Goal: Task Accomplishment & Management: Manage account settings

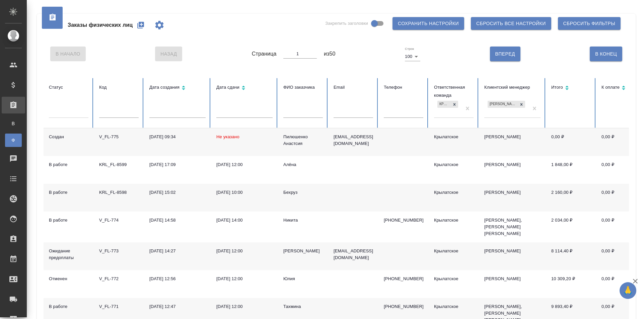
click at [144, 19] on button "button" at bounding box center [141, 25] width 16 height 16
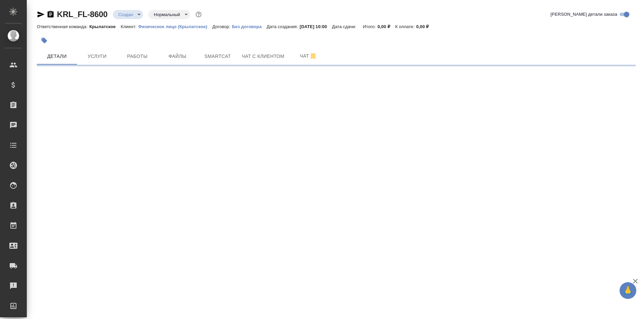
select select "RU"
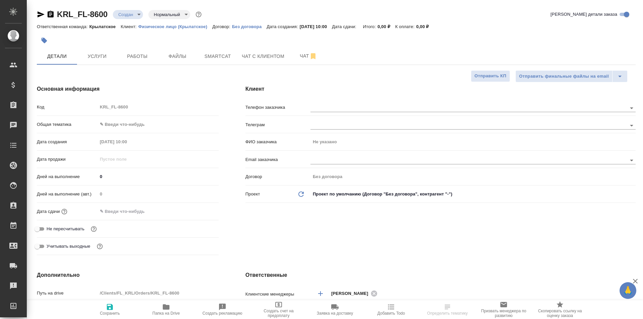
type textarea "x"
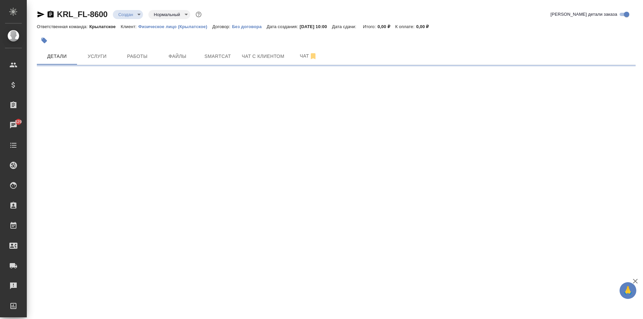
select select "RU"
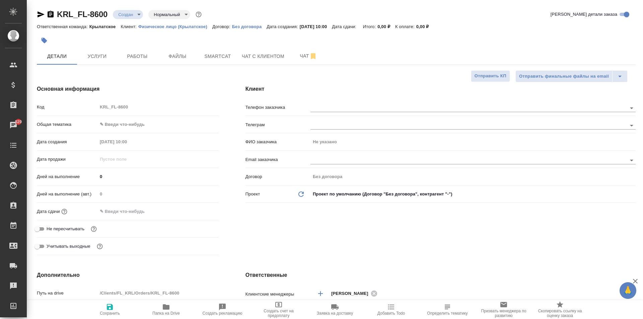
type textarea "x"
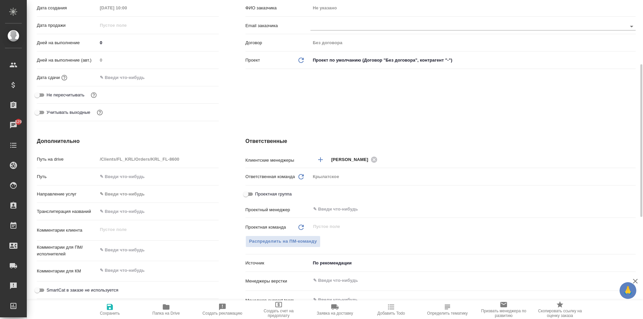
click at [142, 213] on input "text" at bounding box center [157, 212] width 121 height 10
type input "Y"
type textarea "x"
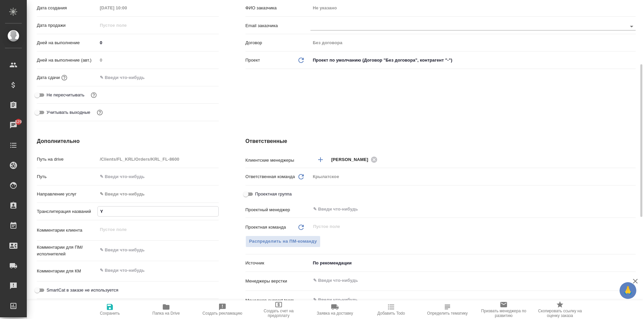
type input "YF"
type textarea "x"
type input "YFP"
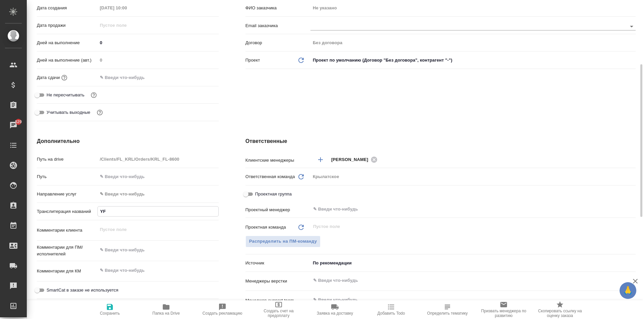
type textarea "x"
type input "YFPF"
type textarea "x"
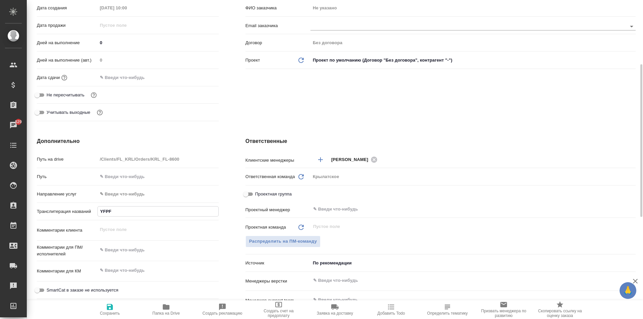
type textarea "x"
type input "YFPFH"
type textarea "x"
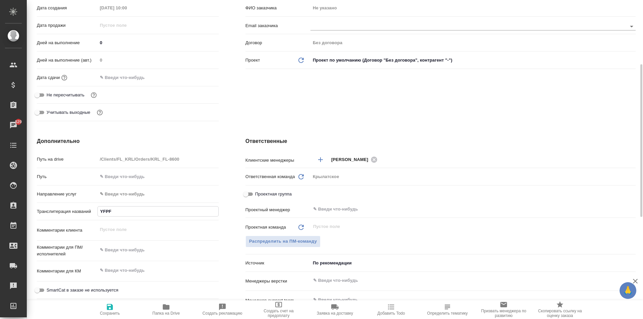
type textarea "x"
type input "YFPFHJD"
type textarea "x"
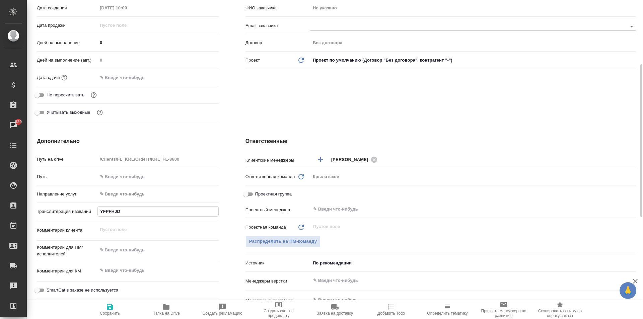
type input "YFPFHJD"
type textarea "x"
type input "YFPFHJD"
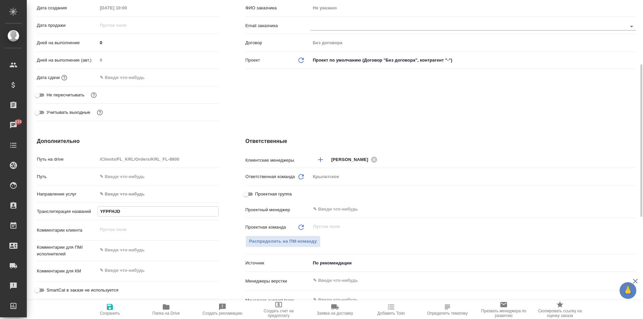
type textarea "x"
type input "Y"
type textarea "x"
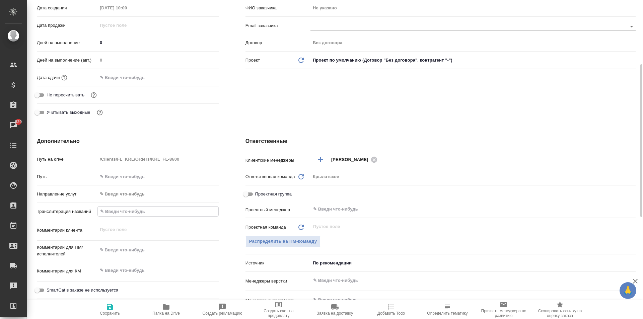
type textarea "x"
type input "Н"
type textarea "x"
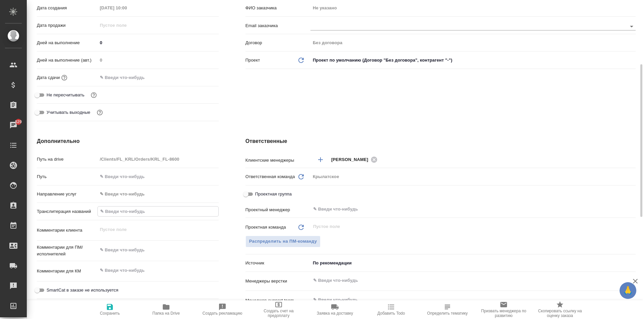
type textarea "x"
type input "НА"
type textarea "x"
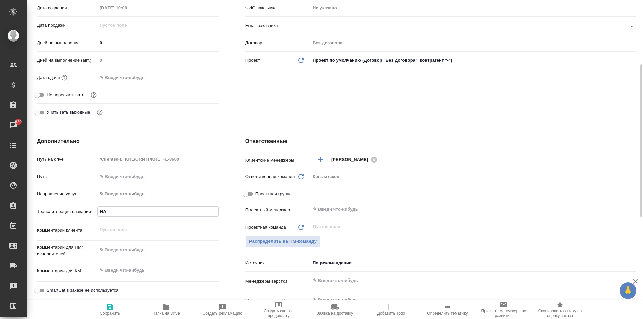
type input "НАЗ"
type textarea "x"
type input "НАЗА"
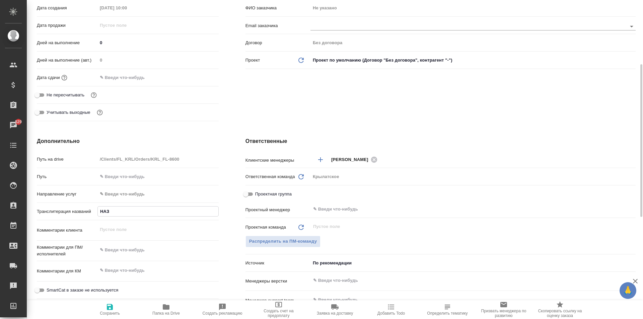
type textarea "x"
type input "НАЗАР"
type textarea "x"
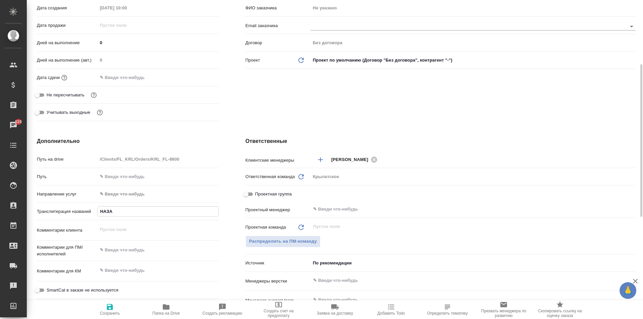
type textarea "x"
type input "НАЗАРО"
type textarea "x"
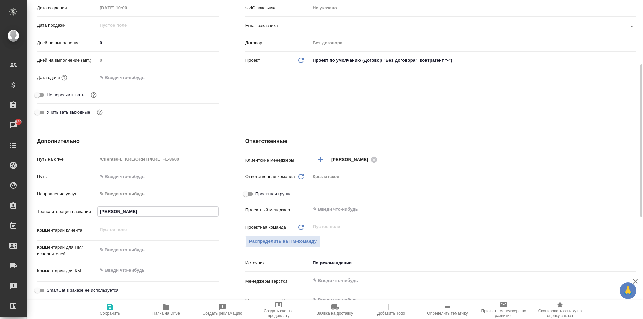
type textarea "x"
type input "НАЗАРОВ"
type textarea "x"
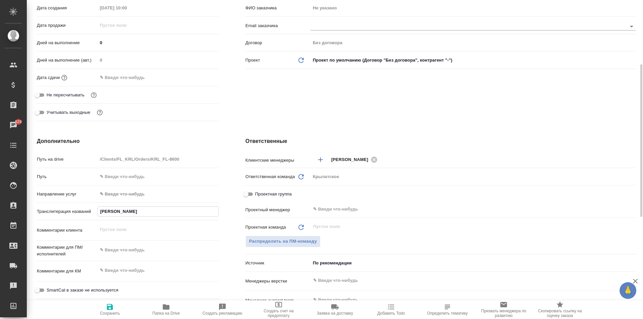
type input "НАЗАРОВ"
type textarea "x"
type input "НАЗАРОВ З"
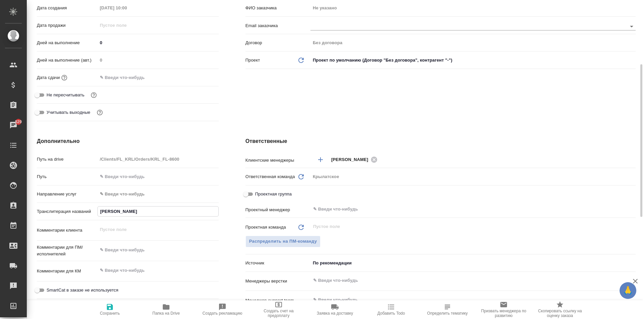
type textarea "x"
type input "НАЗАРОВ ЗУ"
type textarea "x"
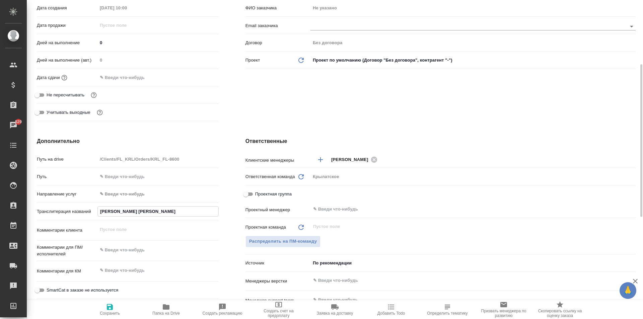
type textarea "x"
type input "НАЗАРОВ ЗУХ"
type textarea "x"
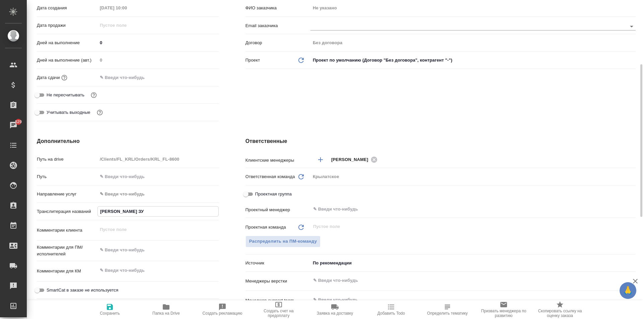
type textarea "x"
type input "НАЗАРОВ ЗУХУ"
type textarea "x"
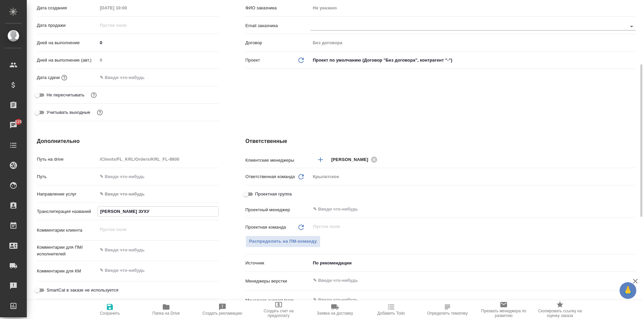
type input "НАЗАРОВ ЗУХУР"
type textarea "x"
type input "НАЗАРОВ ЗУХУРИ"
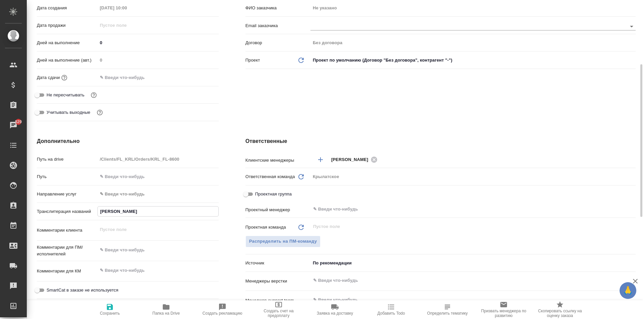
type textarea "x"
type input "НАЗАРОВ ЗУХУРИД"
type textarea "x"
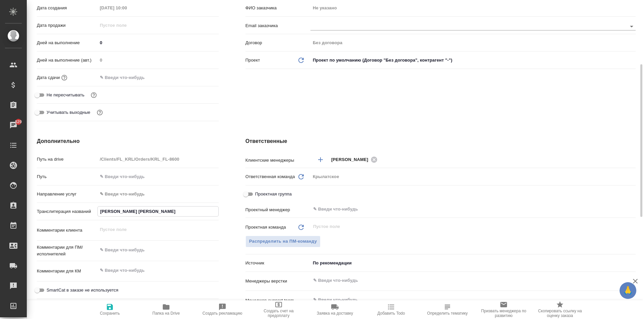
type textarea "x"
type input "НАЗАРОВ ЗУХУРИДД"
type textarea "x"
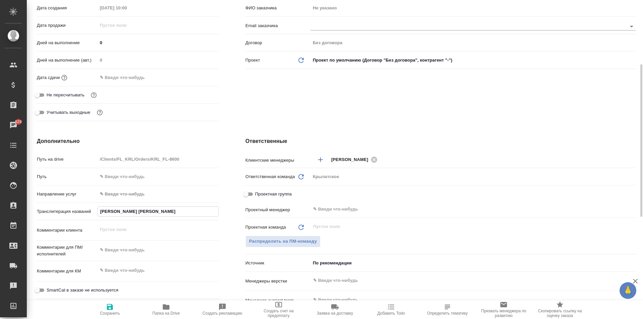
type textarea "x"
type input "НАЗАРОВ ЗУХУРИДДИ"
type textarea "x"
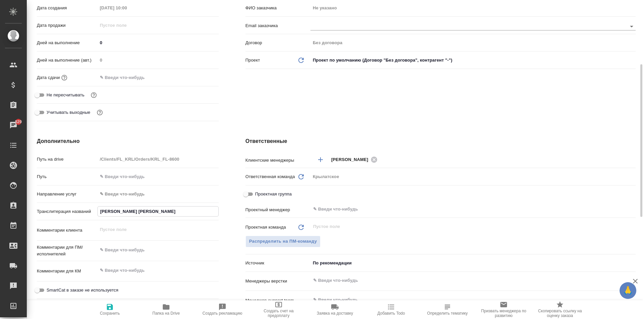
type input "НАЗАРОВ ЗУХУРИДДИН"
type textarea "x"
type input "НАЗАРОВ ЗУХУРИДДИН"
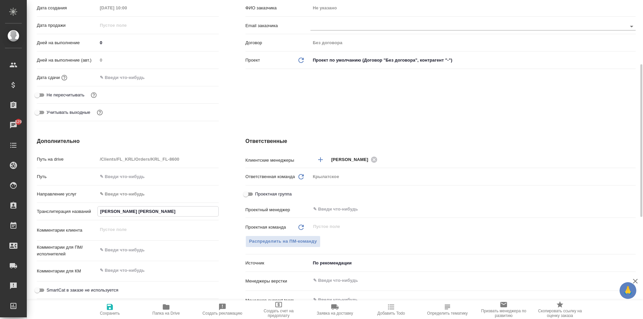
type textarea "x"
type input "НАЗАРОВ ЗУХУРИДДИН С"
type textarea "x"
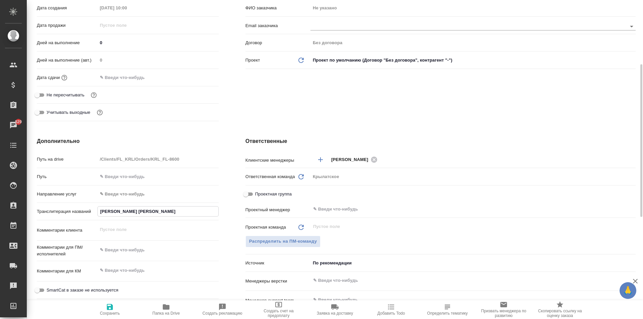
type textarea "x"
type input "НАЗАРОВ ЗУХУРИДДИН СА"
type textarea "x"
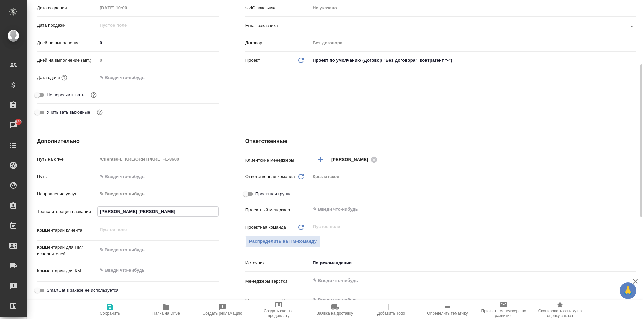
type textarea "x"
type input "НАЗАРОВ ЗУХУРИДДИН САИ"
type textarea "x"
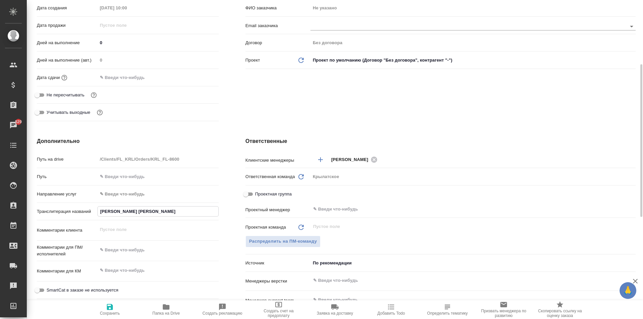
type input "НАЗАРОВ ЗУХУРИДДИН САИД"
type textarea "x"
type input "НАЗАРОВ ЗУХУРИДДИН САИДМ"
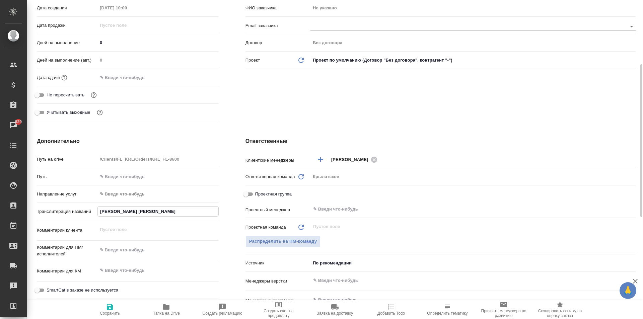
type textarea "x"
type input "НАЗАРОВ ЗУХУРИДДИН САИДМА"
type textarea "x"
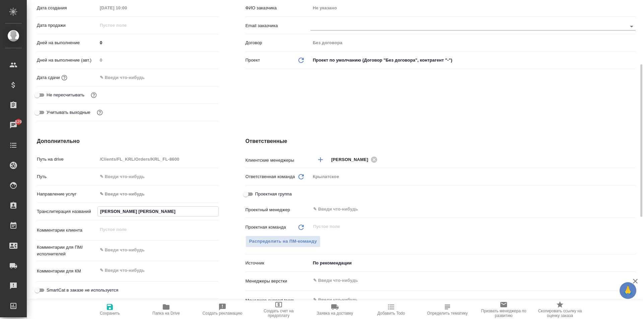
type textarea "x"
type input "НАЗАРОВ ЗУХУРИДДИН САИДМАЪ"
type textarea "x"
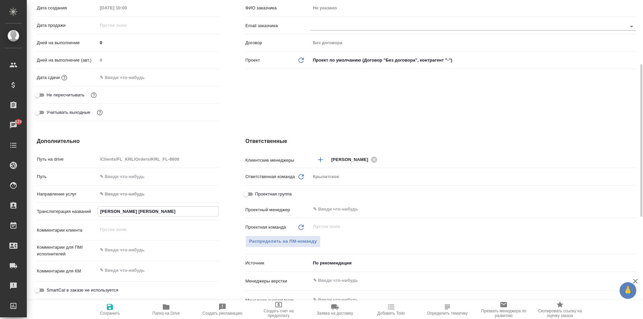
type textarea "x"
type input "НАЗАРОВ ЗУХУРИДДИН САИДМАЪР"
type textarea "x"
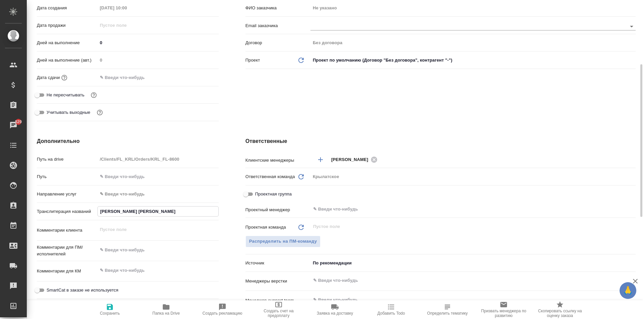
type input "НАЗАРОВ ЗУХУРИДДИН САИДМАЪРУ"
type textarea "x"
type input "НАЗАРОВ ЗУХУРИДДИН САИДМАЪРУФ"
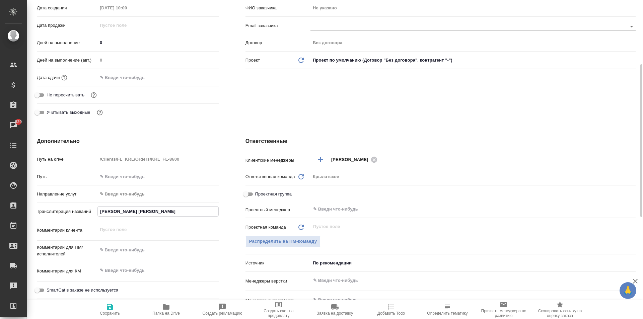
type textarea "x"
type input "НАЗАРОВ ЗУХУРИДДИН САИДМАЪРУФО"
type textarea "x"
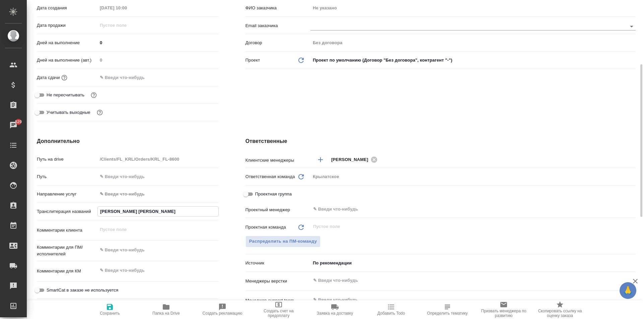
type textarea "x"
type input "НАЗАРОВ ЗУХУРИДДИН САИДМАЪРУФОВ"
type textarea "x"
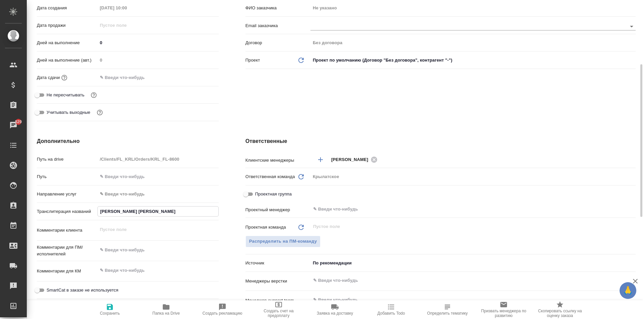
type textarea "x"
type input "НАЗАРОВ ЗУХУРИДДИН САИДМАЪРУФОВИ"
type textarea "x"
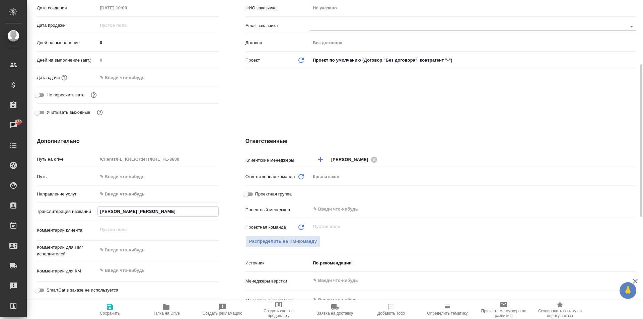
type input "НАЗАРОВ ЗУХУРИДДИН САИДМАЪРУФОВИЧ"
type textarea "x"
type input "НАЗАРОВ ЗУХУРИДДИН САИДМАЪРУФОВИЧ"
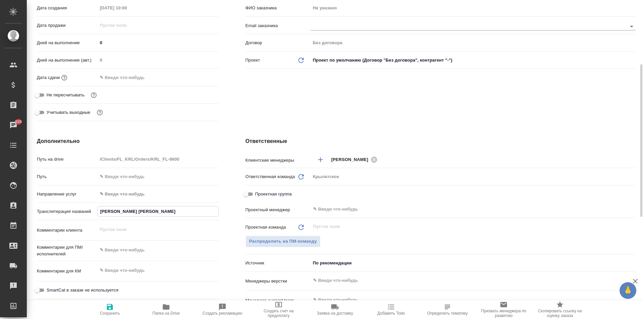
type textarea "x"
type input "НАЗАРОВ ЗУХУРИДДИН САИДМАЪРУФОВИЧ"
click at [113, 315] on button "Сохранить" at bounding box center [110, 309] width 56 height 19
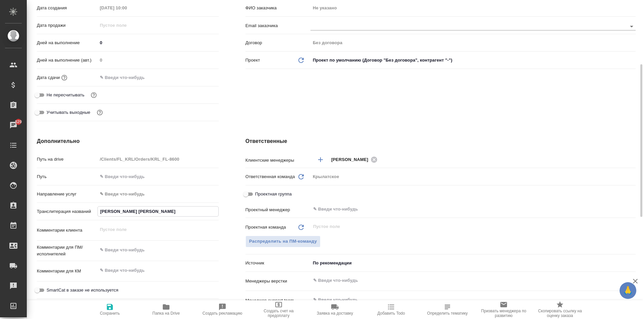
type textarea "x"
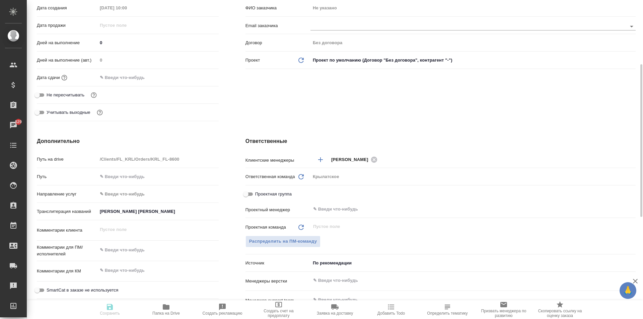
type textarea "x"
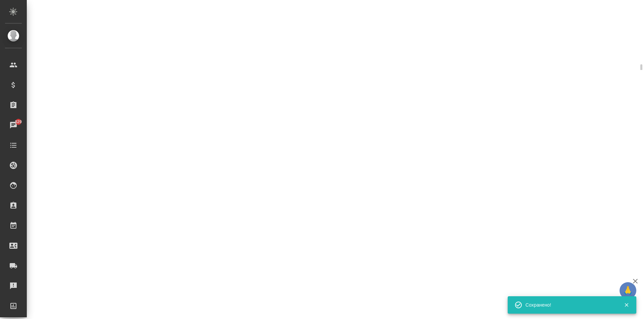
select select "RU"
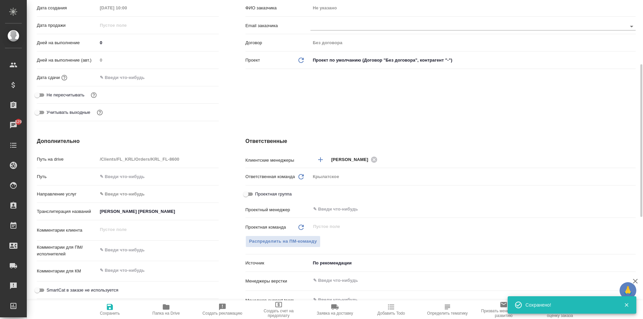
type textarea "x"
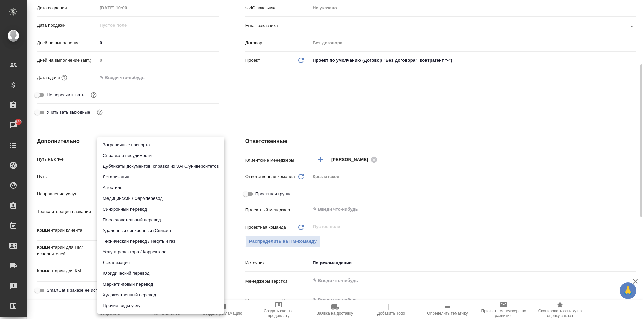
click at [135, 196] on body "🙏 .cls-1 fill:#fff; AWATERA Kasymov Timur Клиенты Спецификации Заказы 829 Чаты …" at bounding box center [321, 159] width 643 height 319
click at [143, 270] on li "Юридический перевод" at bounding box center [160, 273] width 127 height 11
type input "legalTranslation"
type textarea "x"
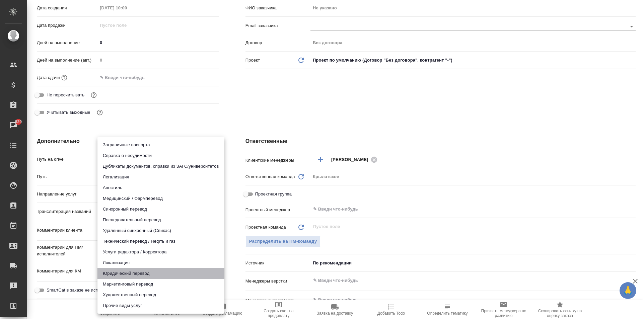
type textarea "x"
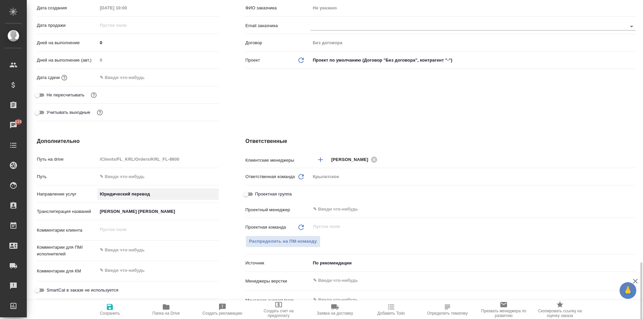
scroll to position [268, 0]
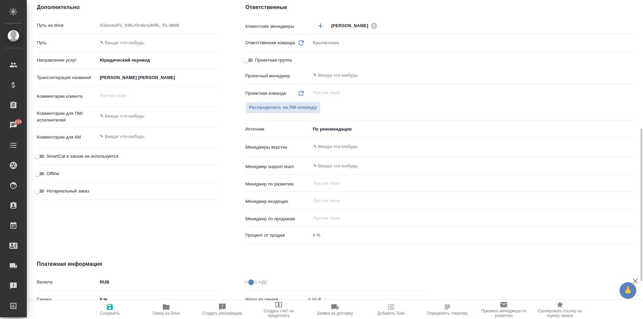
click at [70, 194] on span "Нотариальный заказ" at bounding box center [68, 191] width 43 height 7
click at [49, 194] on input "Нотариальный заказ" at bounding box center [37, 191] width 24 height 8
checkbox input "true"
type textarea "x"
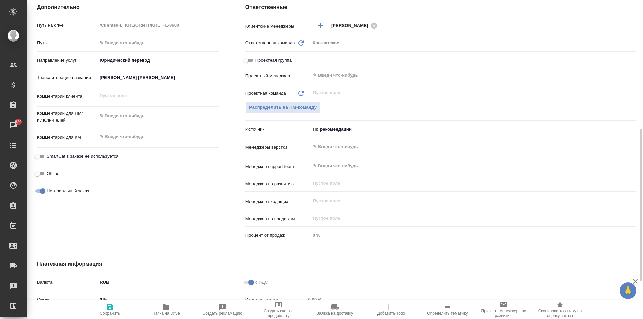
type textarea "x"
click at [95, 145] on div "Комментарии для КМ x" at bounding box center [128, 140] width 182 height 20
click at [94, 152] on label "SmartCat в заказе не используется" at bounding box center [75, 156] width 85 height 8
click at [49, 152] on input "SmartCat в заказе не используется" at bounding box center [37, 156] width 24 height 8
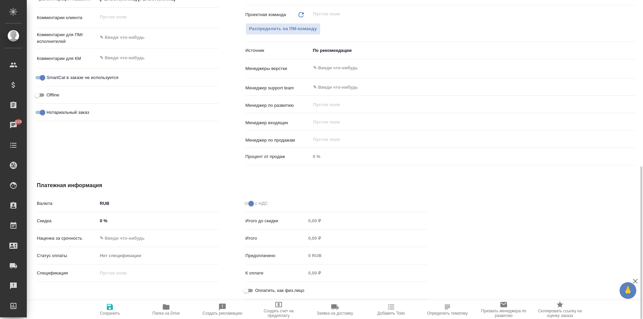
click at [248, 290] on input "Оплатить, как физ.лицо" at bounding box center [246, 291] width 24 height 8
click at [113, 297] on div "Валюта RUB RUB Скидка 0 % Наценка за срочность Статус оплаты Нет спецификации n…" at bounding box center [127, 249] width 209 height 131
click at [112, 304] on icon "button" at bounding box center [110, 307] width 8 height 8
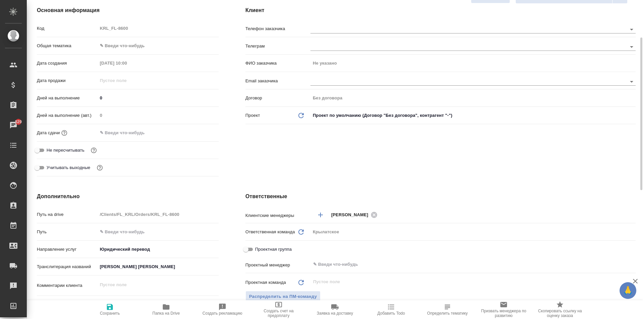
scroll to position [0, 0]
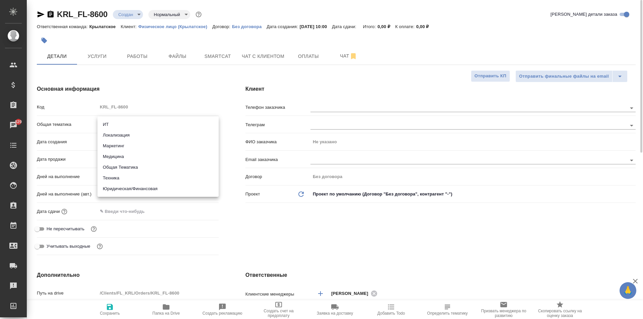
click at [157, 123] on body "🙏 .cls-1 fill:#fff; AWATERA Kasymov Timur Клиенты Спецификации Заказы 829 Чаты …" at bounding box center [321, 159] width 643 height 319
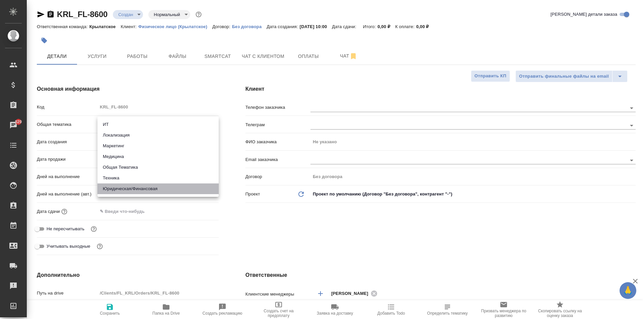
drag, startPoint x: 143, startPoint y: 194, endPoint x: 135, endPoint y: 176, distance: 19.0
click at [141, 192] on li "Юридическая/Финансовая" at bounding box center [157, 189] width 121 height 11
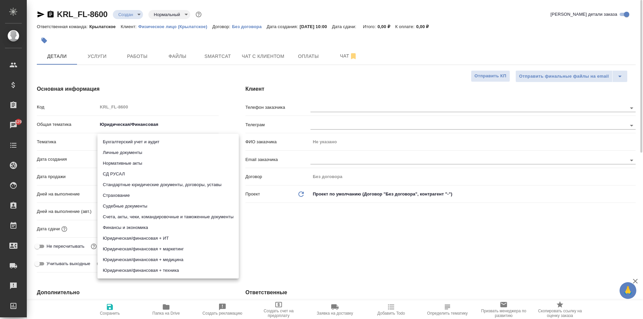
click at [121, 144] on body "🙏 .cls-1 fill:#fff; AWATERA Kasymov Timur Клиенты Спецификации Заказы 829 Чаты …" at bounding box center [321, 159] width 643 height 319
drag, startPoint x: 130, startPoint y: 160, endPoint x: 125, endPoint y: 152, distance: 9.8
click at [125, 152] on ul "Бухгалтерский учет и аудит Личные документы Нормативные акты СД РУСАЛ Стандартн…" at bounding box center [167, 206] width 141 height 145
click at [125, 152] on li "Личные документы" at bounding box center [167, 152] width 141 height 11
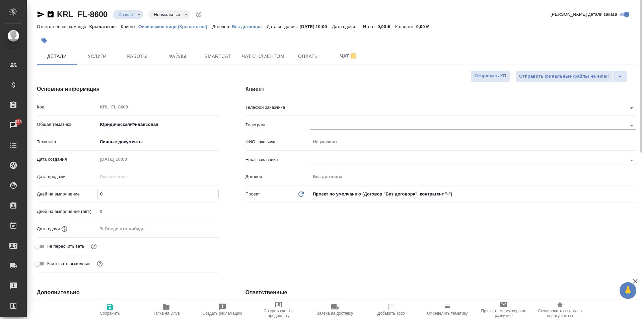
drag, startPoint x: 112, startPoint y: 196, endPoint x: 67, endPoint y: 192, distance: 45.4
click at [67, 192] on div "Дней на выполнение 0" at bounding box center [128, 194] width 182 height 12
click at [108, 228] on input "text" at bounding box center [127, 229] width 59 height 10
click at [199, 229] on icon "button" at bounding box center [199, 228] width 6 height 7
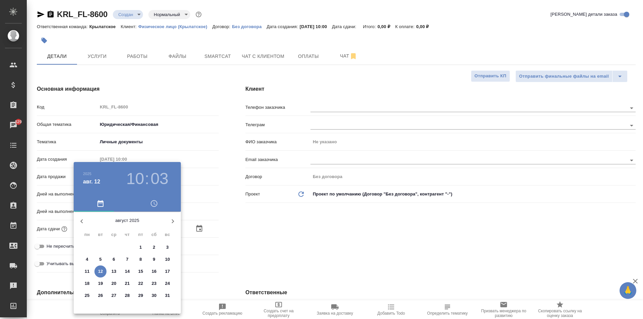
click at [99, 272] on p "12" at bounding box center [100, 271] width 5 height 7
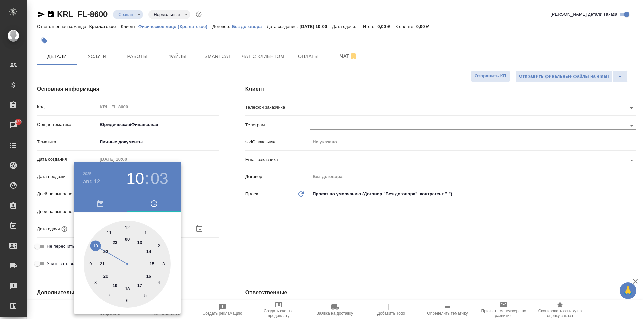
click at [109, 231] on div at bounding box center [127, 264] width 87 height 87
click at [126, 299] on div at bounding box center [127, 264] width 87 height 87
click at [135, 179] on h3 "11" at bounding box center [135, 178] width 18 height 19
drag, startPoint x: 96, startPoint y: 244, endPoint x: 150, endPoint y: 243, distance: 53.9
click at [96, 245] on div at bounding box center [127, 264] width 87 height 87
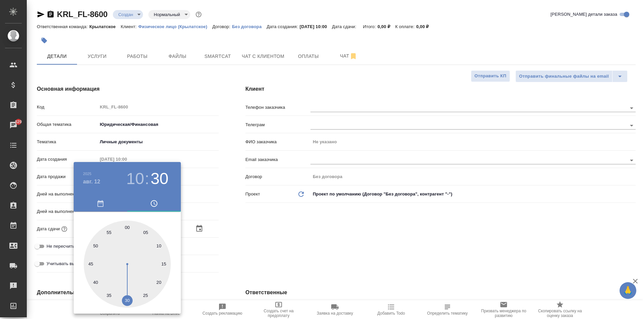
click at [253, 233] on div at bounding box center [321, 159] width 643 height 319
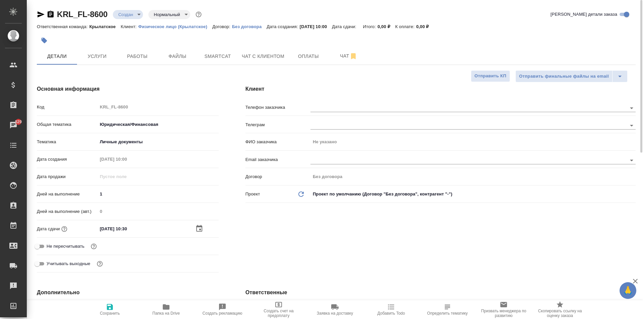
click at [66, 246] on span "Не пересчитывать" at bounding box center [66, 246] width 38 height 7
click at [49, 246] on input "Не пересчитывать" at bounding box center [37, 246] width 24 height 8
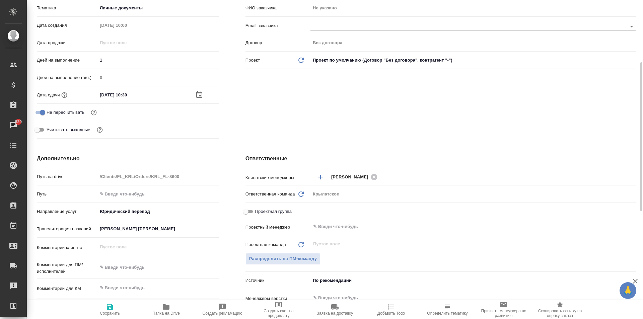
click at [103, 309] on span "Сохранить" at bounding box center [110, 309] width 48 height 13
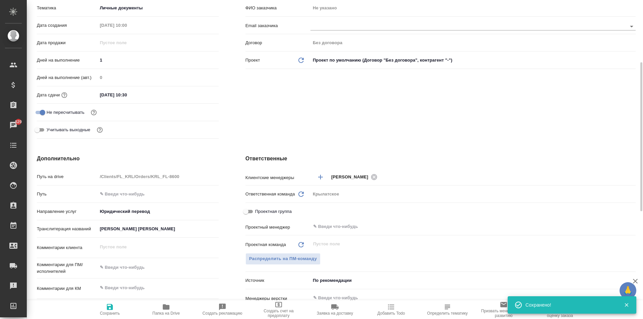
scroll to position [0, 0]
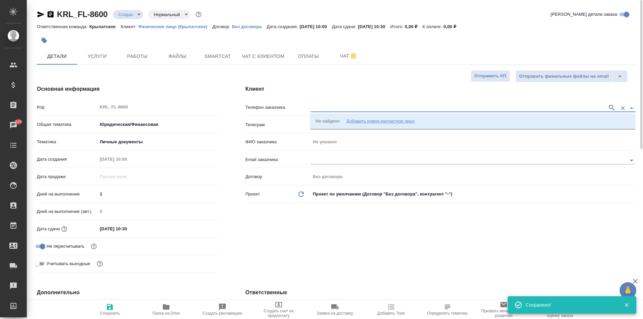
click at [380, 105] on input "text" at bounding box center [457, 108] width 294 height 8
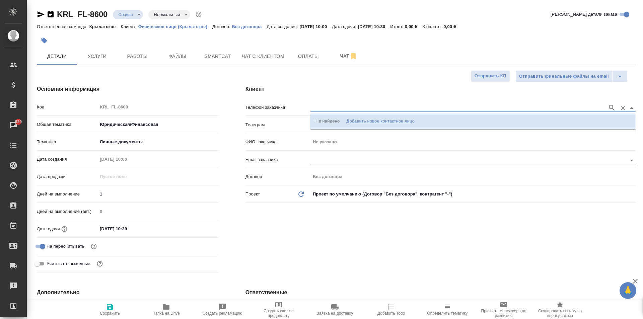
click at [372, 125] on li "Не найдено Добавить новое контактное лицо" at bounding box center [472, 121] width 325 height 12
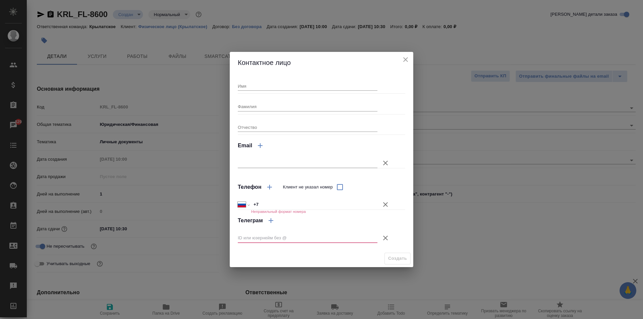
click at [289, 92] on div "Имя Фамилия Отчество Email Телефон Клиент не указал номер Международный Австрал…" at bounding box center [321, 161] width 167 height 171
click at [286, 88] on input "Имя" at bounding box center [308, 85] width 140 height 9
click at [404, 60] on icon "close" at bounding box center [406, 60] width 8 height 8
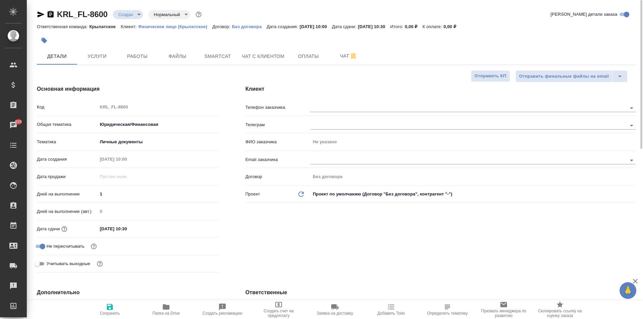
drag, startPoint x: 185, startPoint y: 53, endPoint x: 180, endPoint y: 193, distance: 140.4
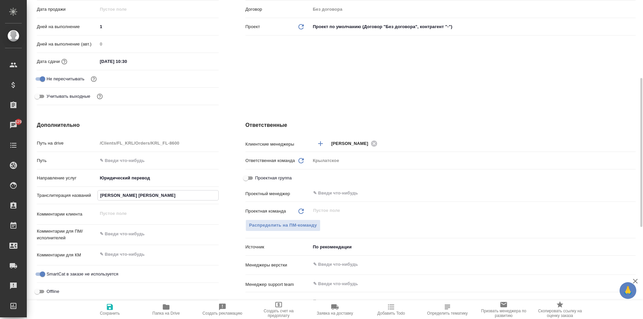
click at [173, 196] on input "НАЗАРОВ ЗУХУРИДДИН САИДМАЪРУФОВИЧ" at bounding box center [158, 196] width 121 height 10
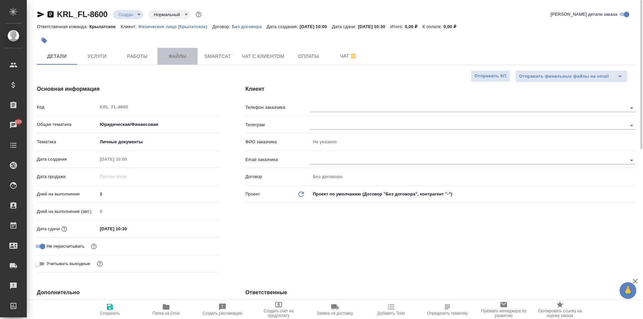
click at [172, 55] on span "Файлы" at bounding box center [177, 56] width 32 height 8
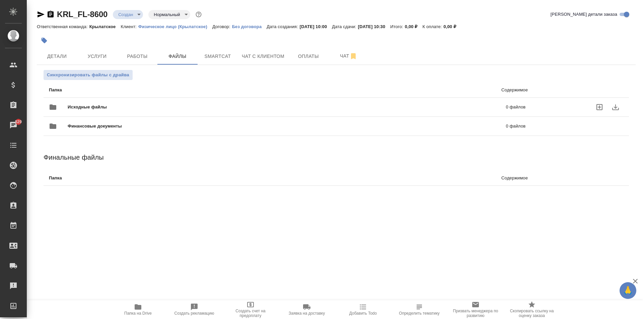
click at [74, 109] on span "Исходные файлы" at bounding box center [187, 107] width 239 height 7
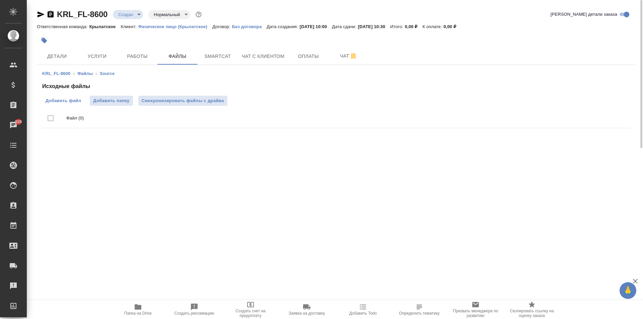
click at [76, 100] on span "Добавить файл" at bounding box center [63, 100] width 35 height 7
click at [0, 0] on input "Добавить файл" at bounding box center [0, 0] width 0 height 0
drag, startPoint x: 105, startPoint y: 43, endPoint x: 102, endPoint y: 50, distance: 7.8
click at [105, 43] on div at bounding box center [236, 40] width 399 height 15
click at [101, 52] on button "Услуги" at bounding box center [97, 56] width 40 height 17
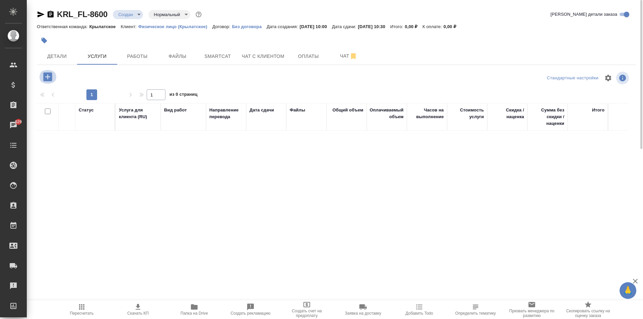
click at [48, 78] on icon "button" at bounding box center [48, 77] width 12 height 12
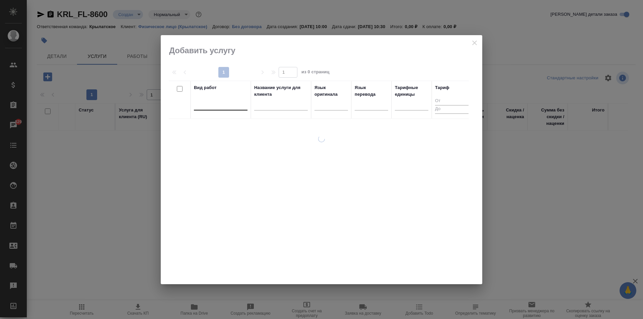
click at [219, 102] on div at bounding box center [221, 104] width 54 height 10
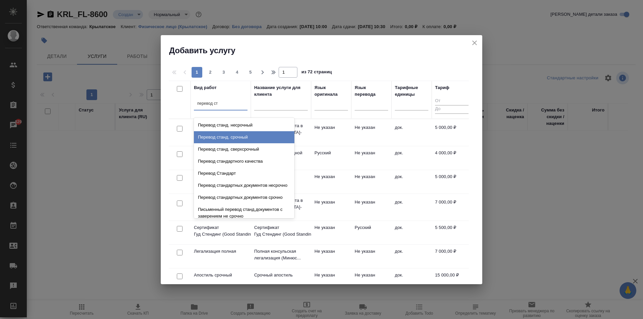
click at [257, 139] on div "Перевод станд. срочный" at bounding box center [244, 137] width 100 height 12
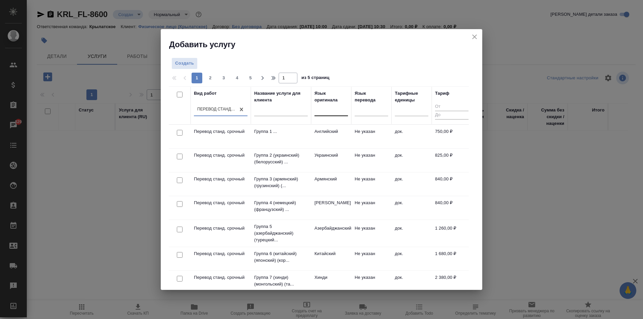
click at [332, 112] on div at bounding box center [330, 109] width 33 height 10
click at [336, 136] on div "Таджикский" at bounding box center [364, 131] width 100 height 12
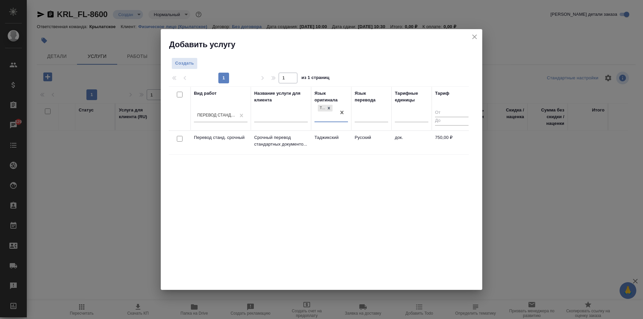
click at [337, 135] on td "Таджикский" at bounding box center [331, 142] width 40 height 23
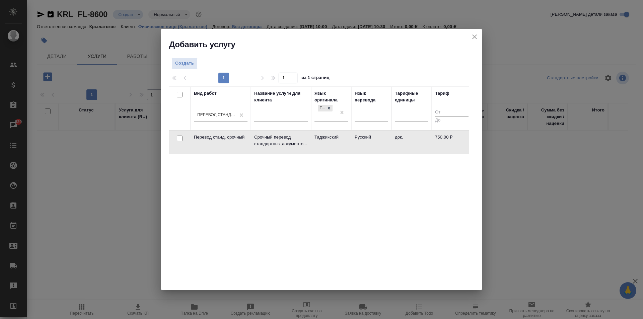
click at [337, 135] on td "Таджикский" at bounding box center [331, 142] width 40 height 23
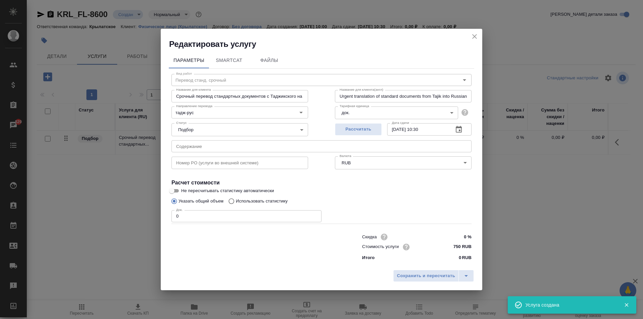
click at [456, 245] on input "750 RUB" at bounding box center [458, 247] width 25 height 10
drag, startPoint x: 201, startPoint y: 224, endPoint x: 115, endPoint y: 219, distance: 85.6
click at [115, 219] on div "Редактировать услугу Параметры SmartCat Файлы Вид работ Перевод станд. срочный …" at bounding box center [321, 159] width 643 height 319
click at [420, 282] on button "Сохранить и пересчитать" at bounding box center [426, 276] width 66 height 12
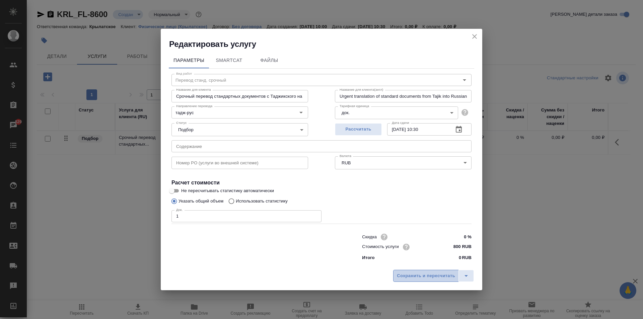
click at [410, 277] on span "Сохранить и пересчитать" at bounding box center [426, 276] width 58 height 8
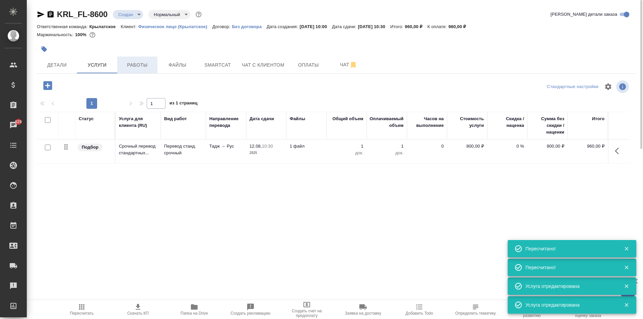
click at [141, 67] on span "Работы" at bounding box center [137, 65] width 32 height 8
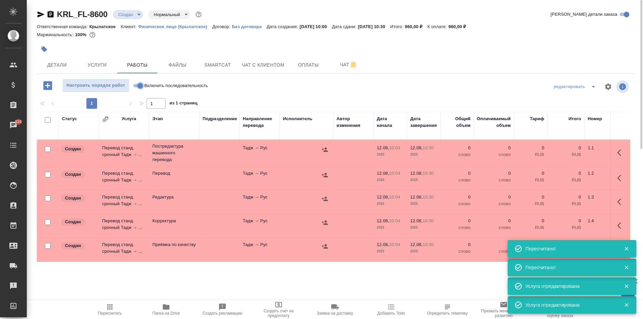
drag, startPoint x: 139, startPoint y: 83, endPoint x: 133, endPoint y: 86, distance: 7.2
click at [138, 83] on input "Включить последовательность" at bounding box center [140, 86] width 24 height 8
click at [48, 120] on input "checkbox" at bounding box center [48, 120] width 6 height 6
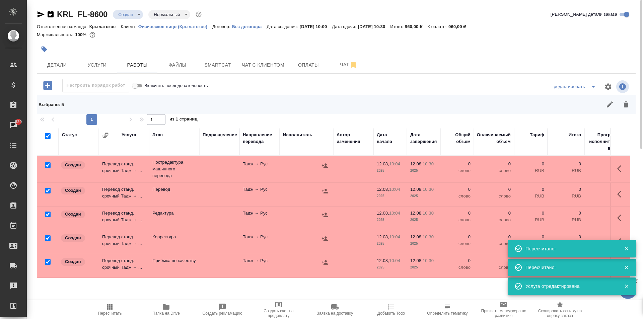
click at [47, 192] on input "checkbox" at bounding box center [48, 191] width 6 height 6
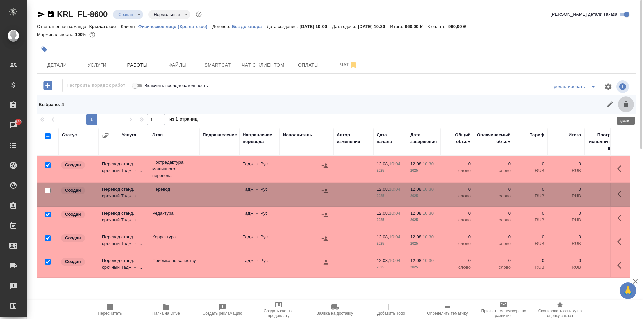
drag, startPoint x: 626, startPoint y: 108, endPoint x: 572, endPoint y: 137, distance: 61.4
click at [626, 108] on icon "button" at bounding box center [626, 104] width 8 height 8
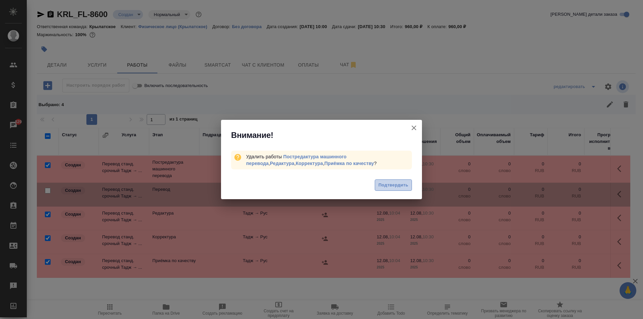
click at [402, 188] on span "Подтвердить" at bounding box center [393, 186] width 30 height 8
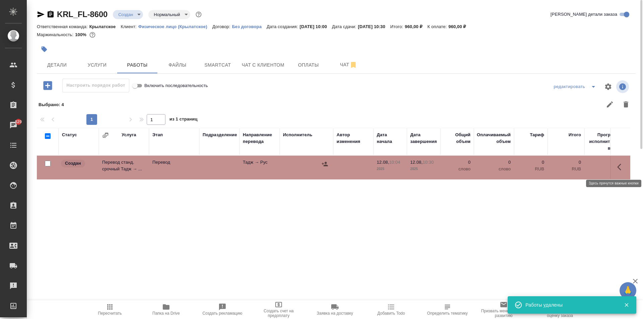
click at [620, 167] on icon "button" at bounding box center [621, 167] width 8 height 8
click at [571, 170] on icon "button" at bounding box center [572, 167] width 8 height 8
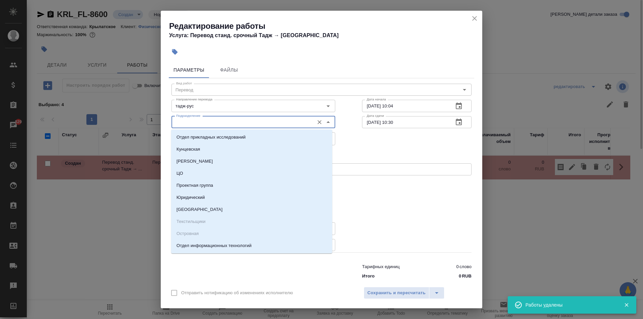
click at [262, 126] on input "Подразделение" at bounding box center [241, 122] width 137 height 8
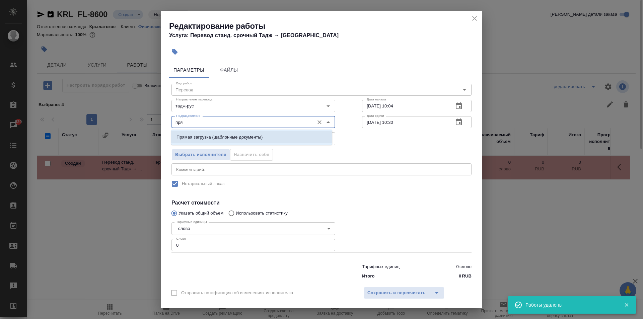
click at [258, 135] on p "Прямая загрузка (шаблонные документы)" at bounding box center [219, 137] width 86 height 7
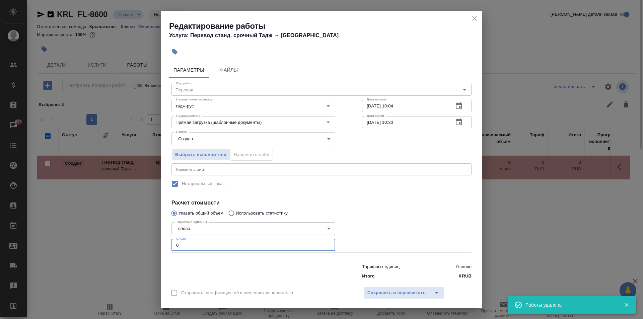
drag, startPoint x: 198, startPoint y: 240, endPoint x: 170, endPoint y: 234, distance: 28.4
click at [170, 234] on div "Тарифные единицы слово 5a8b1489cc6b4906c91bfd90 Тарифные единицы Слово 0 Слово" at bounding box center [253, 236] width 191 height 60
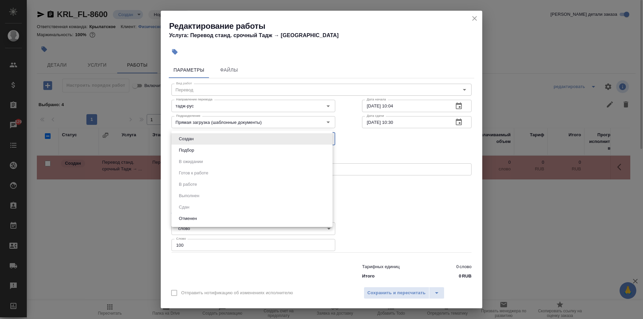
click at [196, 133] on body "🙏 .cls-1 fill:#fff; AWATERA Kasymov Timur Клиенты Спецификации Заказы 829 Чаты …" at bounding box center [321, 159] width 643 height 319
click at [191, 149] on button "Подбор" at bounding box center [186, 150] width 19 height 7
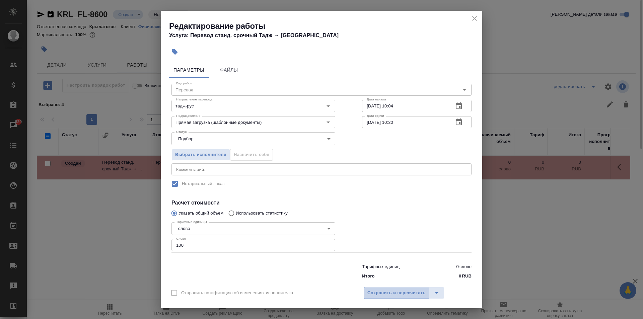
click at [396, 290] on span "Сохранить и пересчитать" at bounding box center [396, 293] width 58 height 8
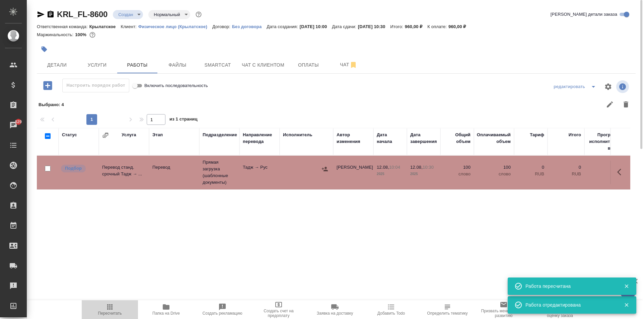
click at [116, 311] on span "Пересчитать" at bounding box center [110, 313] width 24 height 5
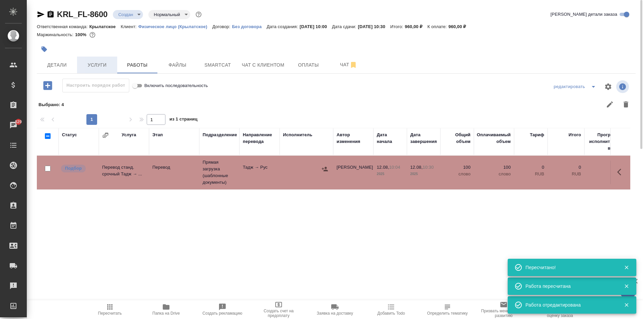
click at [93, 62] on span "Услуги" at bounding box center [97, 65] width 32 height 8
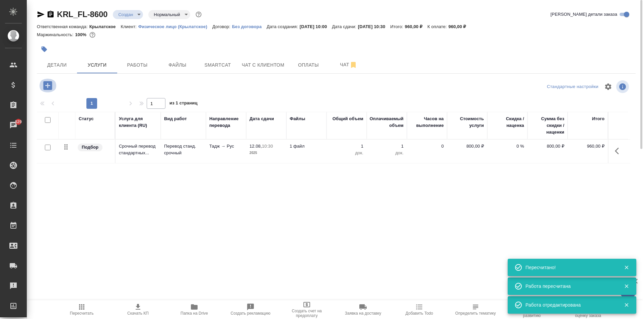
click at [43, 85] on icon "button" at bounding box center [48, 86] width 12 height 12
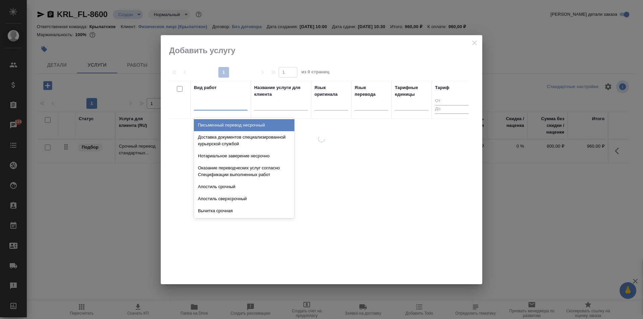
click at [204, 105] on div at bounding box center [221, 104] width 54 height 10
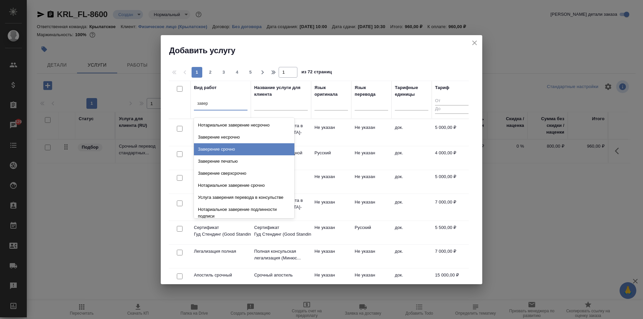
click at [252, 149] on div "Заверение срочно" at bounding box center [244, 149] width 100 height 12
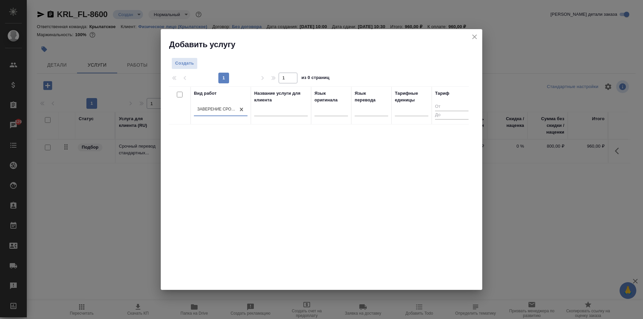
click at [413, 102] on div "Тарифные единицы" at bounding box center [411, 96] width 33 height 13
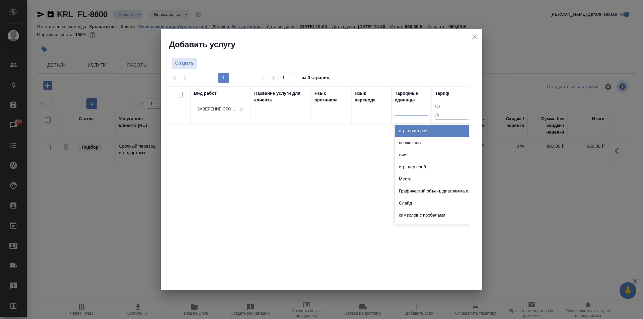
click at [415, 108] on div at bounding box center [411, 109] width 33 height 10
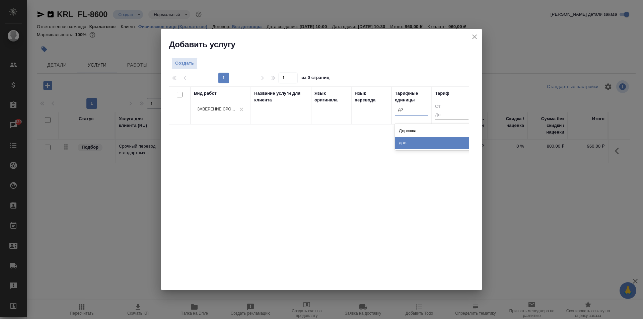
drag, startPoint x: 412, startPoint y: 143, endPoint x: 356, endPoint y: 129, distance: 57.6
click at [412, 143] on div "док." at bounding box center [445, 143] width 100 height 12
click at [188, 60] on span "Создать" at bounding box center [184, 64] width 19 height 8
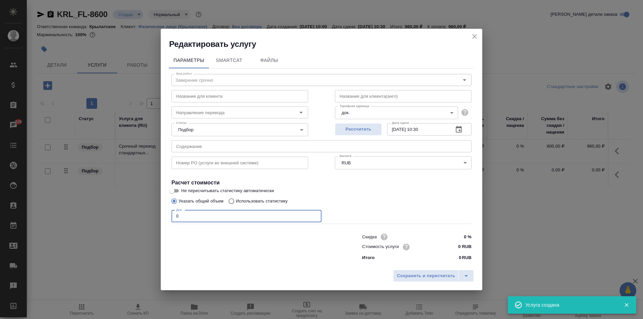
drag, startPoint x: 182, startPoint y: 211, endPoint x: 166, endPoint y: 214, distance: 16.6
click at [166, 214] on div "Параметры SmartCat Файлы Вид работ Заверение срочно Вид работ Название для клие…" at bounding box center [321, 158] width 321 height 217
click at [453, 246] on input "0 RUB" at bounding box center [458, 247] width 25 height 10
click at [432, 277] on span "Сохранить и пересчитать" at bounding box center [426, 277] width 58 height 8
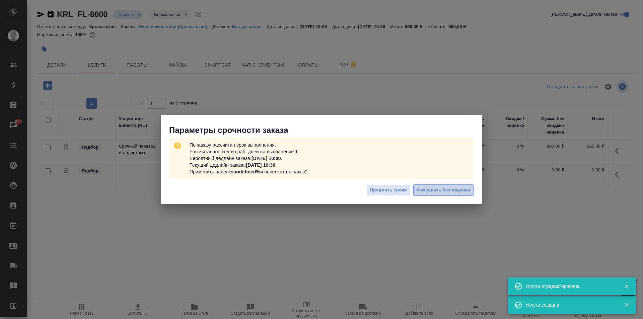
click at [435, 194] on span "Сохранить без наценки" at bounding box center [443, 191] width 53 height 8
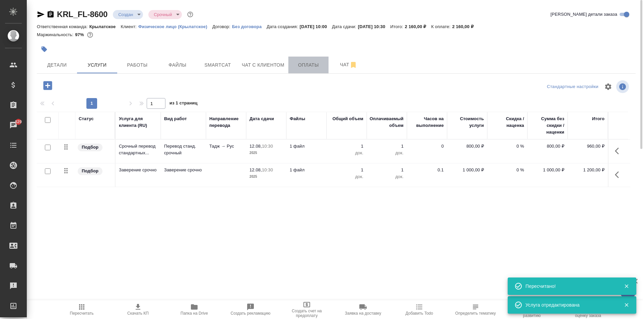
drag, startPoint x: 303, startPoint y: 65, endPoint x: 290, endPoint y: 69, distance: 13.0
click at [303, 66] on span "Оплаты" at bounding box center [308, 65] width 32 height 8
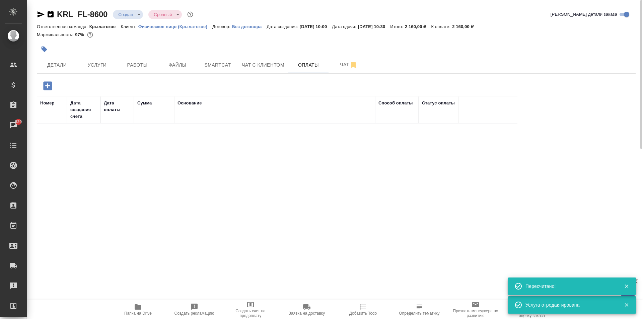
click at [47, 96] on div at bounding box center [336, 94] width 599 height 3
click at [49, 91] on icon "button" at bounding box center [48, 86] width 12 height 12
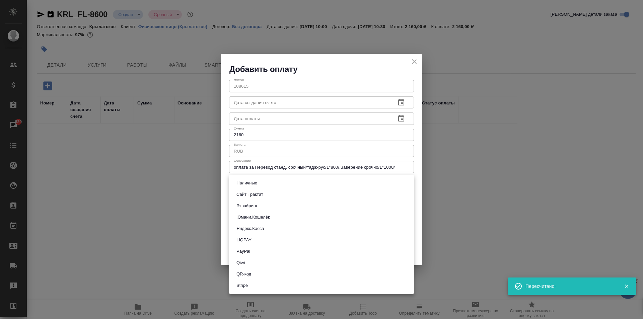
click at [274, 185] on body "🙏 .cls-1 fill:#fff; AWATERA Kasymov Timur Клиенты Спецификации Заказы 829 Чаты …" at bounding box center [321, 159] width 643 height 319
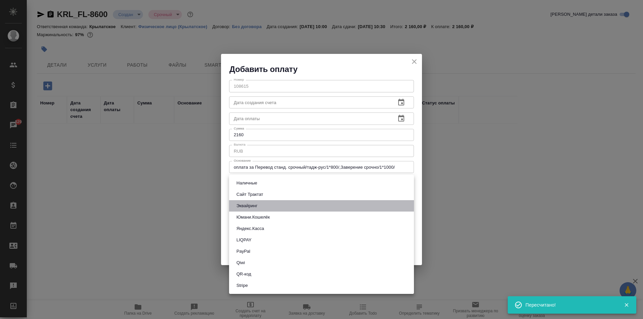
click at [254, 202] on button "Эквайринг" at bounding box center [246, 205] width 25 height 7
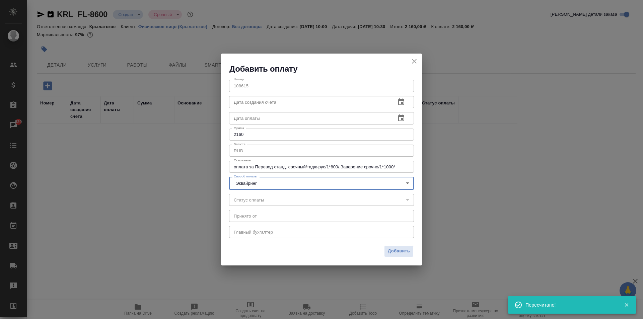
click at [394, 248] on button "Добавить" at bounding box center [398, 251] width 29 height 12
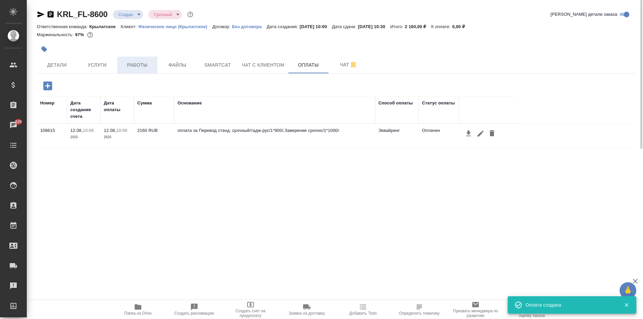
click at [136, 61] on button "Работы" at bounding box center [137, 65] width 40 height 17
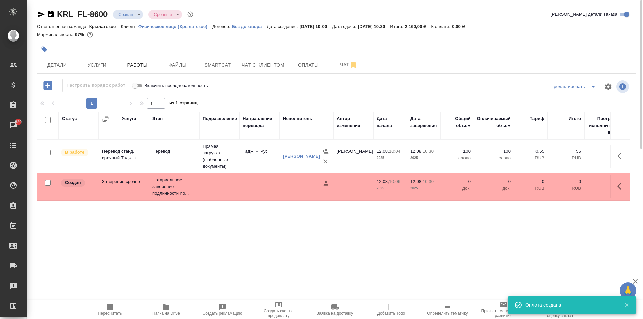
click at [618, 188] on icon "button" at bounding box center [621, 187] width 8 height 8
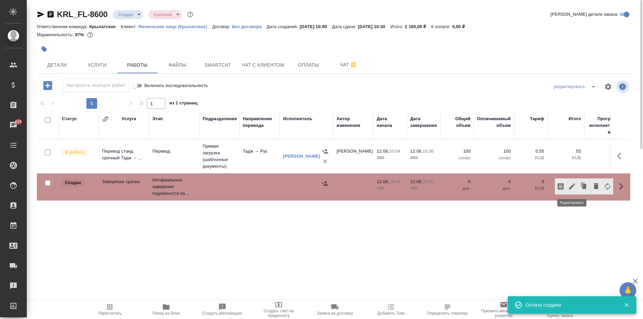
click at [574, 188] on icon "button" at bounding box center [572, 187] width 8 height 8
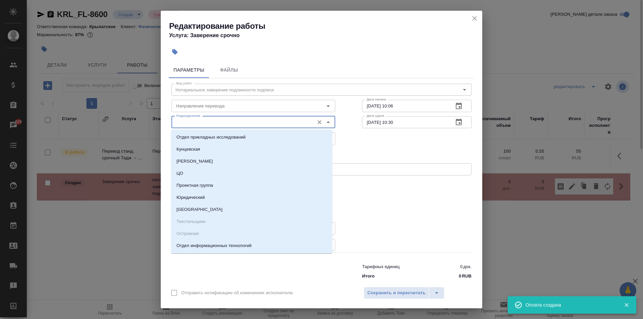
click at [233, 120] on input "Подразделение" at bounding box center [241, 122] width 137 height 8
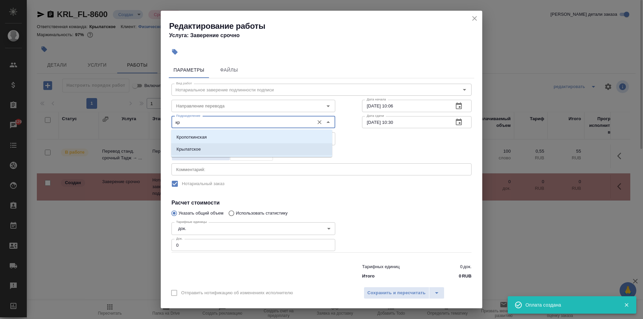
click at [204, 148] on li "Крылатское" at bounding box center [251, 149] width 161 height 12
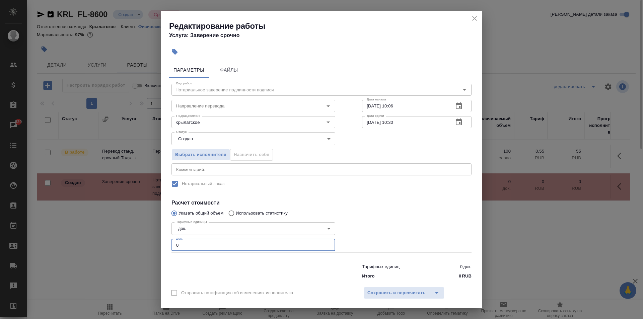
drag, startPoint x: 197, startPoint y: 246, endPoint x: 186, endPoint y: 245, distance: 11.1
click at [186, 245] on input "0" at bounding box center [253, 245] width 164 height 12
drag, startPoint x: 186, startPoint y: 245, endPoint x: 163, endPoint y: 245, distance: 22.4
click at [163, 245] on div "Параметры Файлы Вид работ Нотариальное заверение подлинности подписи Вид работ …" at bounding box center [321, 170] width 321 height 223
click at [376, 292] on span "Сохранить и пересчитать" at bounding box center [396, 293] width 58 height 8
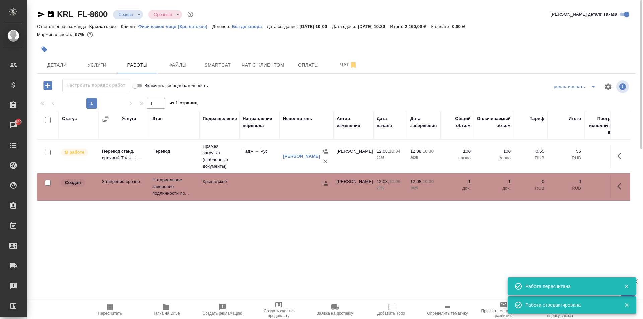
click at [321, 183] on button "button" at bounding box center [325, 183] width 10 height 10
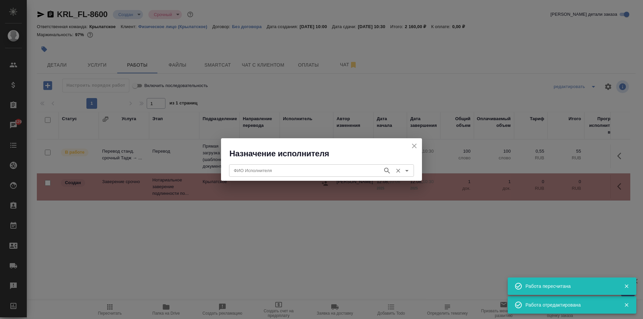
click at [284, 165] on div "ФИО Исполнителя" at bounding box center [321, 170] width 185 height 12
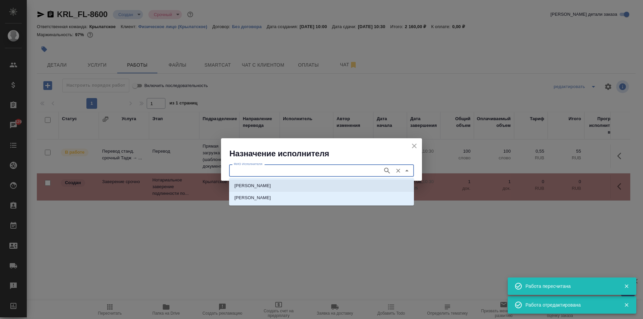
click at [271, 186] on p "НОТАРИУС Мацуленко Юлия Юрьевна" at bounding box center [252, 186] width 37 height 7
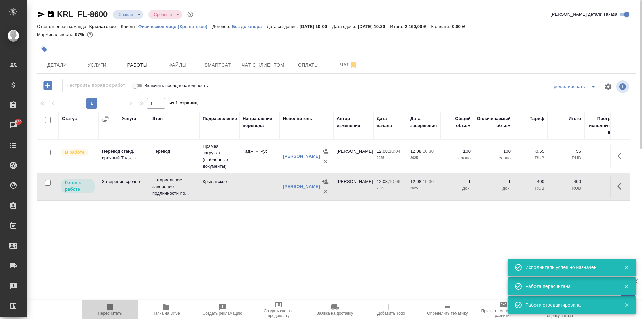
click at [106, 302] on button "Пересчитать" at bounding box center [110, 309] width 56 height 19
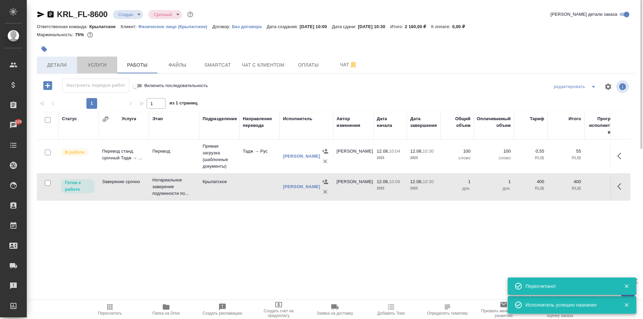
drag, startPoint x: 80, startPoint y: 61, endPoint x: 61, endPoint y: 65, distance: 19.6
click at [61, 65] on div "Детали Услуги Работы Файлы Smartcat Чат с клиентом Оплаты Чат" at bounding box center [336, 65] width 599 height 17
click at [61, 65] on span "Детали" at bounding box center [57, 65] width 32 height 8
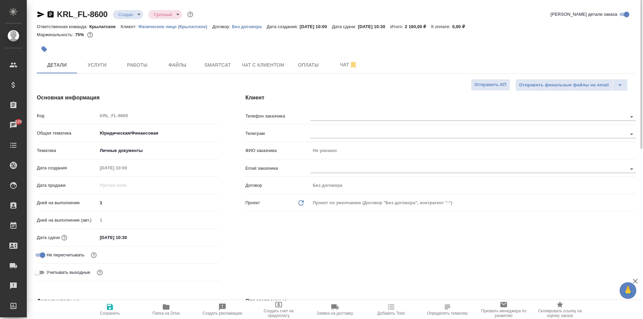
click at [334, 105] on div "Клиент Телефон заказчика Телеграм ФИО заказчика Не указано Email заказчика Дого…" at bounding box center [440, 188] width 417 height 217
click at [339, 113] on input "text" at bounding box center [457, 117] width 294 height 8
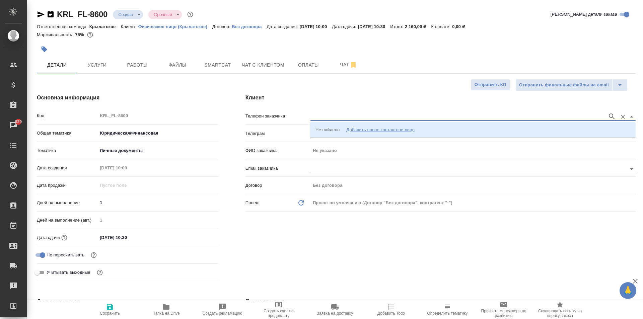
click at [350, 124] on div "Не найдено Добавить новое контактное лицо" at bounding box center [472, 129] width 325 height 15
click at [352, 126] on li "Не найдено Добавить новое контактное лицо" at bounding box center [472, 130] width 325 height 12
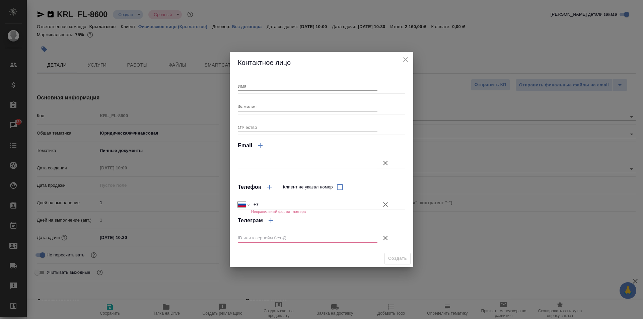
drag, startPoint x: 285, startPoint y: 93, endPoint x: 281, endPoint y: 90, distance: 5.3
click at [281, 90] on div "Имя Фамилия Отчество Email Телефон Клиент не указал номер Международный Австрал…" at bounding box center [321, 161] width 167 height 171
click at [281, 89] on input "Имя" at bounding box center [308, 85] width 140 height 9
drag, startPoint x: 385, startPoint y: 207, endPoint x: 387, endPoint y: 215, distance: 8.1
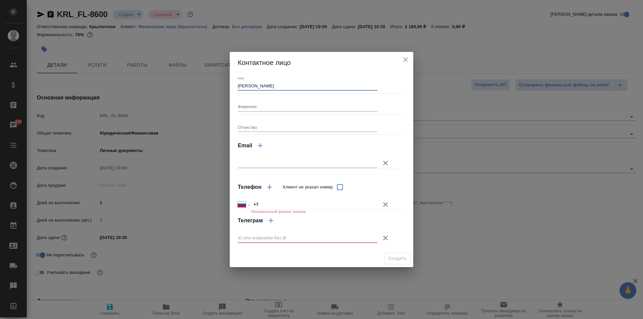
click at [385, 207] on icon "button" at bounding box center [385, 205] width 8 height 8
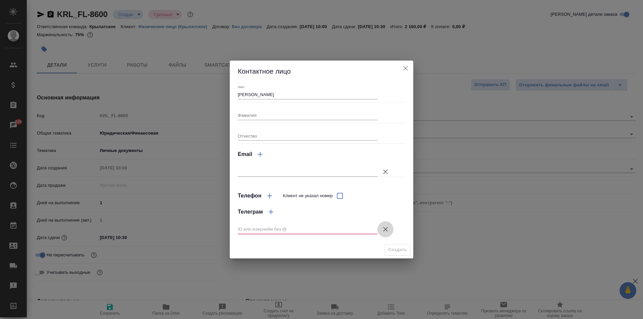
click at [385, 227] on icon "button" at bounding box center [385, 229] width 8 height 8
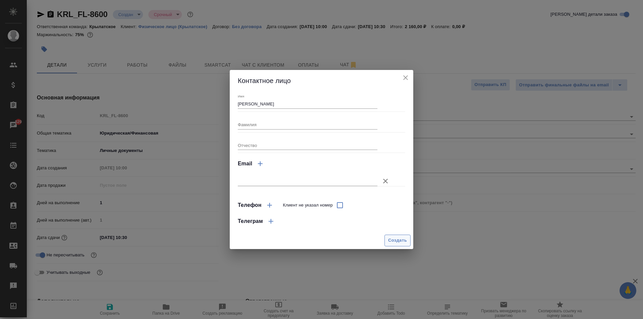
click at [393, 239] on span "Создать" at bounding box center [397, 241] width 19 height 8
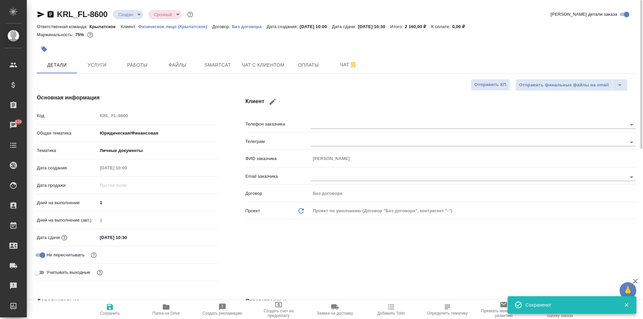
scroll to position [167, 0]
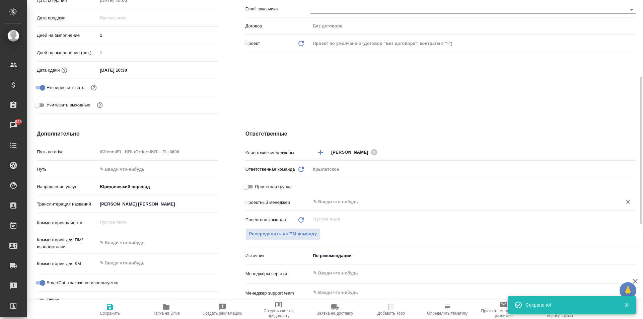
click at [333, 205] on input "text" at bounding box center [461, 202] width 299 height 8
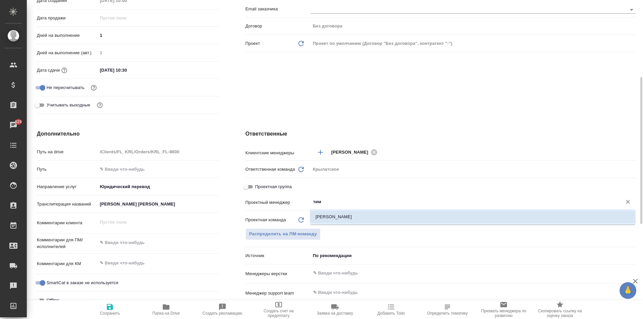
click at [342, 221] on li "[PERSON_NAME]" at bounding box center [472, 217] width 325 height 12
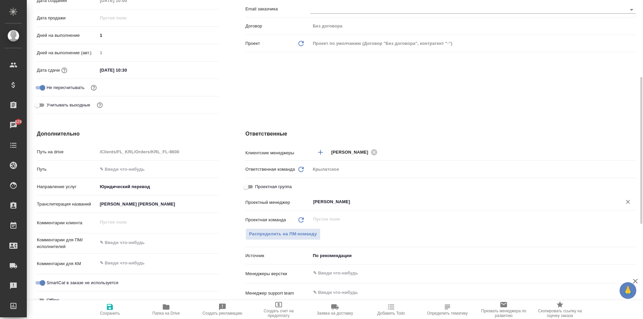
click at [95, 311] on span "Сохранить" at bounding box center [110, 309] width 48 height 13
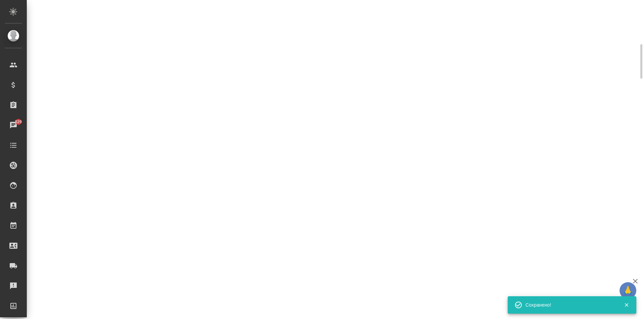
scroll to position [0, 0]
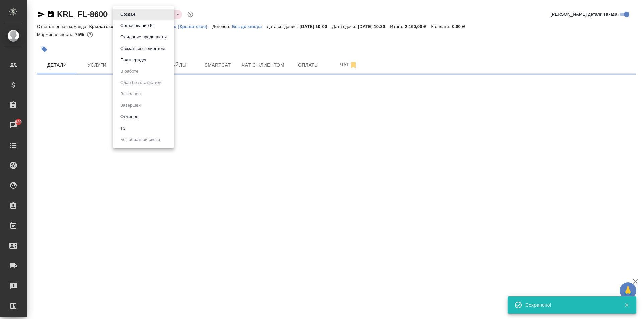
drag, startPoint x: 124, startPoint y: 15, endPoint x: 124, endPoint y: 19, distance: 3.7
click at [124, 15] on body "🙏 .cls-1 fill:#fff; AWATERA Kasymov Timur Клиенты Спецификации Заказы 829 Чаты …" at bounding box center [321, 159] width 643 height 319
click at [134, 59] on button "Подтвержден" at bounding box center [133, 59] width 31 height 7
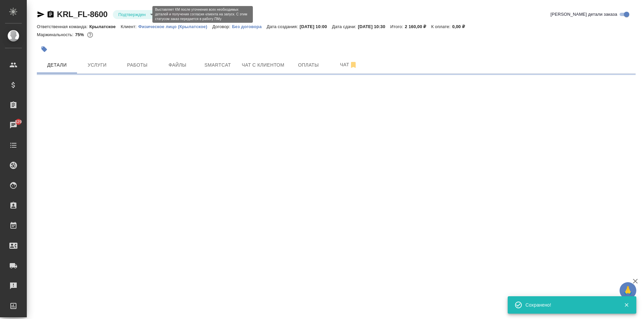
click at [134, 14] on body "🙏 .cls-1 fill:#fff; AWATERA Kasymov Timur Клиенты Спецификации Заказы 829 Чаты …" at bounding box center [321, 159] width 643 height 319
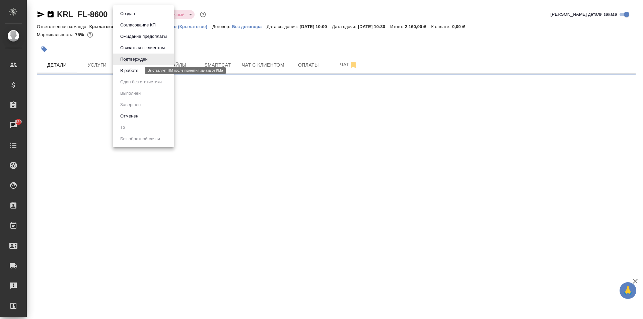
click at [141, 72] on li "В работе" at bounding box center [143, 70] width 61 height 11
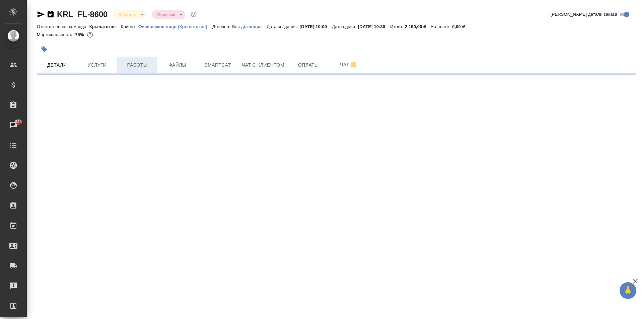
click at [137, 68] on span "Работы" at bounding box center [137, 65] width 32 height 8
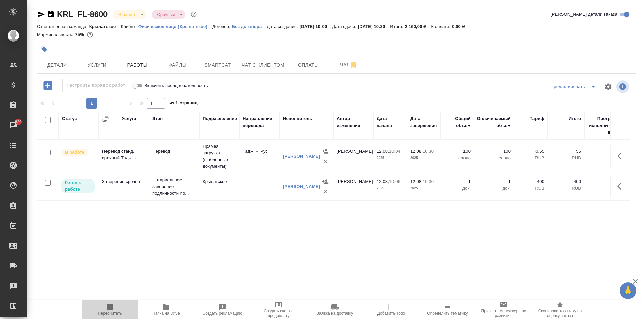
click at [102, 307] on span "Пересчитать" at bounding box center [110, 309] width 48 height 13
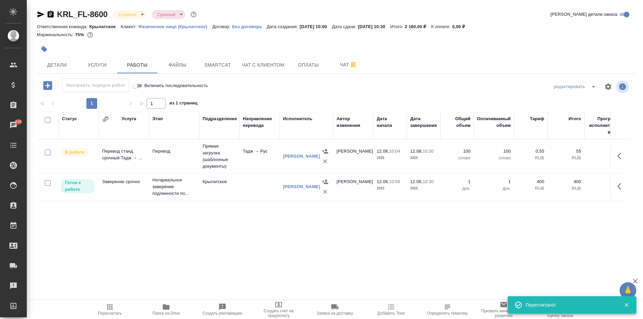
click at [100, 314] on span "Пересчитать" at bounding box center [110, 313] width 24 height 5
click at [107, 307] on icon "button" at bounding box center [109, 306] width 5 height 5
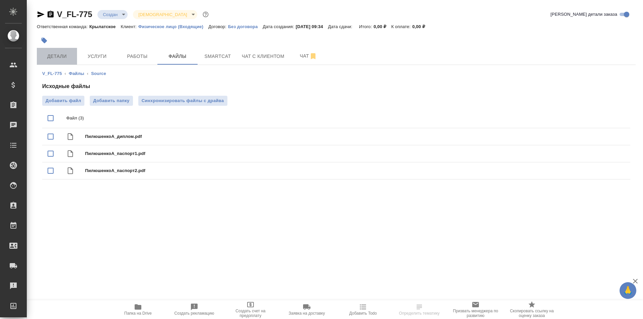
click at [65, 56] on span "Детали" at bounding box center [57, 56] width 32 height 8
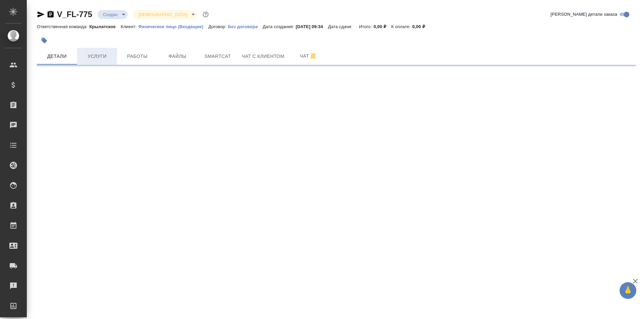
select select "RU"
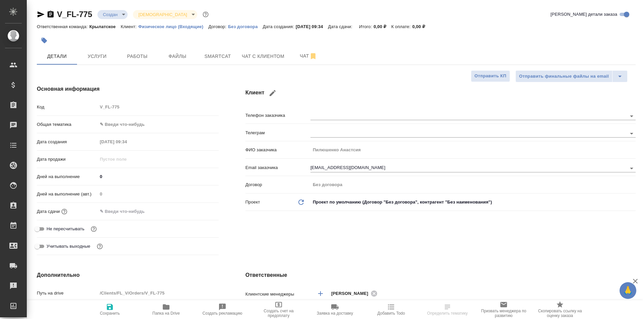
type textarea "x"
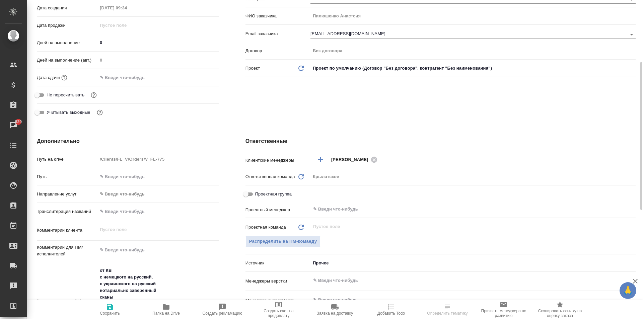
scroll to position [167, 0]
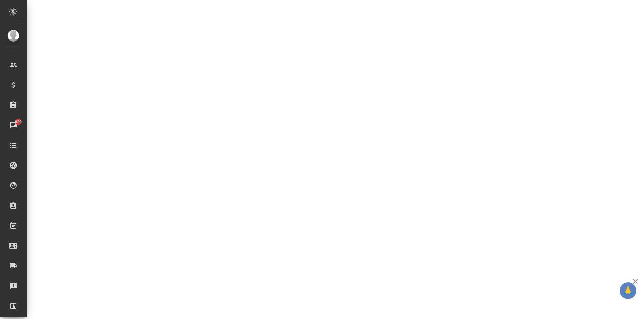
select select "RU"
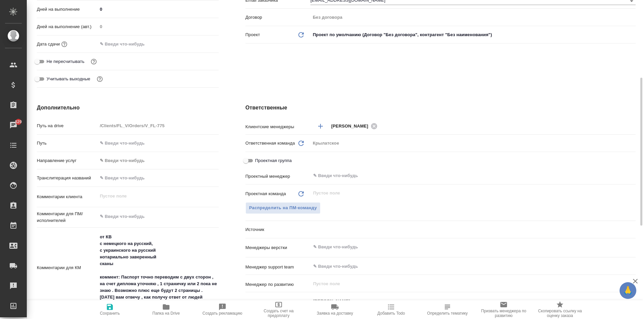
type textarea "x"
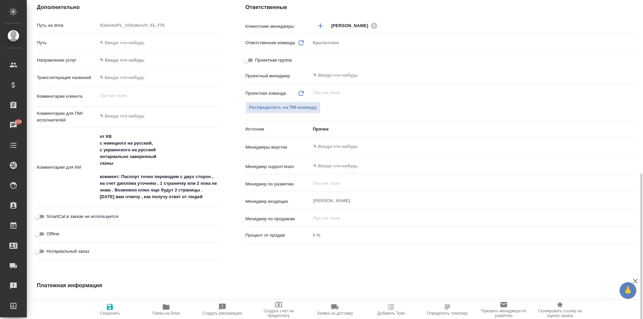
scroll to position [368, 0]
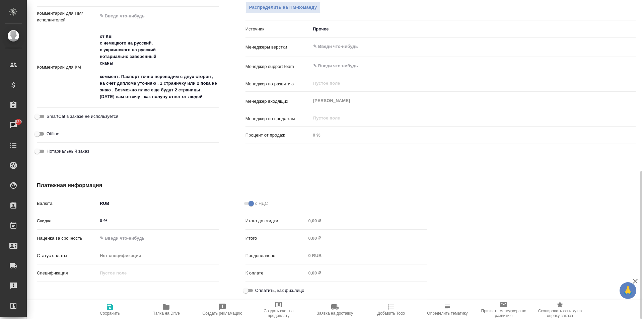
click at [75, 150] on span "Нотариальный заказ" at bounding box center [68, 151] width 43 height 7
click at [49, 150] on input "Нотариальный заказ" at bounding box center [37, 151] width 24 height 8
checkbox input "true"
type textarea "x"
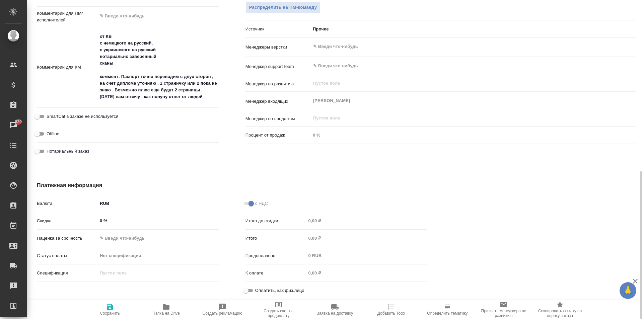
type textarea "x"
click at [242, 285] on div "с НДС Итого до скидки 0,00 ₽ Итого 0,00 ₽ Предоплачено 0 RUB К оплате 0,00 ₽ Оп…" at bounding box center [336, 249] width 209 height 131
click at [246, 293] on input "Оплатить, как физ.лицо" at bounding box center [246, 291] width 24 height 8
checkbox input "true"
type textarea "x"
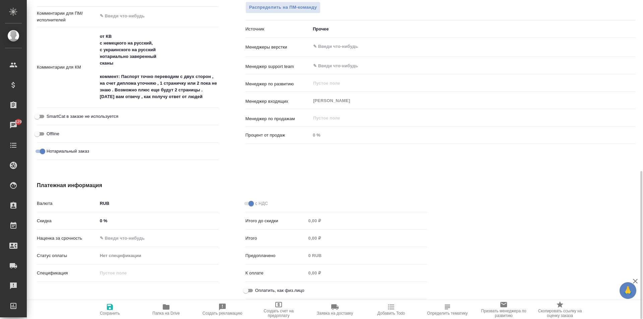
type textarea "x"
click at [104, 306] on span "Сохранить" at bounding box center [110, 309] width 48 height 13
type textarea "x"
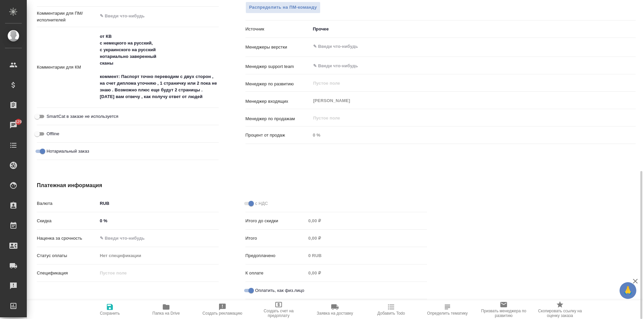
type textarea "x"
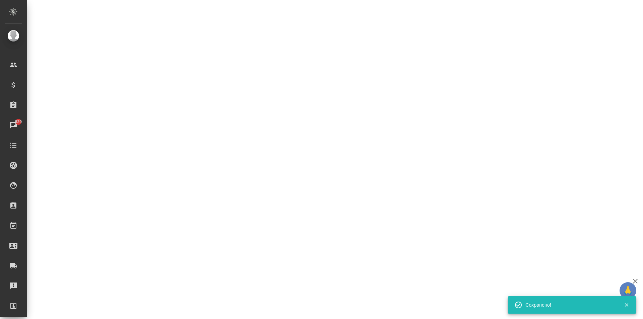
select select "RU"
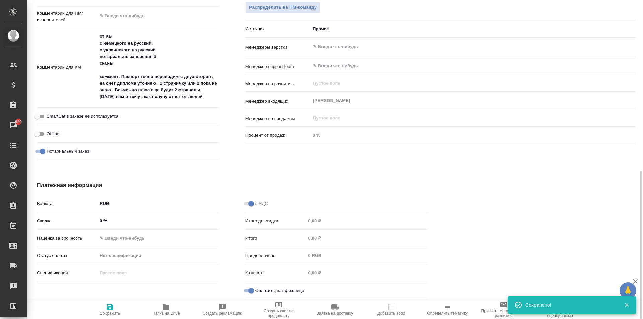
type textarea "x"
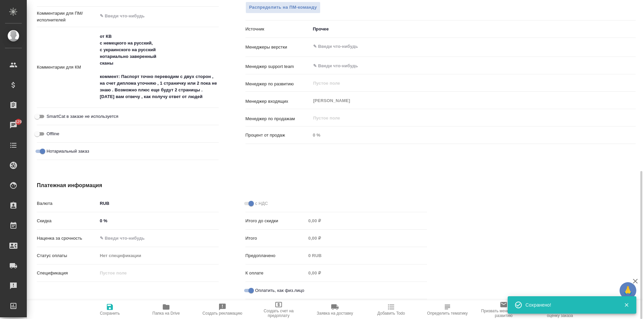
type textarea "x"
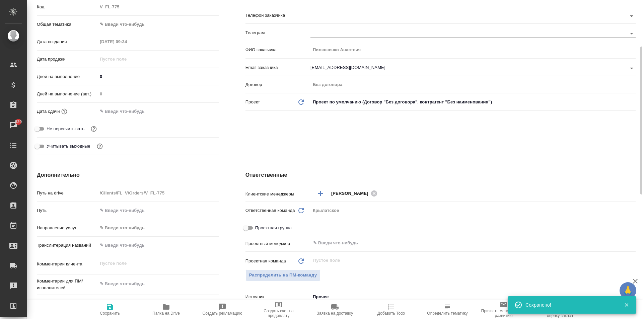
scroll to position [0, 0]
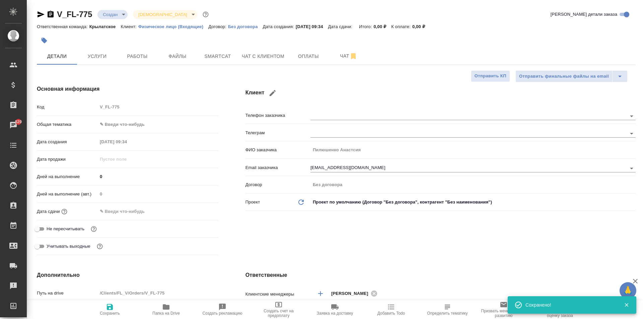
click at [139, 123] on body "🙏 .cls-1 fill:#fff; AWATERA Kasymov Timur Клиенты Спецификации Заказы 829 Чаты …" at bounding box center [321, 159] width 643 height 319
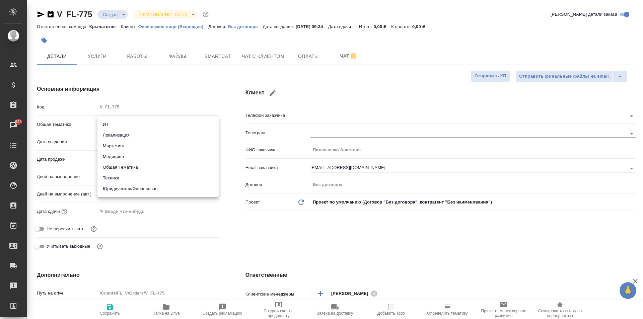
click at [141, 187] on li "Юридическая/Финансовая" at bounding box center [157, 189] width 121 height 11
type input "yr-fn"
type textarea "x"
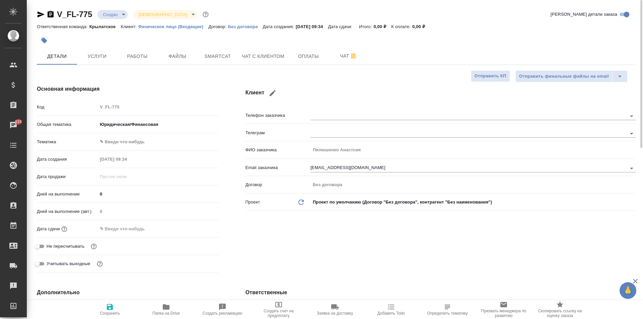
click at [123, 145] on body "🙏 .cls-1 fill:#fff; AWATERA Kasymov Timur Клиенты Спецификации Заказы 829 Чаты …" at bounding box center [321, 159] width 643 height 319
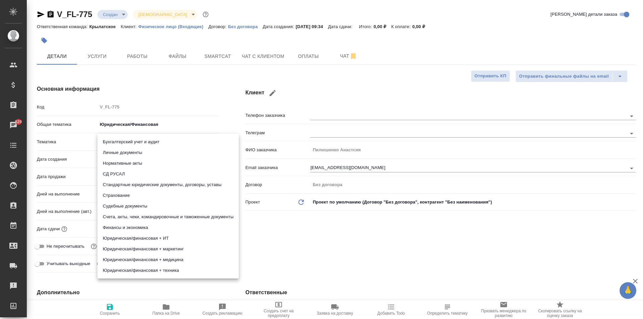
click at [121, 151] on li "Личные документы" at bounding box center [167, 152] width 141 height 11
type textarea "x"
type input "5a8b8b956a9677013d343cfe"
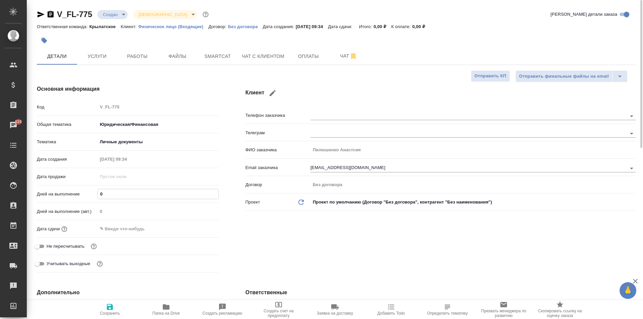
drag, startPoint x: 111, startPoint y: 197, endPoint x: 90, endPoint y: 197, distance: 20.4
click at [90, 197] on div "Дней на выполнение 0" at bounding box center [128, 194] width 182 height 12
type input "1"
type textarea "x"
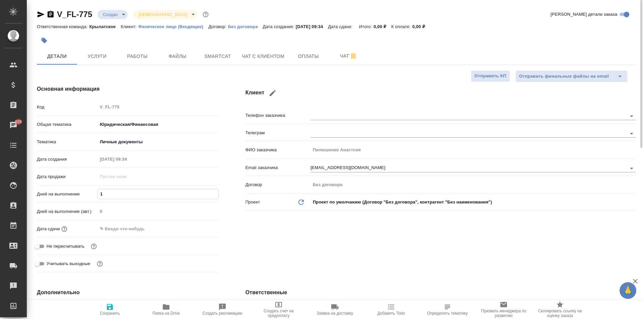
type textarea "x"
type input "1"
click at [107, 227] on input "text" at bounding box center [126, 229] width 59 height 10
click at [200, 229] on icon "button" at bounding box center [199, 228] width 6 height 7
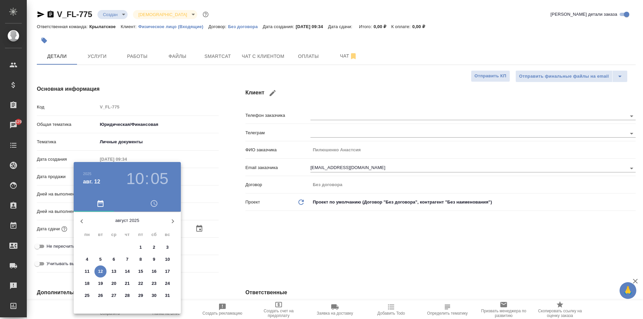
click at [116, 270] on p "13" at bounding box center [114, 271] width 5 height 7
type input "13.08.2025 10:05"
type textarea "x"
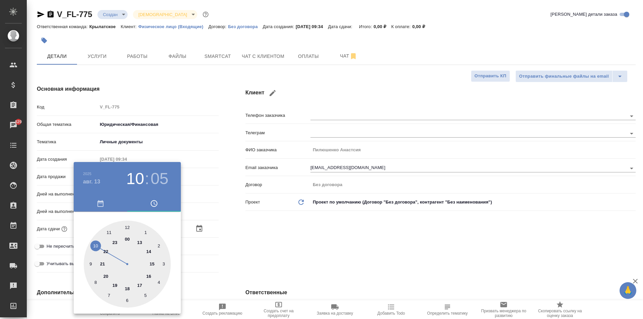
click at [127, 226] on div at bounding box center [127, 264] width 87 height 87
type input "13.08.2025 12:05"
type textarea "x"
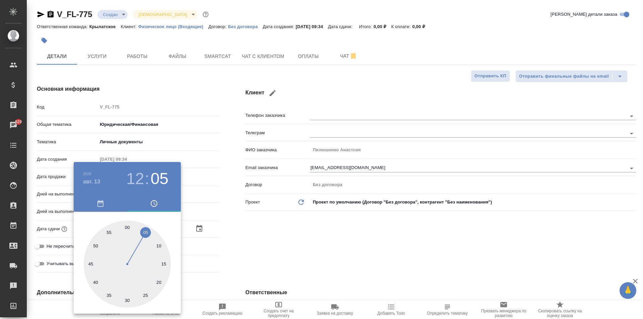
click at [127, 227] on div at bounding box center [127, 264] width 87 height 87
type input "[DATE] 12:00"
type textarea "x"
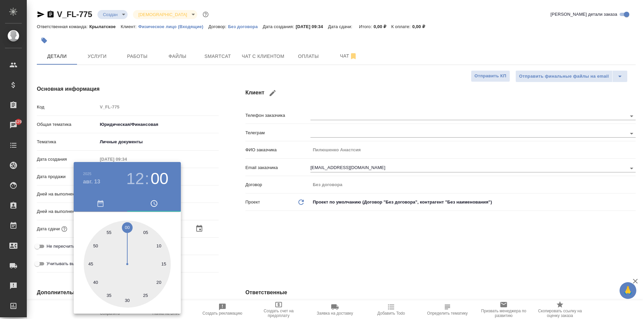
drag, startPoint x: 326, startPoint y: 251, endPoint x: 314, endPoint y: 255, distance: 12.2
click at [322, 253] on div at bounding box center [321, 159] width 643 height 319
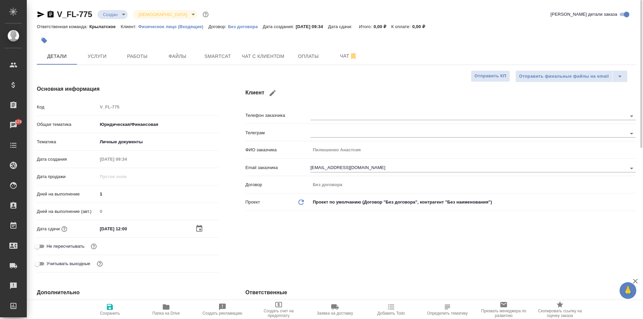
click at [112, 309] on icon "button" at bounding box center [110, 307] width 6 height 6
type textarea "x"
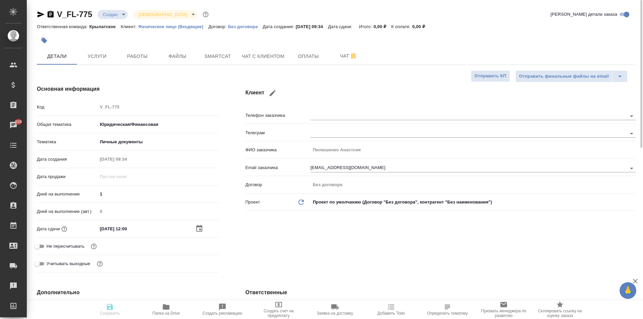
type textarea "x"
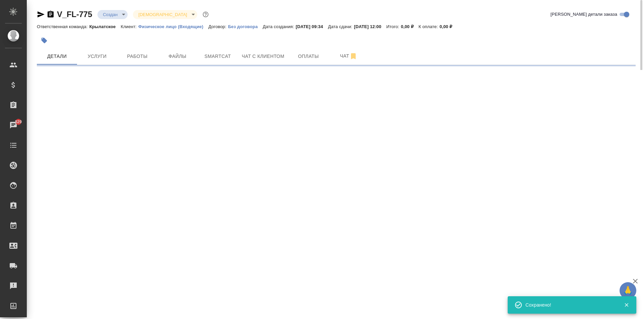
select select "RU"
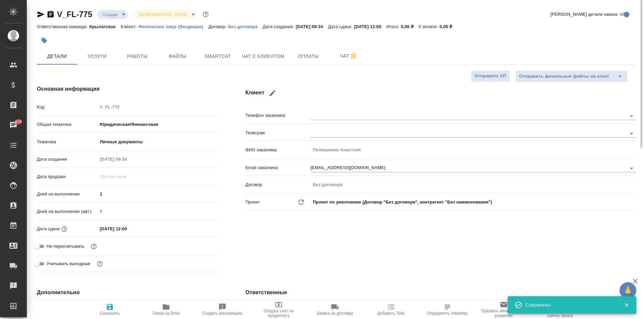
type textarea "x"
click at [186, 54] on span "Файлы" at bounding box center [177, 56] width 32 height 8
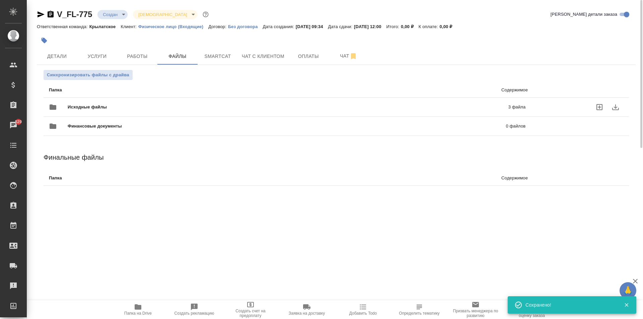
click at [110, 104] on div "Исходные файлы 3 файла" at bounding box center [287, 107] width 477 height 16
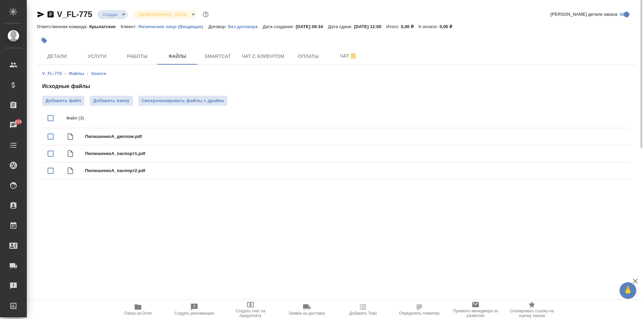
click at [131, 309] on span "Папка на Drive" at bounding box center [138, 309] width 48 height 13
click at [101, 52] on span "Услуги" at bounding box center [97, 56] width 32 height 8
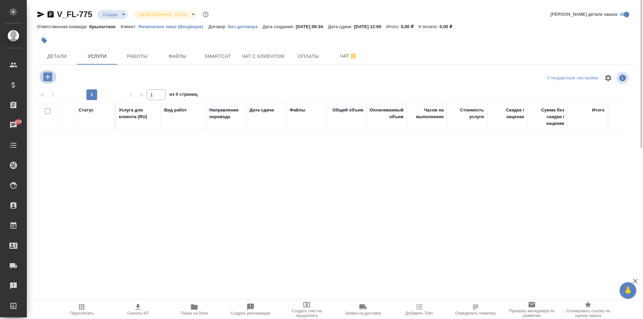
click at [44, 77] on icon "button" at bounding box center [47, 76] width 9 height 9
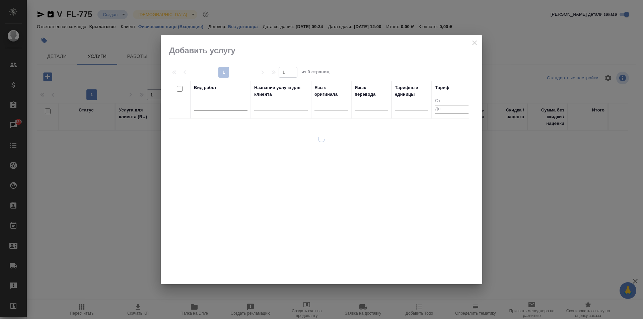
drag, startPoint x: 204, startPoint y: 112, endPoint x: 207, endPoint y: 108, distance: 5.7
click at [204, 112] on div at bounding box center [221, 106] width 54 height 17
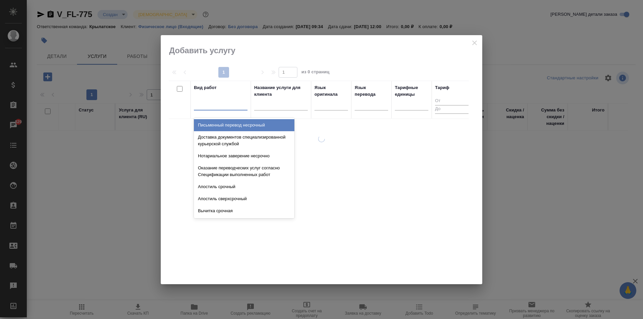
click at [207, 108] on div at bounding box center [221, 104] width 54 height 10
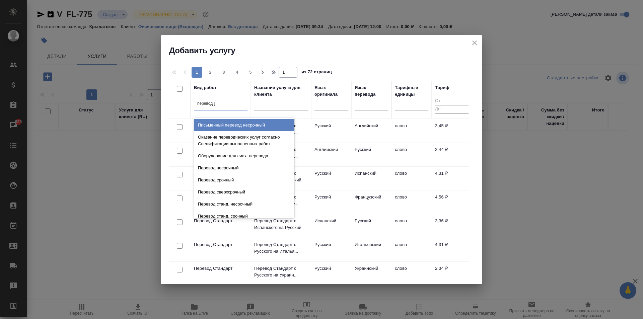
type input "перевод ст"
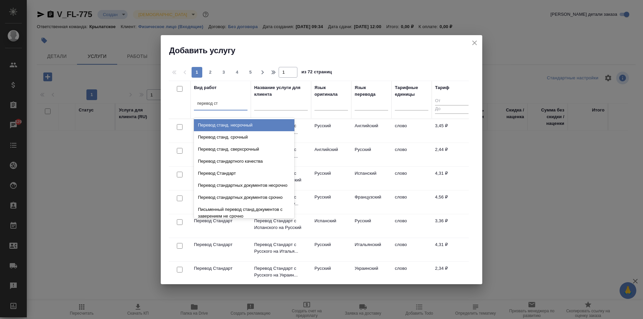
click at [251, 123] on div "Перевод станд. несрочный" at bounding box center [244, 125] width 100 height 12
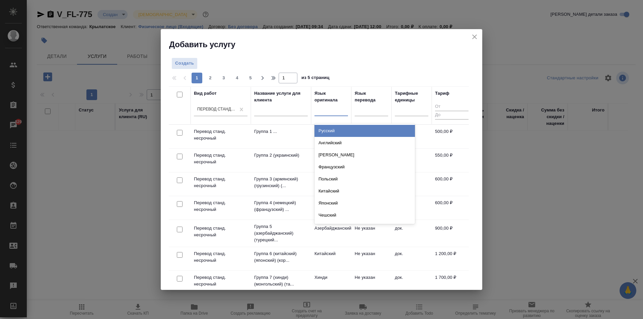
click at [341, 109] on div at bounding box center [330, 109] width 33 height 10
type input "ук"
click at [338, 127] on div "Украинский" at bounding box center [364, 131] width 100 height 12
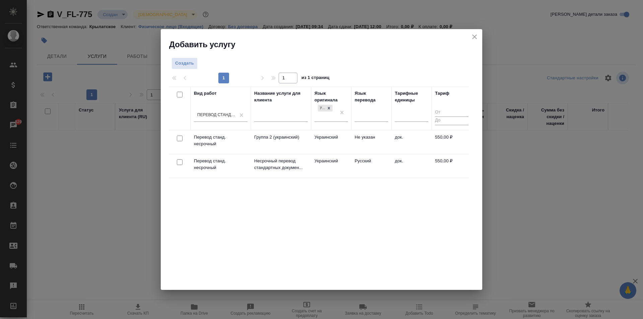
click at [343, 137] on td "Украинский" at bounding box center [331, 142] width 40 height 23
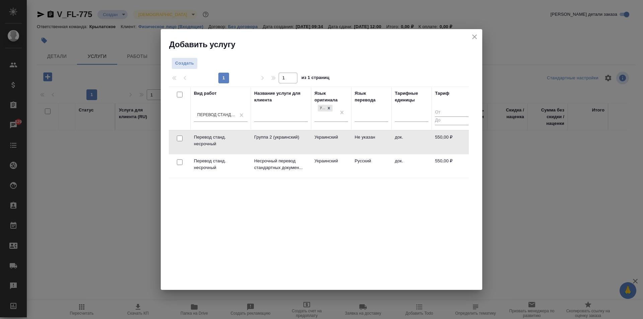
click at [338, 154] on td "Украинский" at bounding box center [331, 142] width 40 height 23
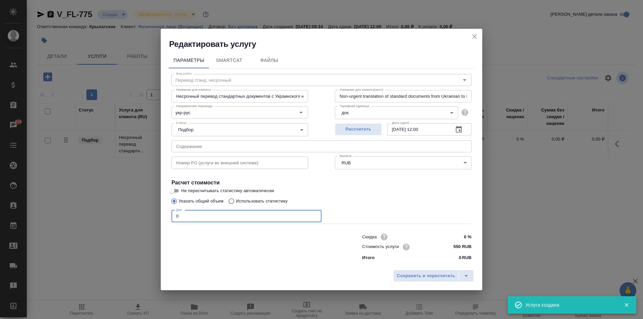
drag, startPoint x: 189, startPoint y: 217, endPoint x: 159, endPoint y: 219, distance: 29.9
click at [154, 219] on div "Редактировать услугу Параметры SmartCat Файлы Вид работ Перевод станд. несрочны…" at bounding box center [321, 159] width 643 height 319
type input "1"
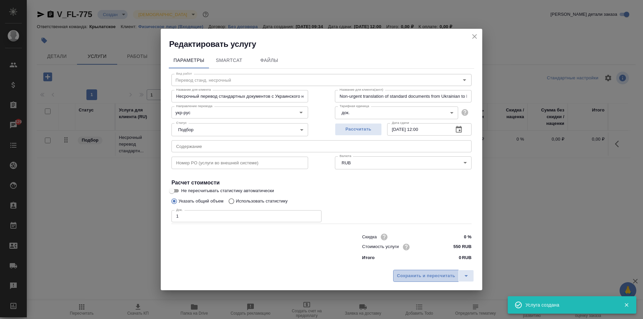
click at [438, 271] on button "Сохранить и пересчитать" at bounding box center [426, 276] width 66 height 12
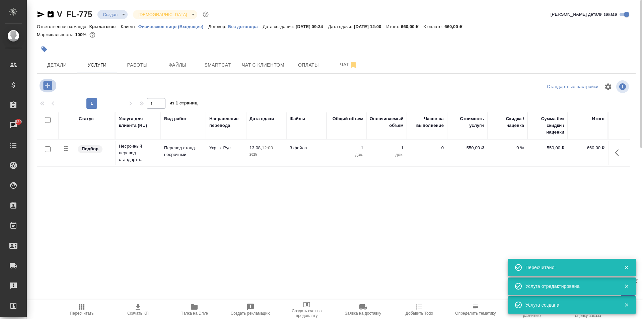
click at [53, 84] on button "button" at bounding box center [48, 86] width 18 height 14
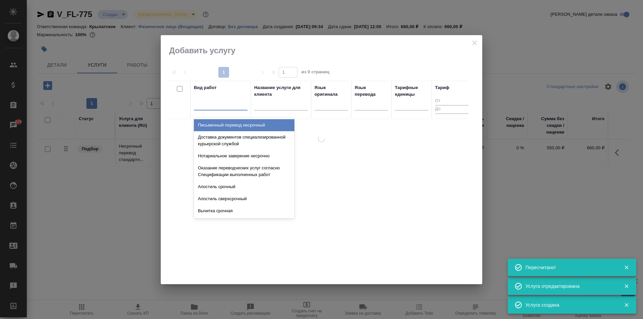
click at [233, 104] on div at bounding box center [221, 104] width 54 height 10
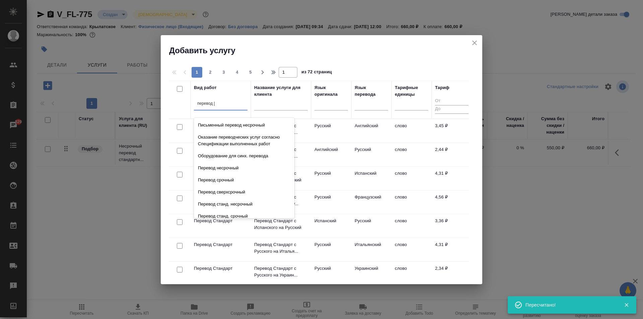
type input "перевод ст"
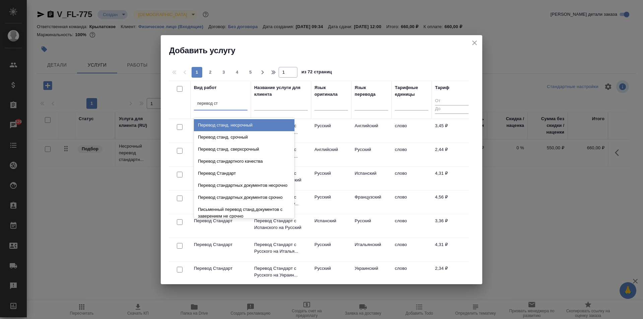
click at [256, 123] on div "Перевод станд. несрочный" at bounding box center [244, 125] width 100 height 12
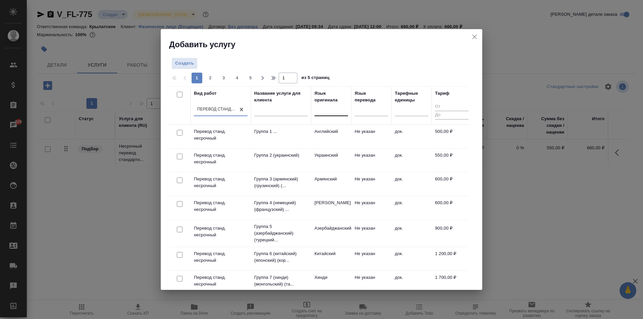
click at [334, 111] on div at bounding box center [330, 109] width 33 height 10
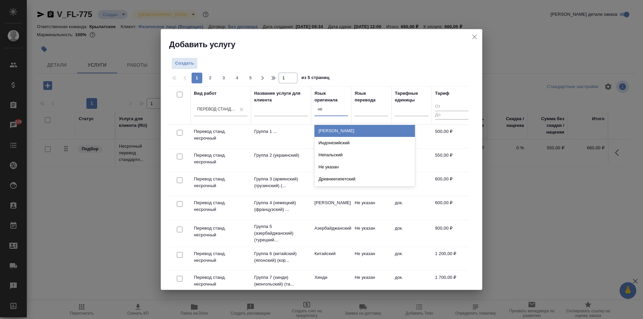
type input "нем"
click at [348, 134] on div "Немецкий" at bounding box center [364, 131] width 100 height 12
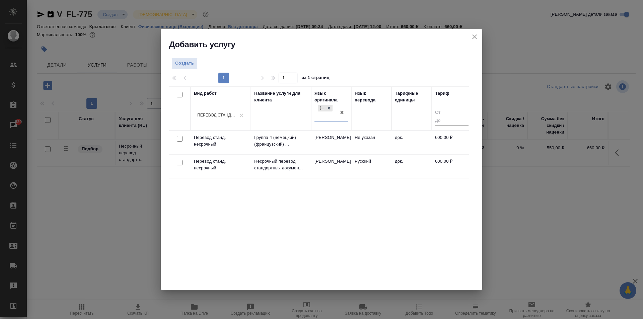
click at [350, 154] on td "Немецкий" at bounding box center [331, 142] width 40 height 23
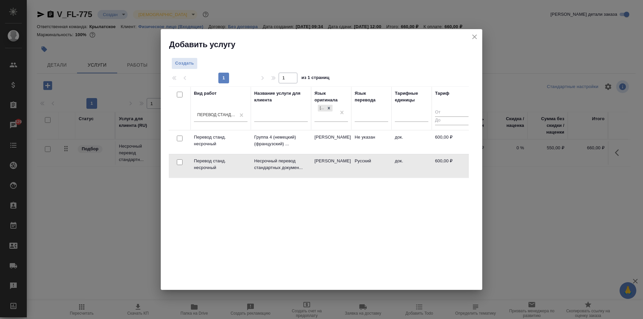
click at [350, 154] on td "Немецкий" at bounding box center [331, 142] width 40 height 23
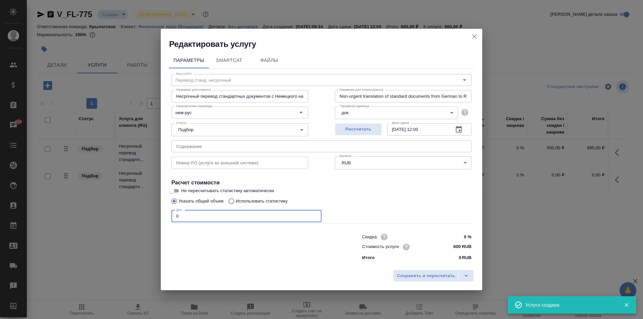
drag, startPoint x: 194, startPoint y: 211, endPoint x: 192, endPoint y: 218, distance: 6.6
click at [195, 215] on input "0" at bounding box center [246, 216] width 150 height 12
drag, startPoint x: 192, startPoint y: 218, endPoint x: 159, endPoint y: 210, distance: 33.7
click at [159, 210] on div "Редактировать услугу Параметры SmartCat Файлы Вид работ Перевод станд. несрочны…" at bounding box center [321, 159] width 643 height 319
type input "1"
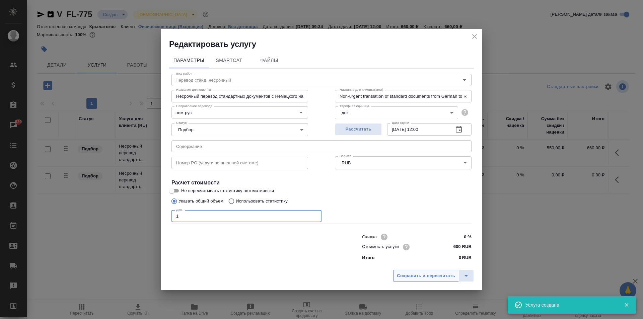
click at [441, 276] on span "Сохранить и пересчитать" at bounding box center [426, 276] width 58 height 8
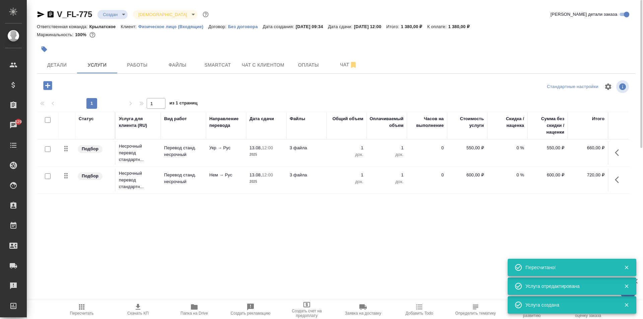
click at [53, 86] on icon "button" at bounding box center [48, 86] width 12 height 12
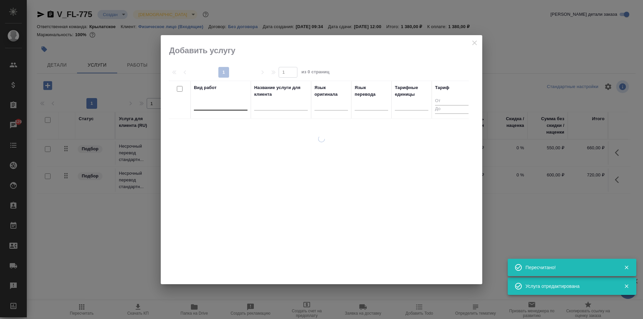
click at [229, 106] on div at bounding box center [221, 104] width 54 height 10
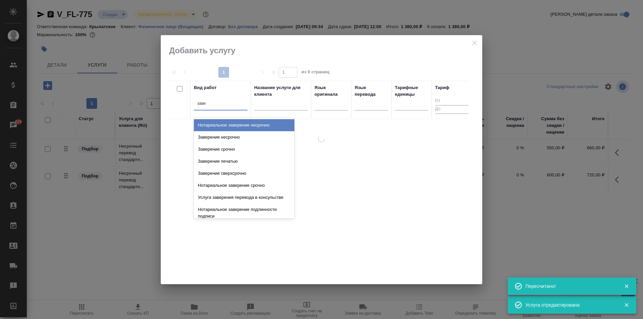
type input "завер"
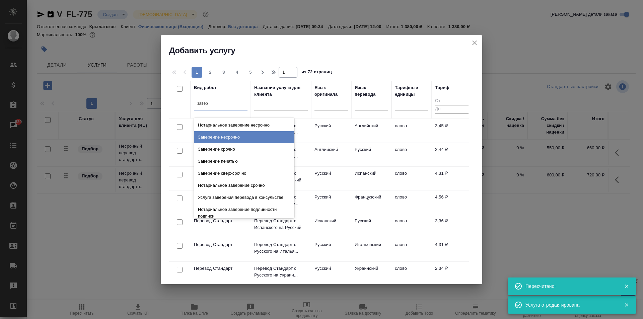
click at [239, 133] on div "Заверение несрочно" at bounding box center [244, 137] width 100 height 12
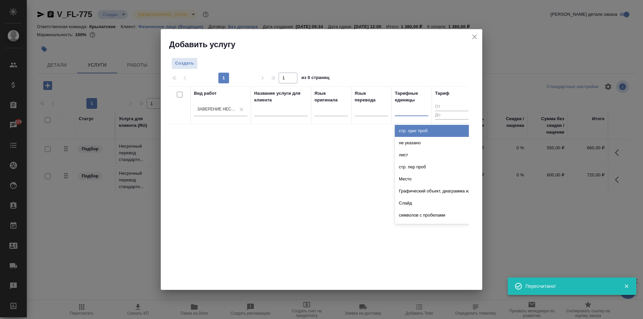
click at [412, 104] on div at bounding box center [411, 109] width 33 height 13
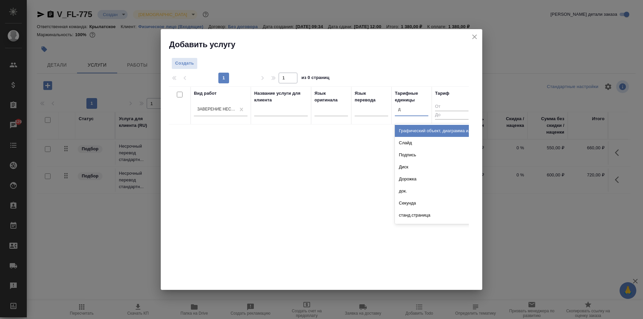
type input "до"
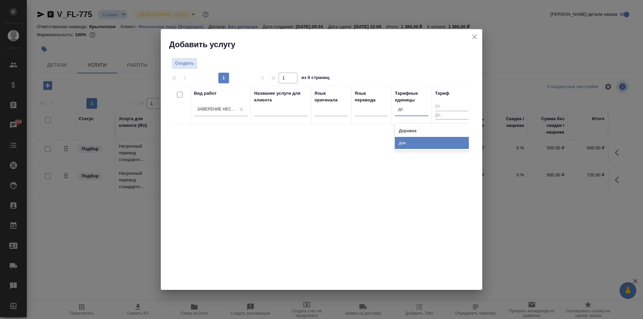
click at [415, 146] on div "док." at bounding box center [445, 143] width 100 height 12
click at [187, 67] on span "Создать" at bounding box center [184, 64] width 19 height 8
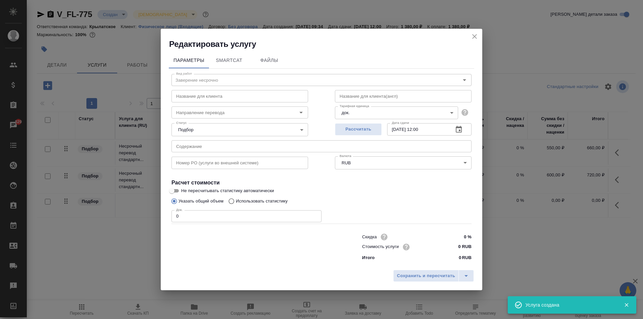
drag, startPoint x: 190, startPoint y: 216, endPoint x: 152, endPoint y: 216, distance: 37.8
click at [152, 216] on div "Редактировать услугу Параметры SmartCat Файлы Вид работ Заверение несрочно Вид …" at bounding box center [321, 159] width 643 height 319
type input "2"
drag, startPoint x: 455, startPoint y: 249, endPoint x: 480, endPoint y: 252, distance: 25.0
click at [480, 252] on div "Параметры SmartCat Файлы Вид работ Заверение несрочно Вид работ Название для кл…" at bounding box center [321, 158] width 321 height 218
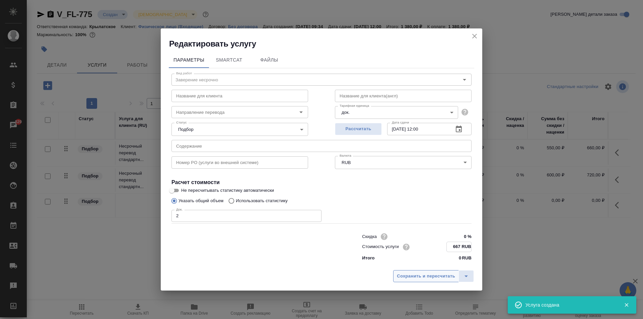
type input "667 RUB"
click at [448, 275] on span "Сохранить и пересчитать" at bounding box center [426, 277] width 58 height 8
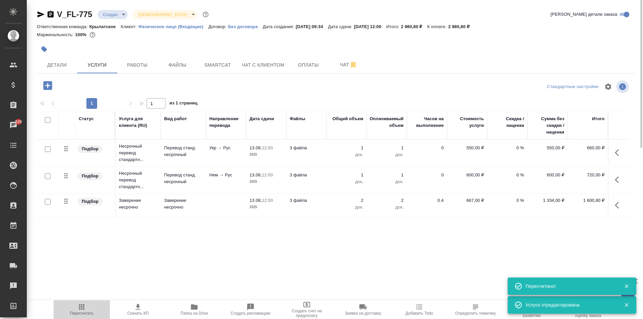
click at [76, 311] on span "Пересчитать" at bounding box center [82, 309] width 48 height 13
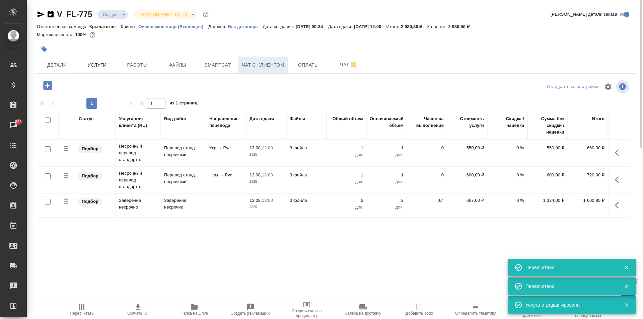
click at [259, 60] on button "Чат с клиентом" at bounding box center [263, 65] width 51 height 17
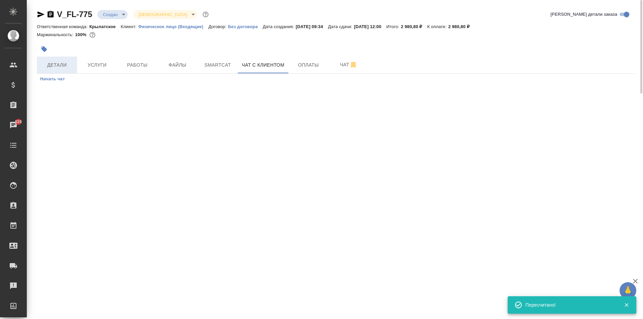
click at [64, 68] on span "Детали" at bounding box center [57, 65] width 32 height 8
select select "RU"
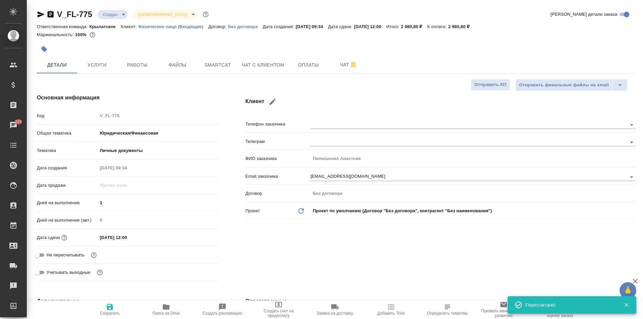
type textarea "x"
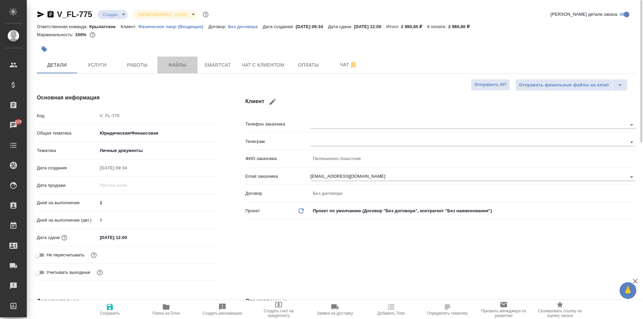
drag, startPoint x: 172, startPoint y: 60, endPoint x: 184, endPoint y: 82, distance: 25.5
type textarea "x"
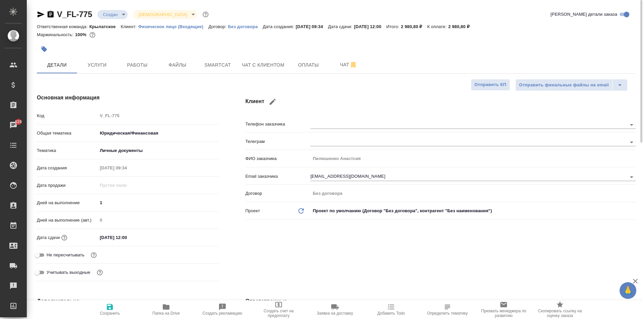
type textarea "x"
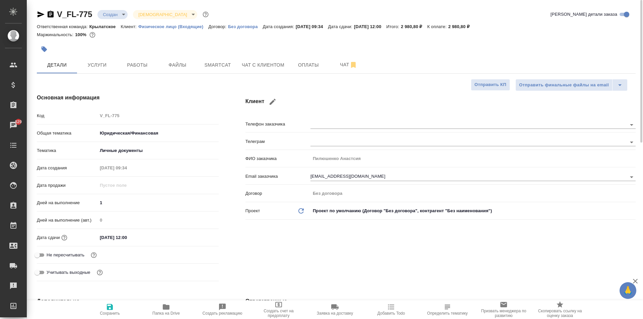
type textarea "x"
click at [102, 69] on span "Услуги" at bounding box center [97, 65] width 32 height 8
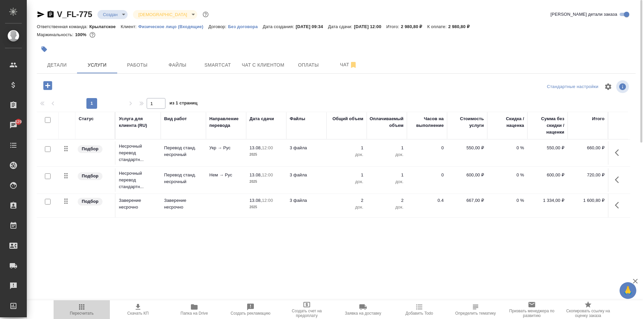
drag, startPoint x: 78, startPoint y: 308, endPoint x: 93, endPoint y: 306, distance: 15.3
click at [78, 308] on icon "button" at bounding box center [82, 307] width 8 height 8
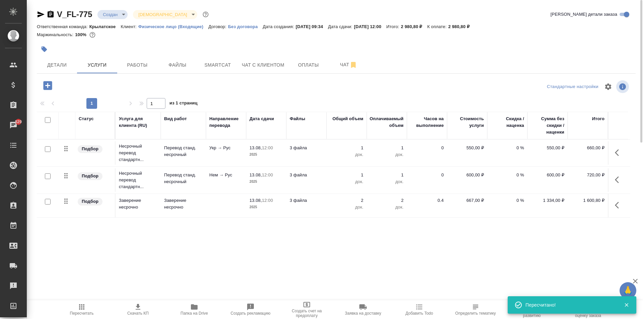
click at [71, 52] on div at bounding box center [236, 49] width 399 height 15
click at [68, 59] on button "Детали" at bounding box center [57, 65] width 40 height 17
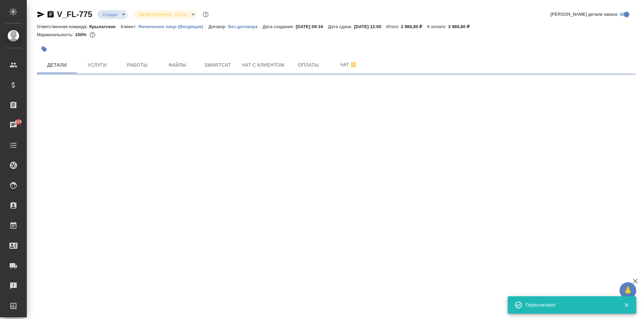
select select "RU"
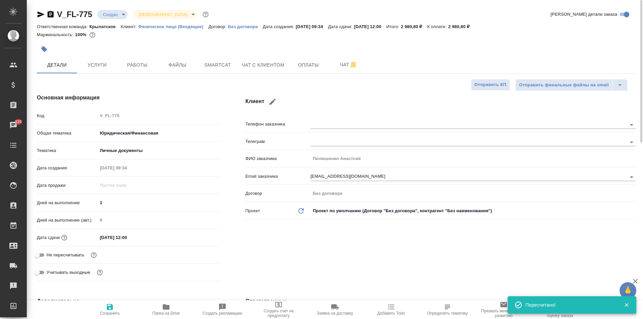
type textarea "x"
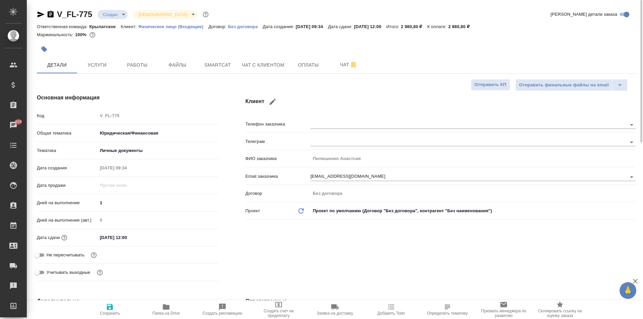
click at [277, 100] on button "button" at bounding box center [273, 102] width 16 height 16
type input "Анастсия"
type input "Пилюшенко"
type input "asp5@gmx.de"
checkbox input "true"
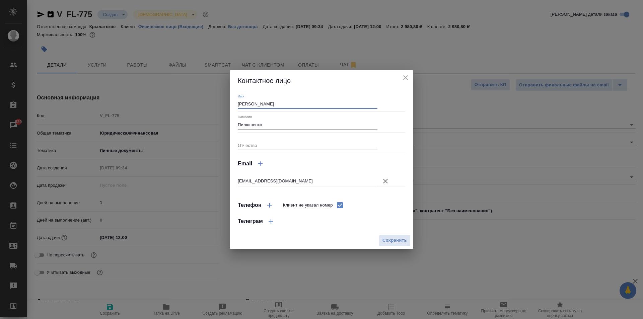
drag, startPoint x: 269, startPoint y: 103, endPoint x: 247, endPoint y: 98, distance: 22.4
click at [247, 98] on div "Имя Анастсия" at bounding box center [308, 101] width 140 height 15
type input "Анастасия"
click at [389, 239] on span "Сохранить" at bounding box center [394, 241] width 24 height 8
type input "Пилюшенко Анастасия"
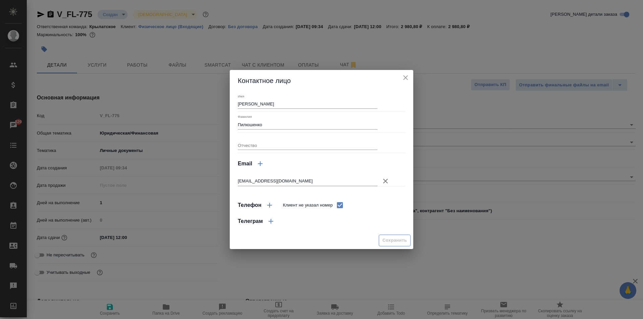
type textarea "x"
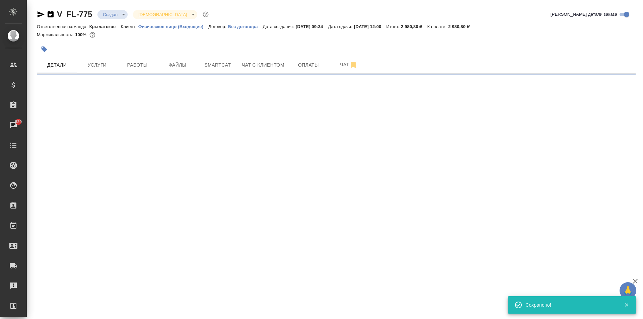
select select "RU"
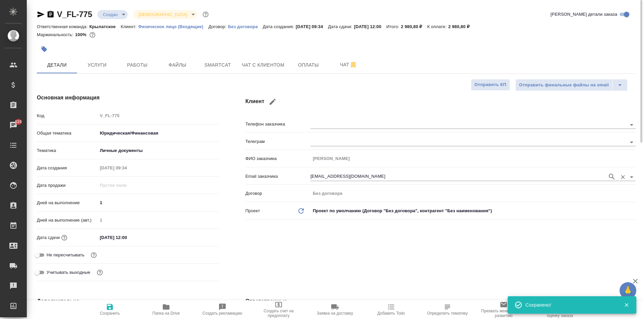
type textarea "x"
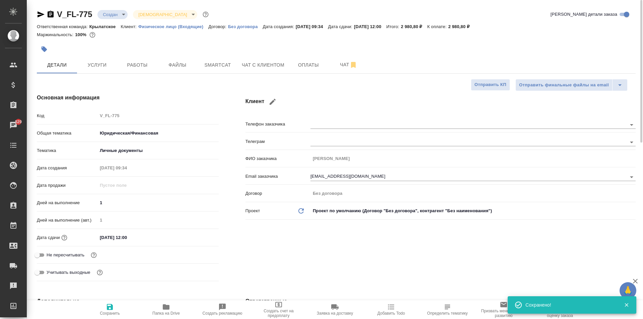
type textarea "x"
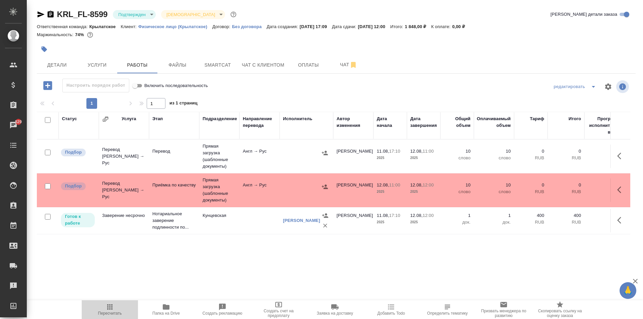
click at [110, 307] on icon "button" at bounding box center [109, 306] width 5 height 5
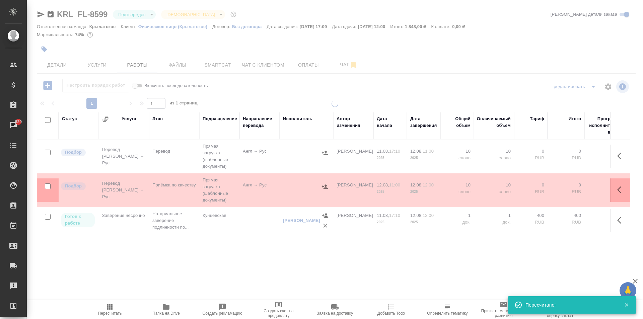
type input "inProgress"
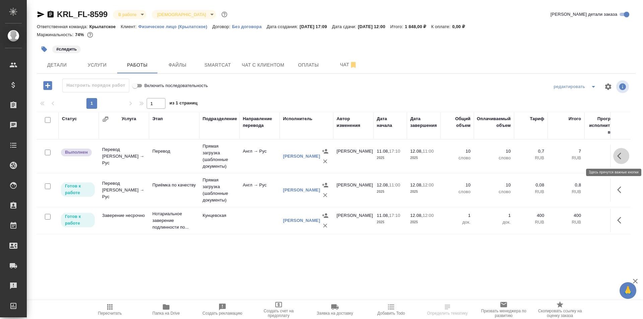
drag, startPoint x: 622, startPoint y: 156, endPoint x: 615, endPoint y: 156, distance: 7.0
click at [622, 156] on icon "button" at bounding box center [621, 156] width 8 height 8
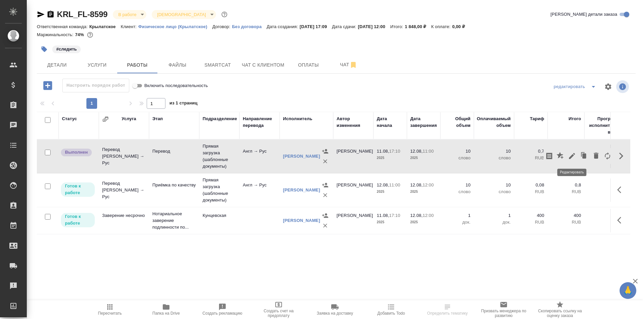
click at [571, 159] on icon "button" at bounding box center [572, 156] width 8 height 8
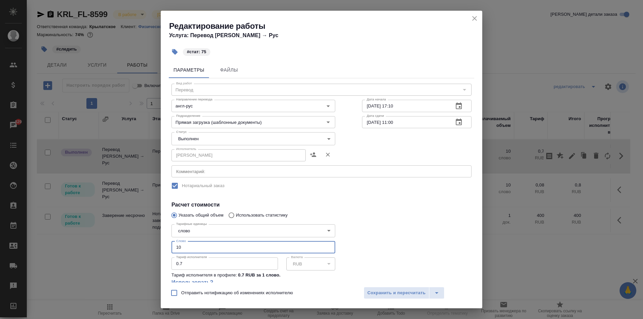
drag, startPoint x: 192, startPoint y: 245, endPoint x: 160, endPoint y: 242, distance: 32.3
click at [160, 242] on div "Редактирование работы Услуга: Перевод Стандарт Англ → Рус #стат: 75 Параметры Ф…" at bounding box center [321, 159] width 643 height 319
type input "75"
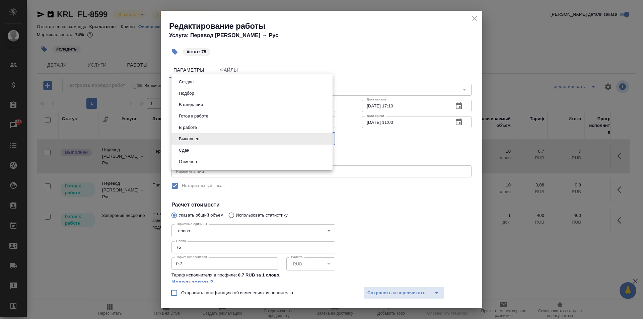
click at [198, 135] on body "🙏 .cls-1 fill:#fff; AWATERA Kasymov Timur Клиенты Спецификации Заказы 829 Чаты …" at bounding box center [321, 159] width 643 height 319
click at [192, 152] on li "Сдан" at bounding box center [251, 150] width 161 height 11
type input "closed"
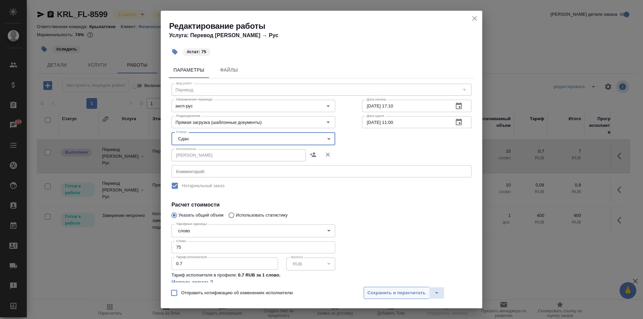
click at [394, 288] on button "Сохранить и пересчитать" at bounding box center [397, 293] width 66 height 12
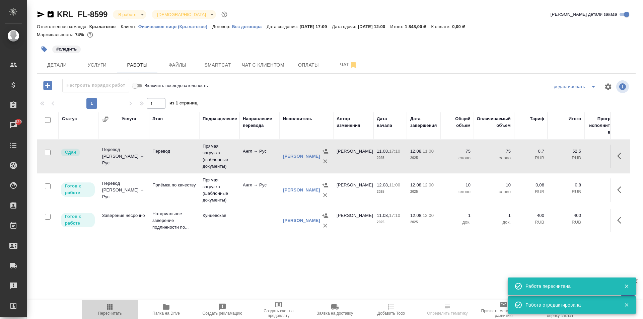
click at [119, 306] on span "Пересчитать" at bounding box center [110, 309] width 48 height 13
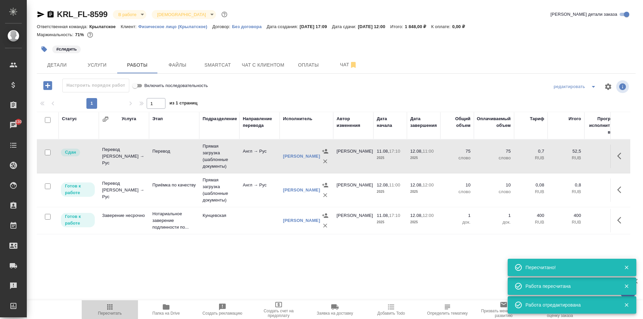
click at [98, 310] on span "Пересчитать" at bounding box center [110, 309] width 48 height 13
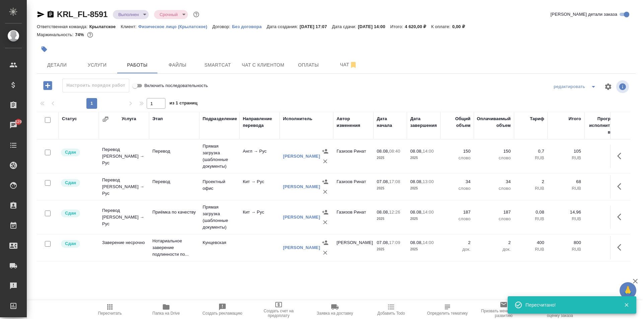
click at [109, 306] on icon "button" at bounding box center [110, 307] width 8 height 8
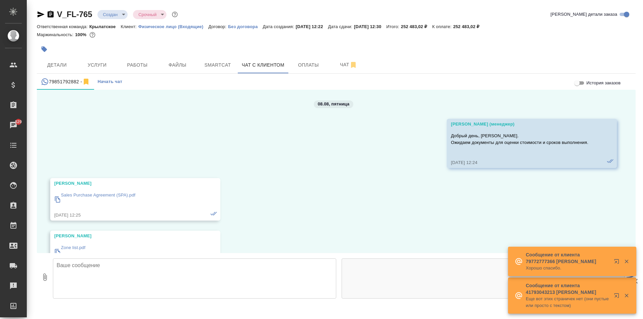
scroll to position [869, 0]
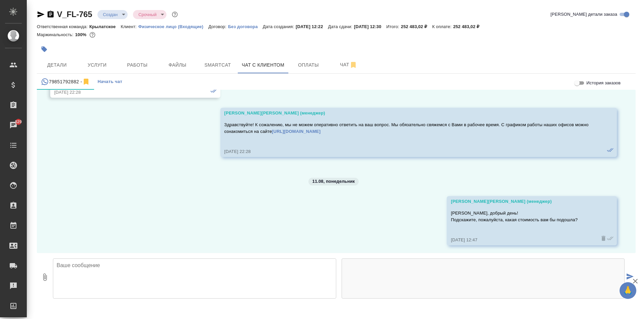
scroll to position [869, 0]
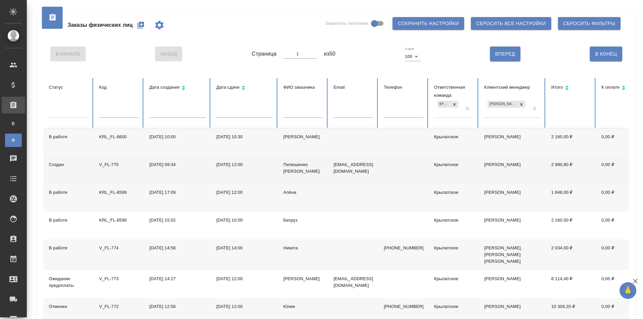
click at [298, 164] on div "Пилюшенко [PERSON_NAME]" at bounding box center [303, 167] width 40 height 13
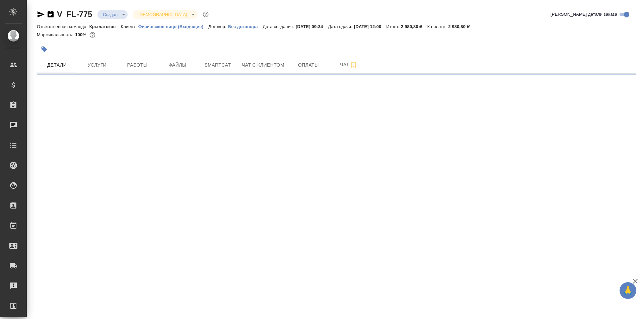
click at [105, 14] on body "🙏 .cls-1 fill:#fff; AWATERA [PERSON_NAME] Спецификации Заказы Чаты Todo Проекты…" at bounding box center [321, 159] width 643 height 319
select select "RU"
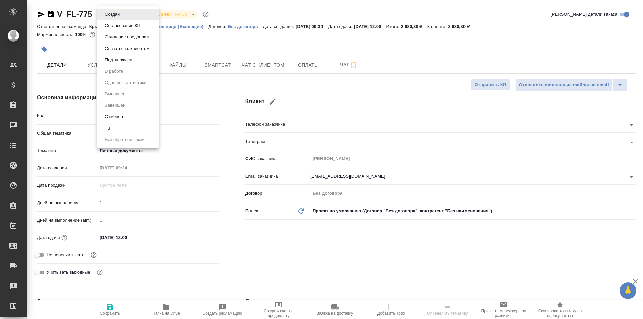
type textarea "x"
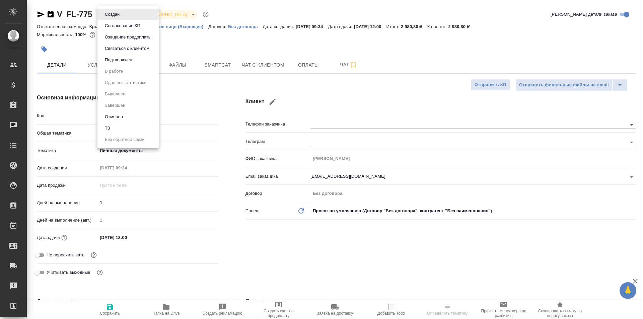
type textarea "x"
click at [122, 18] on button "Ожидание предоплаты" at bounding box center [112, 14] width 19 height 7
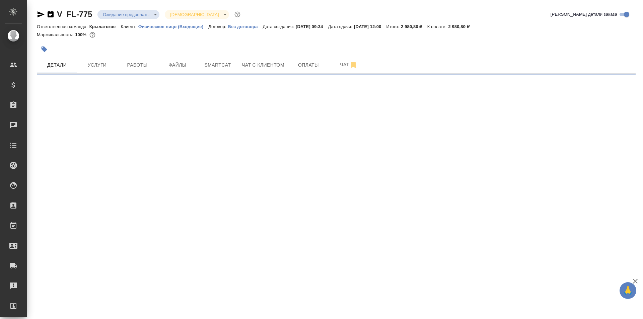
select select "RU"
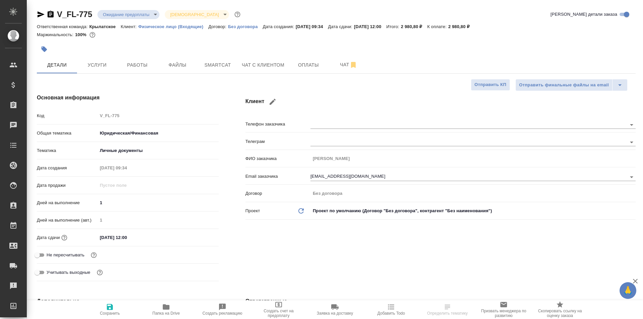
type textarea "x"
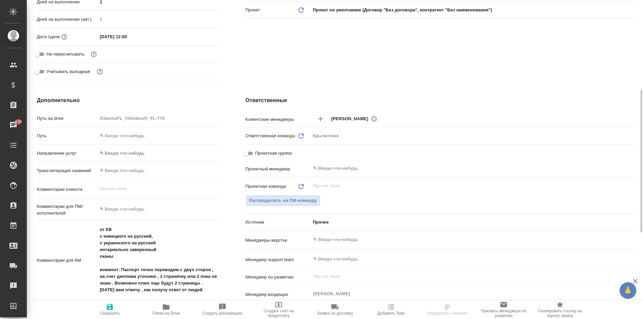
click at [142, 148] on body "🙏 .cls-1 fill:#fff; AWATERA [PERSON_NAME] Клиенты Спецификации Заказы 830 Чаты …" at bounding box center [321, 159] width 643 height 319
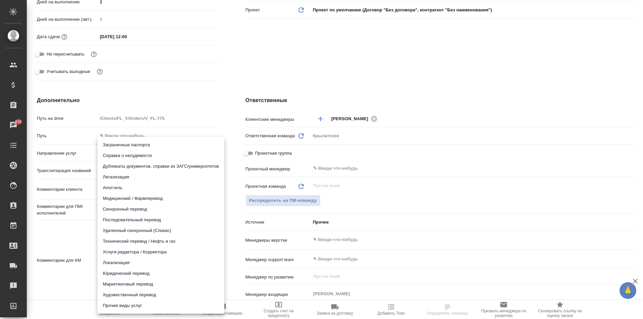
click at [126, 274] on li "Юридический перевод" at bounding box center [160, 273] width 127 height 11
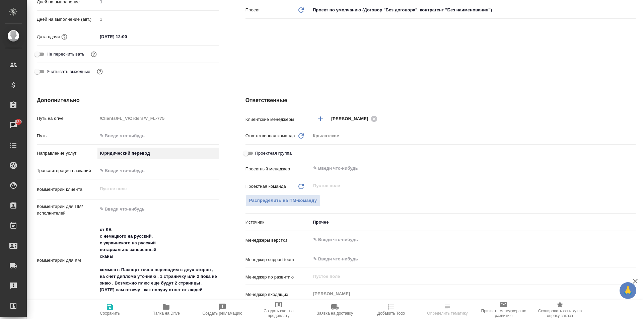
type input "legalTranslation"
type textarea "x"
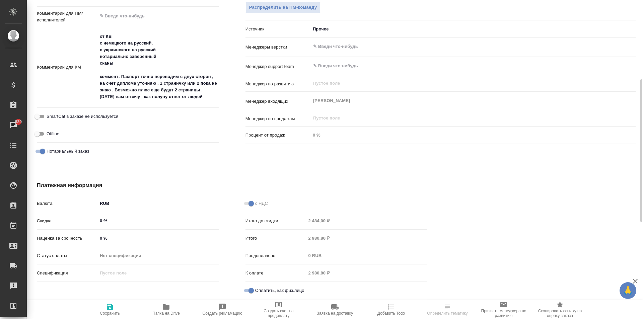
scroll to position [327, 0]
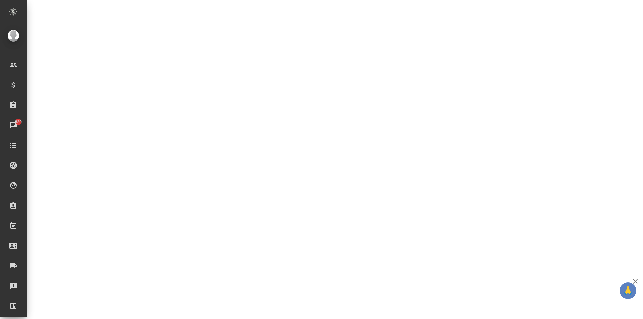
select select "RU"
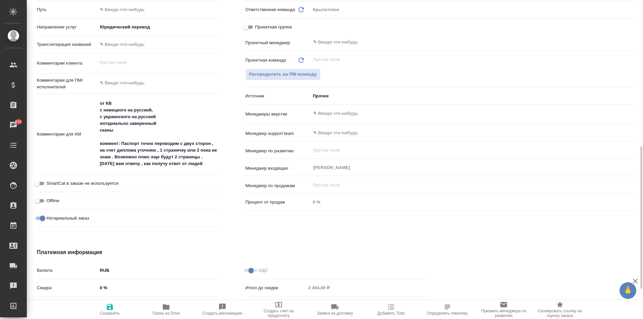
type textarea "x"
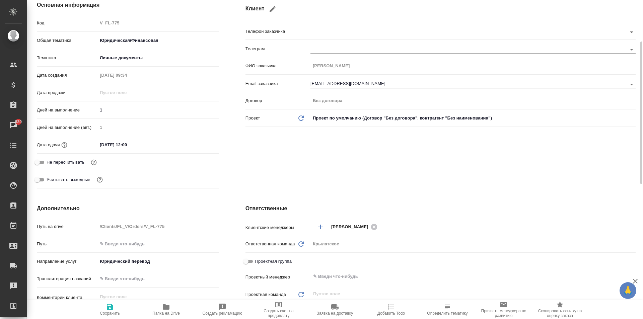
scroll to position [0, 0]
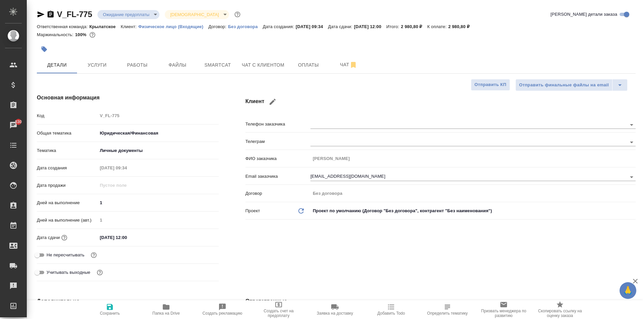
type textarea "x"
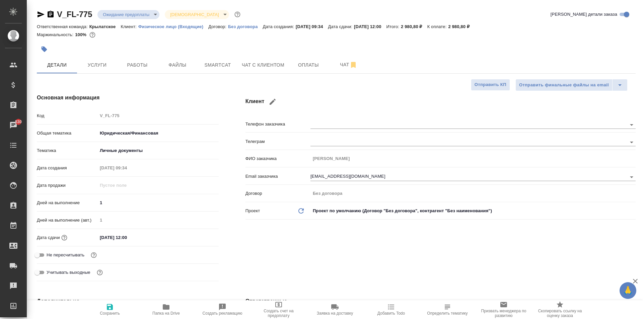
type textarea "x"
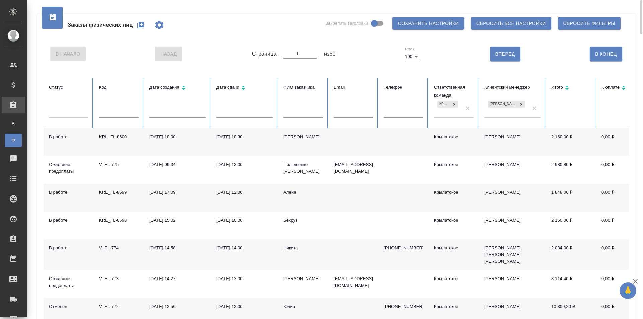
click at [86, 111] on div at bounding box center [69, 111] width 40 height 10
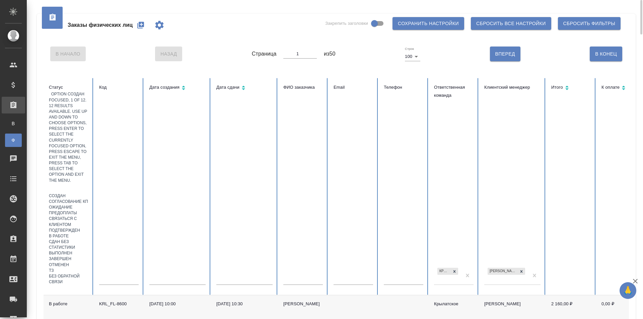
click at [87, 193] on div "Создан" at bounding box center [69, 196] width 40 height 6
click at [70, 184] on div at bounding box center [69, 189] width 40 height 10
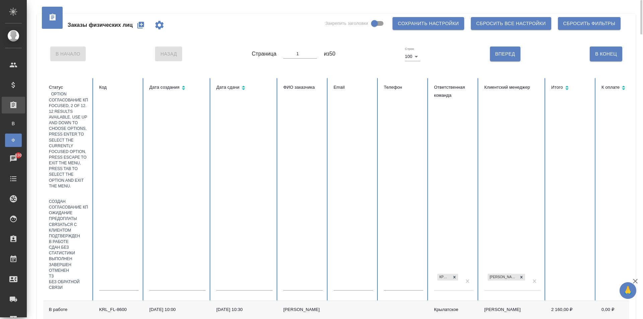
click at [75, 205] on div "Согласование КП" at bounding box center [69, 208] width 40 height 6
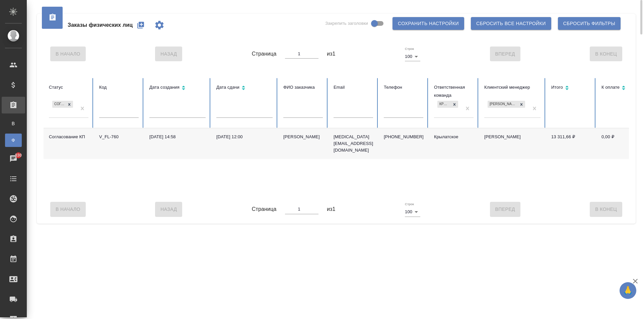
click at [303, 138] on div "[PERSON_NAME]" at bounding box center [303, 137] width 40 height 7
click at [303, 138] on div "Грачев Никита" at bounding box center [303, 137] width 40 height 7
click at [90, 109] on th "Статус Согласование КП" at bounding box center [69, 103] width 50 height 50
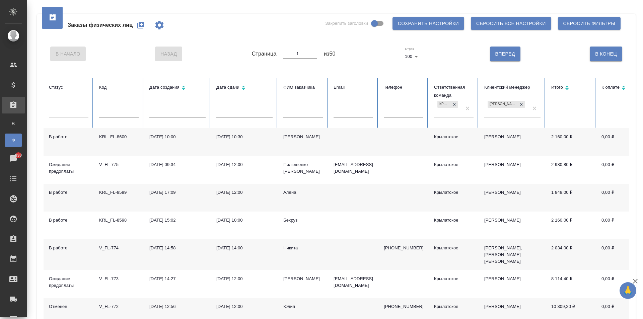
click at [78, 113] on div at bounding box center [69, 111] width 40 height 10
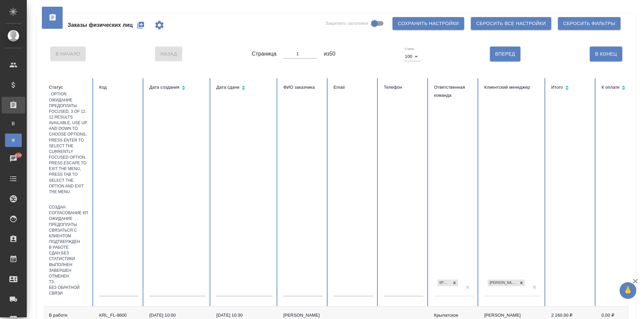
click at [88, 216] on div "Ожидание предоплаты" at bounding box center [69, 221] width 40 height 11
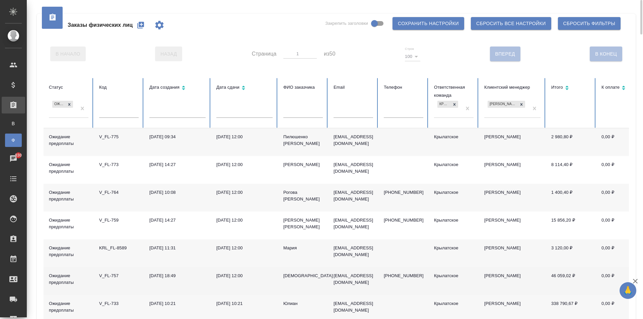
scroll to position [44, 0]
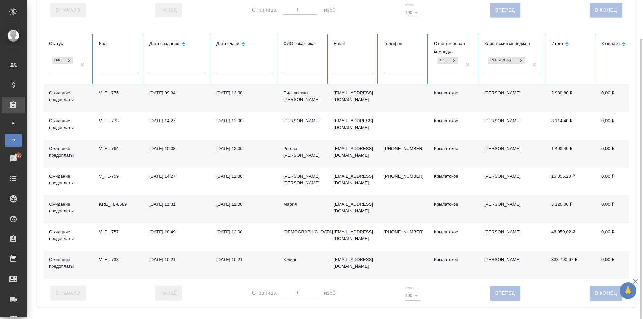
click at [290, 262] on div "Юлиан" at bounding box center [303, 260] width 40 height 7
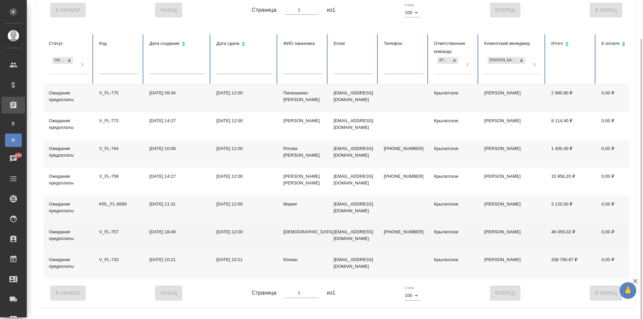
click at [289, 235] on div "[DEMOGRAPHIC_DATA]" at bounding box center [303, 232] width 40 height 7
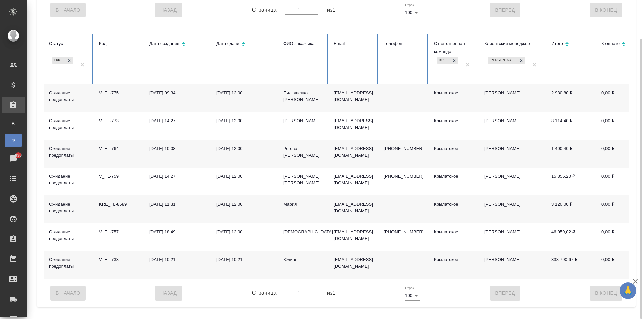
click at [296, 207] on div "Мария" at bounding box center [303, 204] width 40 height 7
click at [283, 84] on th "ФИО заказчика" at bounding box center [303, 59] width 50 height 50
click at [289, 102] on div "Пилюшенко Анастасия" at bounding box center [303, 96] width 40 height 13
click at [290, 102] on div "Пилюшенко Анастасия" at bounding box center [303, 96] width 40 height 13
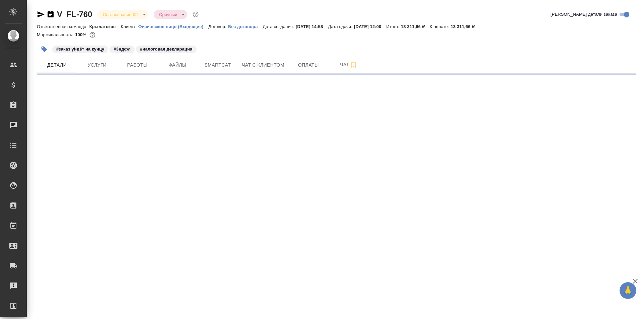
select select "RU"
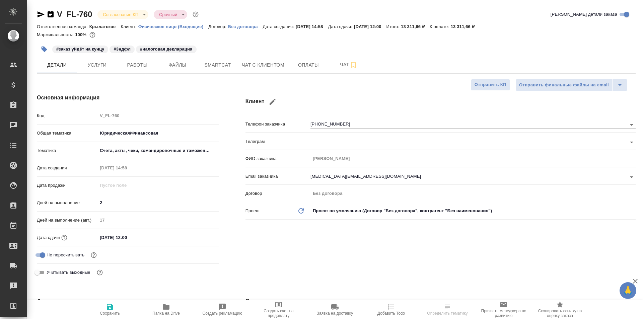
type textarea "x"
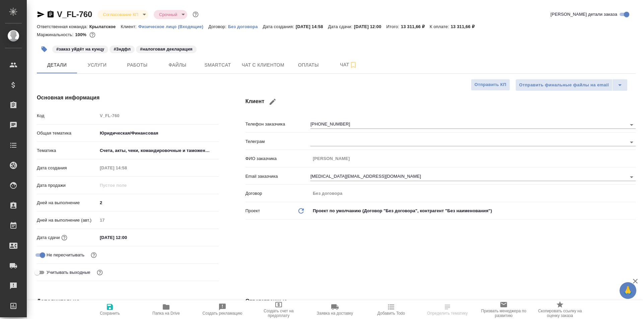
type textarea "x"
click at [251, 62] on span "Чат с клиентом" at bounding box center [263, 65] width 43 height 8
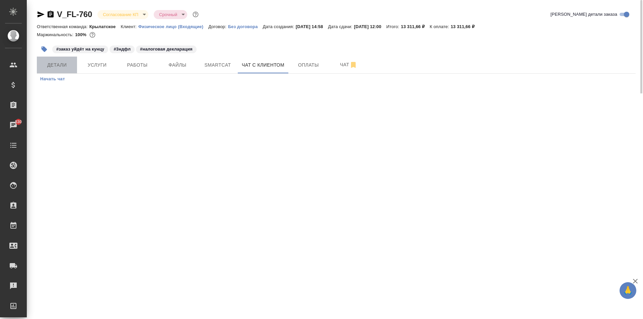
click at [56, 73] on button "Детали" at bounding box center [57, 65] width 40 height 17
select select "RU"
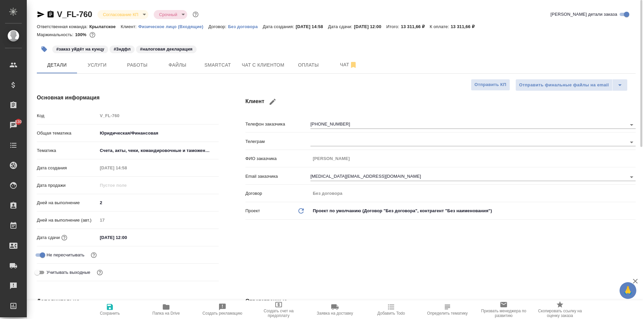
type textarea "x"
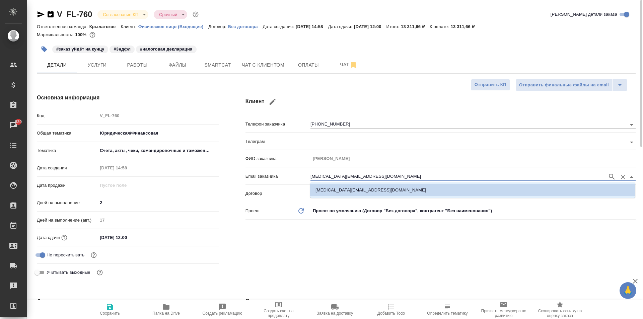
drag, startPoint x: 351, startPoint y: 176, endPoint x: 230, endPoint y: 167, distance: 120.9
click at [230, 167] on div "Основная информация Код V_FL-760 Общая тематика Юридическая/Финансовая yr-fn Те…" at bounding box center [336, 188] width 626 height 217
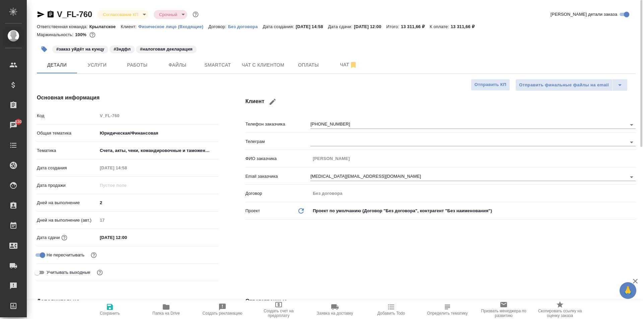
type textarea "x"
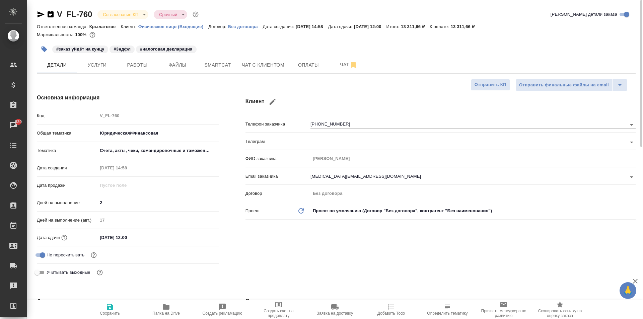
type textarea "x"
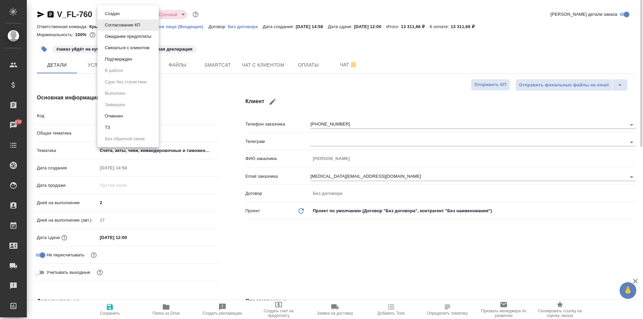
click at [109, 14] on body "🙏 .cls-1 fill:#fff; AWATERA [PERSON_NAME] Клиенты Спецификации Заказы 830 Чаты …" at bounding box center [321, 159] width 643 height 319
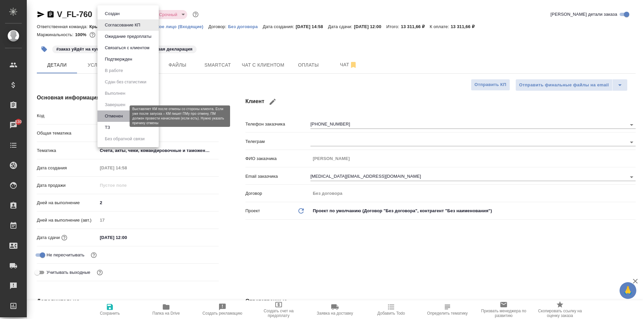
click at [125, 114] on button "Отменен" at bounding box center [114, 116] width 22 height 7
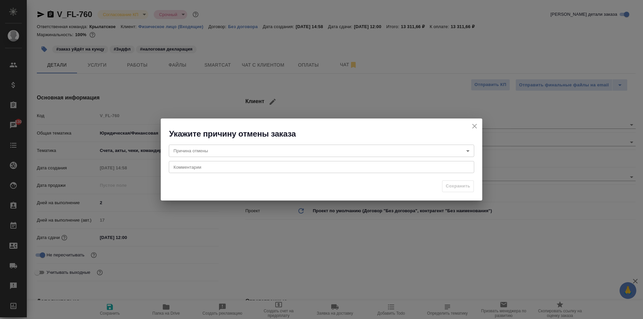
click at [235, 158] on div "Причина отмены ​ Причина отмены Комментарии x Комментарии" at bounding box center [321, 158] width 321 height 38
click at [233, 153] on body "🙏 .cls-1 fill:#fff; AWATERA [PERSON_NAME] Клиенты Спецификации Заказы 830 Чаты …" at bounding box center [321, 159] width 643 height 319
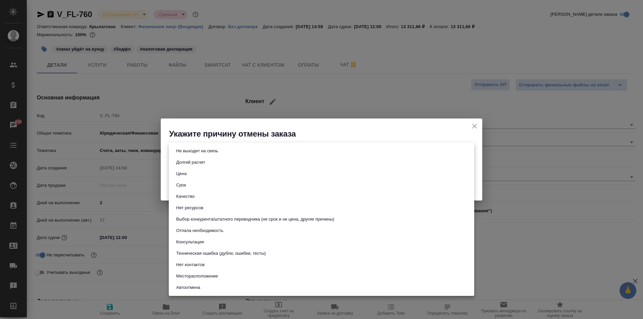
drag, startPoint x: 257, startPoint y: 184, endPoint x: 260, endPoint y: 150, distance: 34.3
click at [260, 150] on ul "Не выходит на связь Долгий расчет Цена Срок Качество Нет ресурсов Выбор конкуре…" at bounding box center [321, 219] width 305 height 153
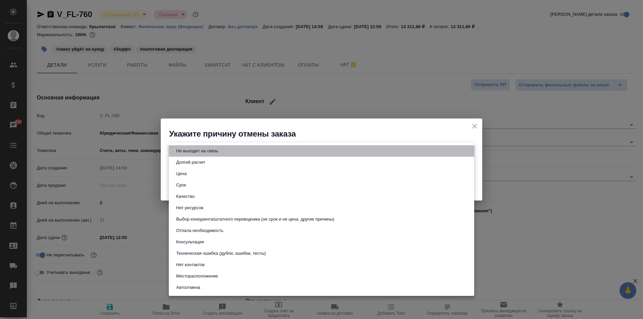
click at [260, 150] on li "Не выходит на связь" at bounding box center [321, 150] width 305 height 11
type input "stopContacting"
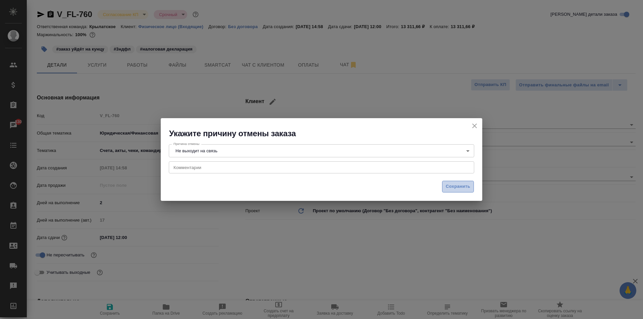
click at [457, 191] on button "Сохранить" at bounding box center [458, 187] width 32 height 12
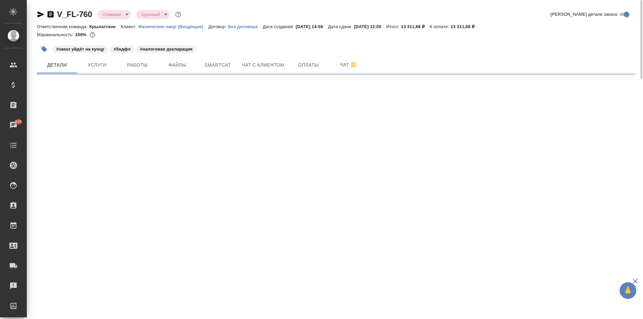
select select "RU"
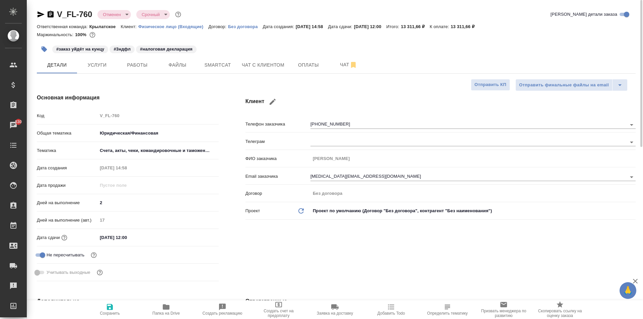
type textarea "x"
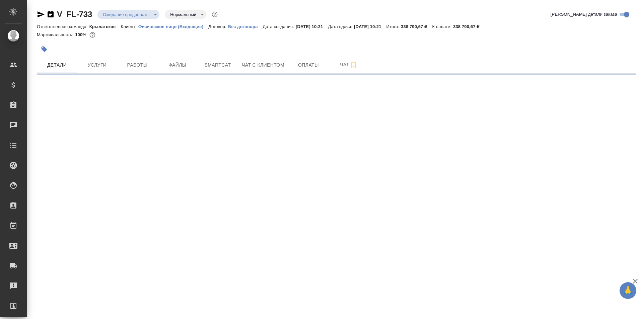
select select "RU"
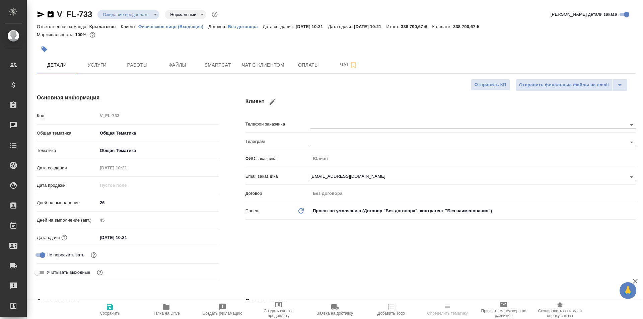
type textarea "x"
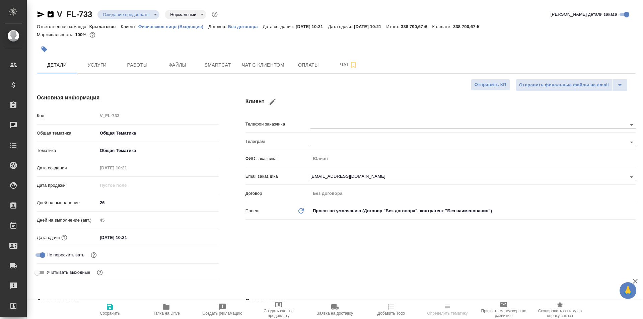
type textarea "x"
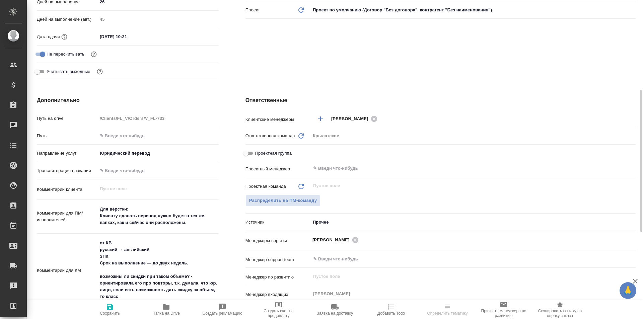
type textarea "x"
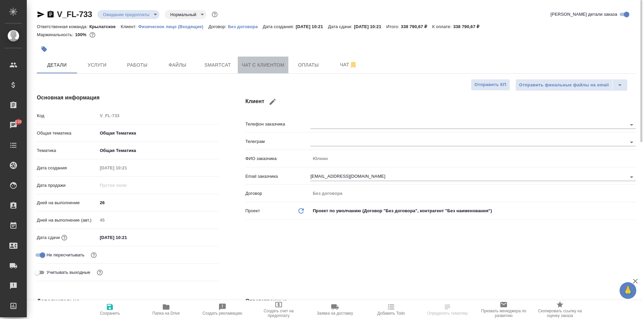
click at [264, 65] on span "Чат с клиентом" at bounding box center [263, 65] width 43 height 8
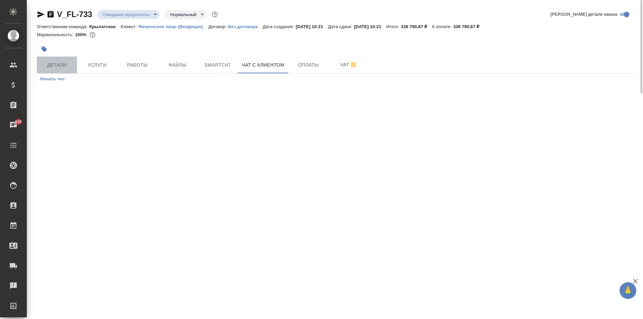
click at [68, 62] on span "Детали" at bounding box center [57, 65] width 32 height 8
select select "RU"
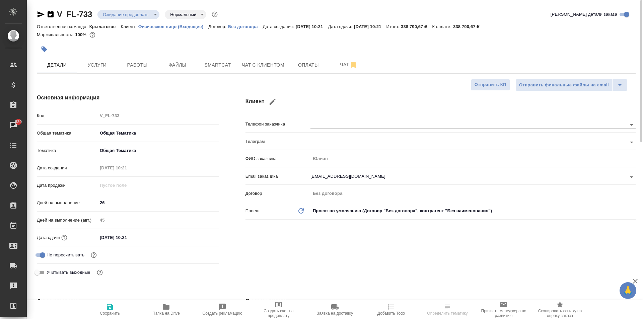
type textarea "x"
click at [125, 11] on body "🙏 .cls-1 fill:#fff; AWATERA [PERSON_NAME] Клиенты Спецификации Заказы 830 Чаты …" at bounding box center [321, 159] width 643 height 319
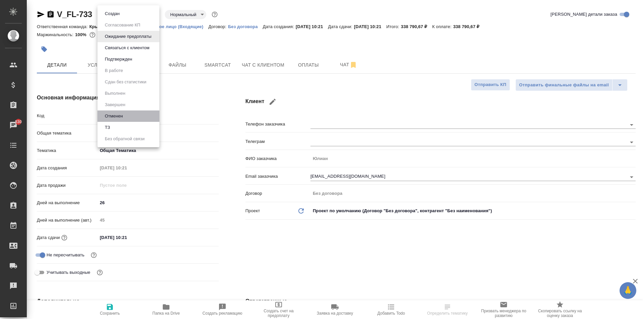
click at [124, 120] on li "Отменен" at bounding box center [128, 116] width 62 height 11
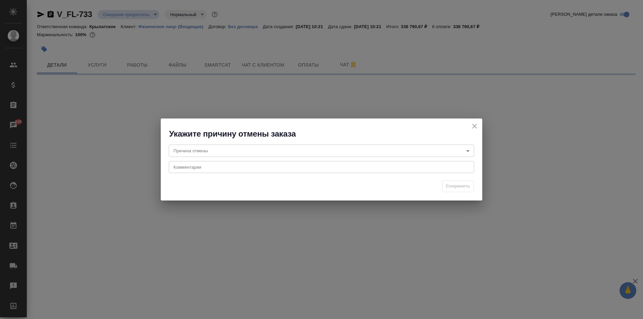
select select "RU"
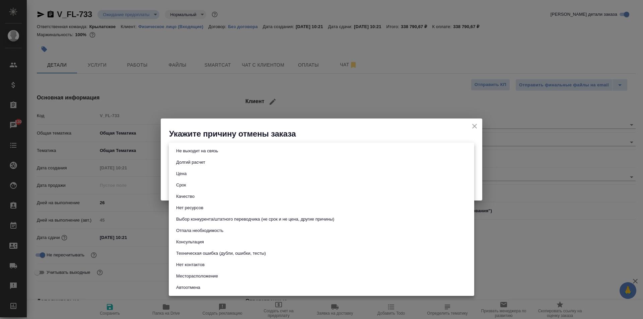
click at [191, 151] on body "🙏 .cls-1 fill:#fff; AWATERA [PERSON_NAME] Клиенты Спецификации Заказы 830 Чаты …" at bounding box center [321, 159] width 643 height 319
type textarea "x"
drag, startPoint x: 207, startPoint y: 152, endPoint x: 216, endPoint y: 151, distance: 9.8
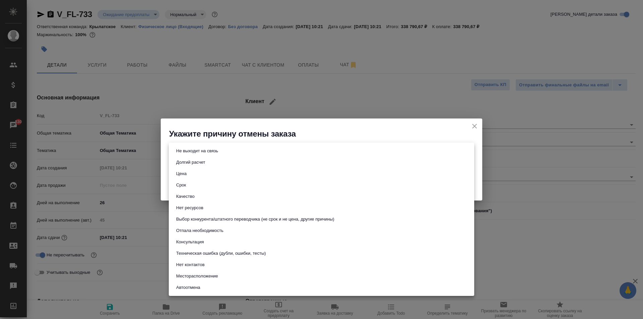
click at [208, 152] on button "Не выходит на связь" at bounding box center [197, 150] width 46 height 7
type input "stopContacting"
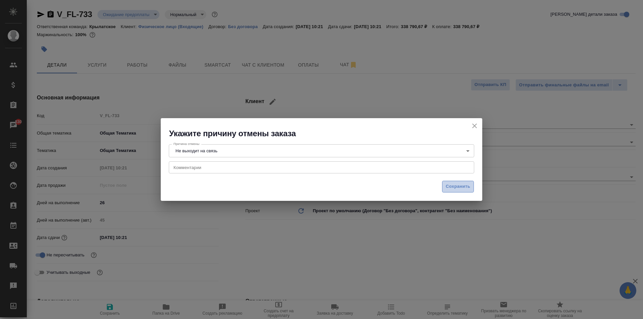
click at [456, 187] on span "Сохранить" at bounding box center [458, 187] width 24 height 8
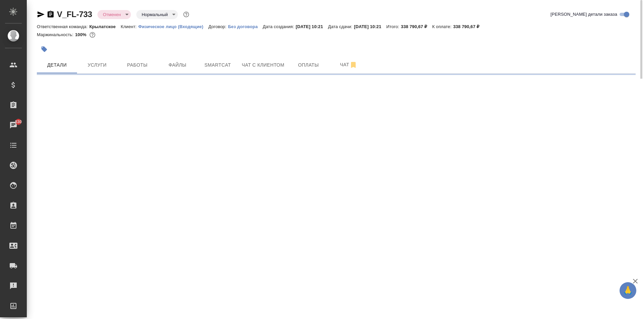
select select "RU"
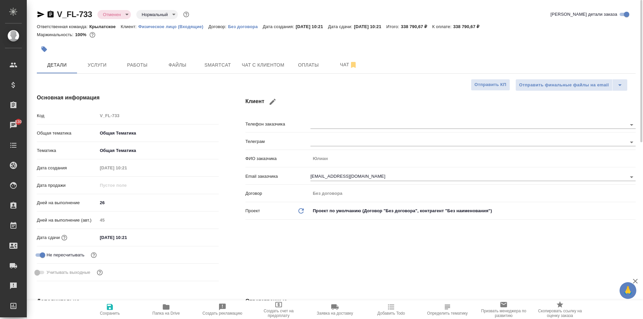
type textarea "x"
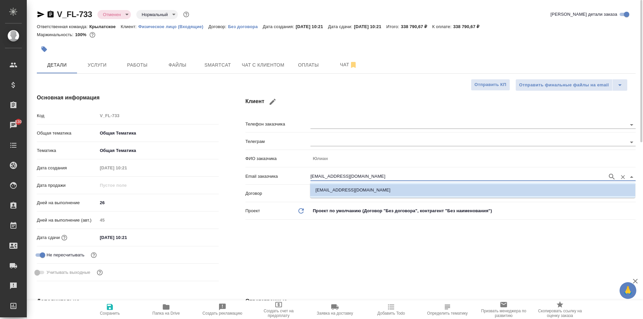
drag, startPoint x: 352, startPoint y: 175, endPoint x: 231, endPoint y: 168, distance: 120.8
click at [231, 168] on div "Основная информация Код V_FL-733 Общая тематика Общая Тематика obtem Тематика О…" at bounding box center [336, 188] width 626 height 217
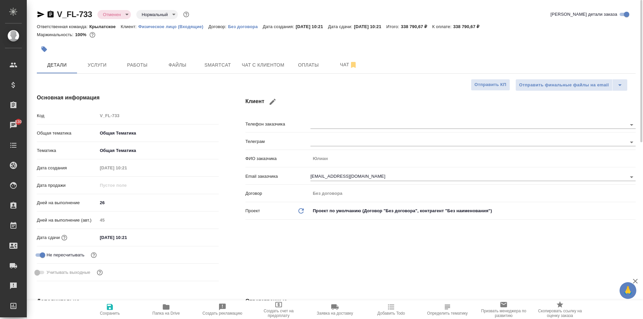
type textarea "x"
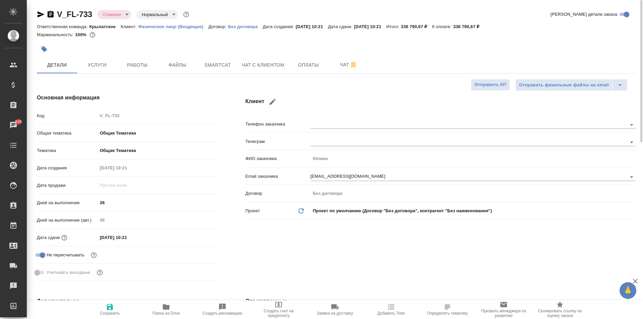
type textarea "x"
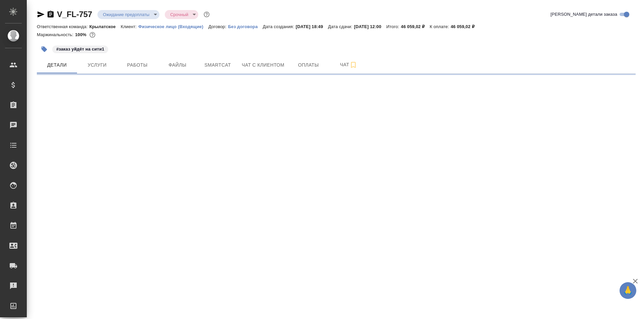
select select "RU"
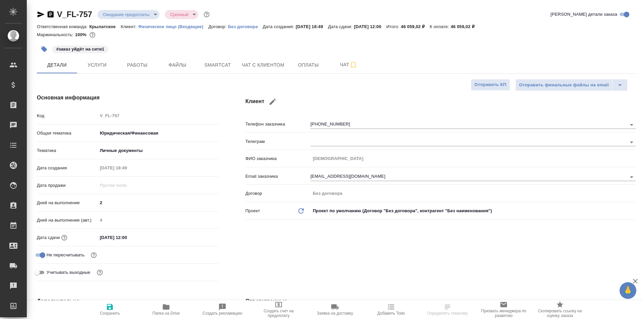
type textarea "x"
click at [269, 64] on span "Чат с клиентом" at bounding box center [263, 65] width 43 height 8
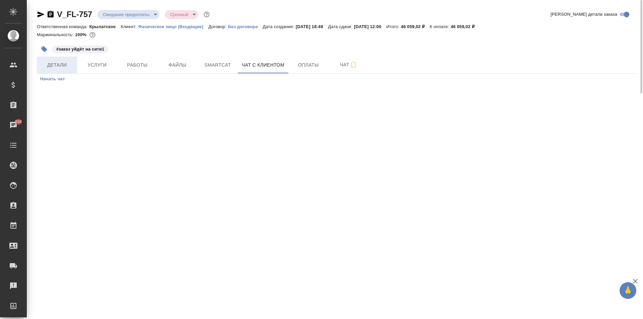
click at [67, 62] on span "Детали" at bounding box center [57, 65] width 32 height 8
select select "RU"
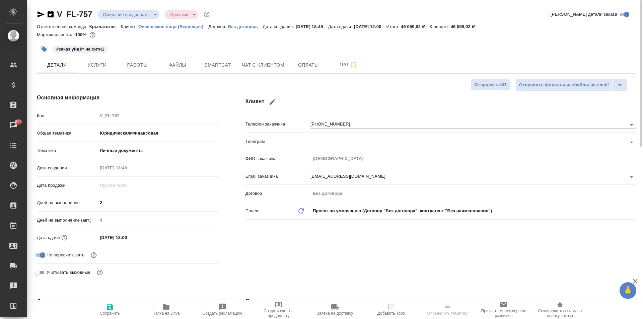
type textarea "x"
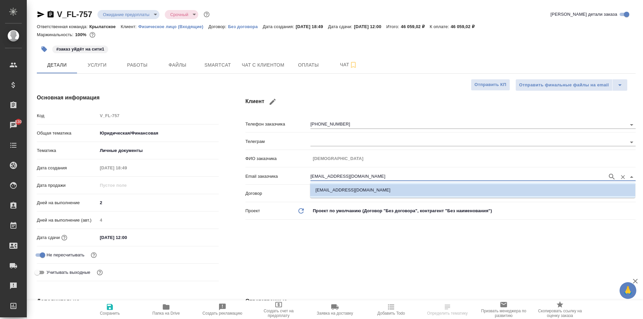
drag, startPoint x: 374, startPoint y: 176, endPoint x: 213, endPoint y: 184, distance: 160.9
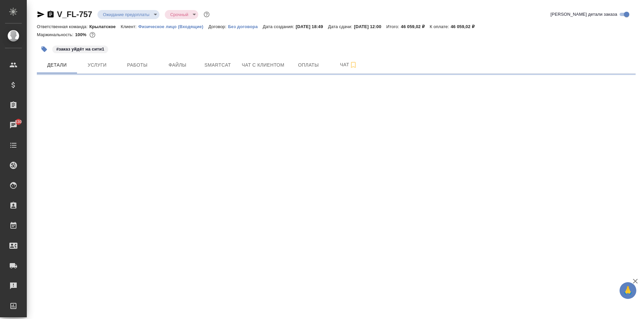
select select "RU"
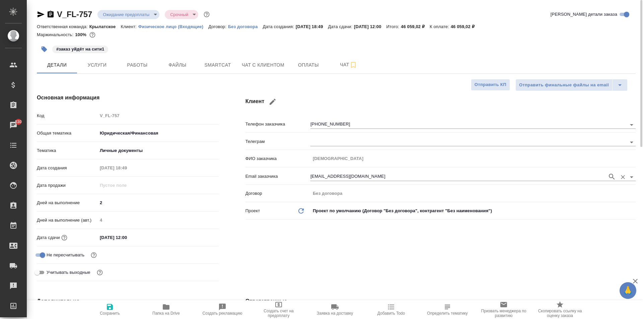
type textarea "x"
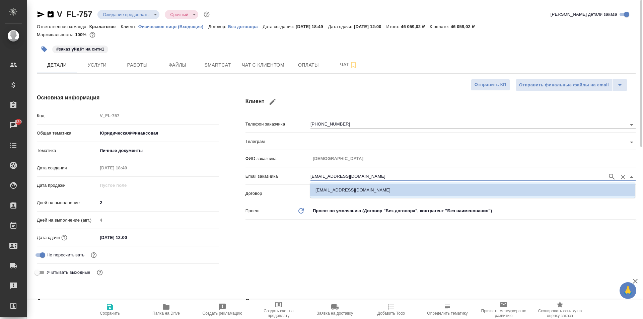
click at [332, 175] on input "[EMAIL_ADDRESS][DOMAIN_NAME]" at bounding box center [457, 177] width 294 height 8
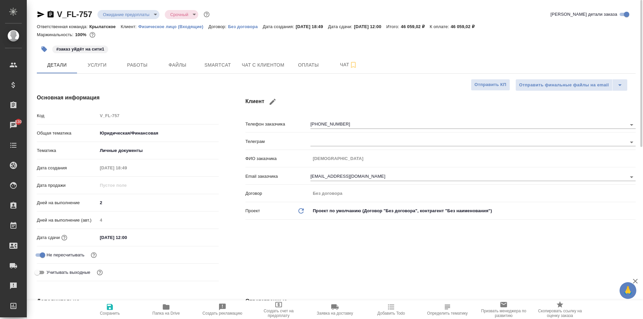
type textarea "x"
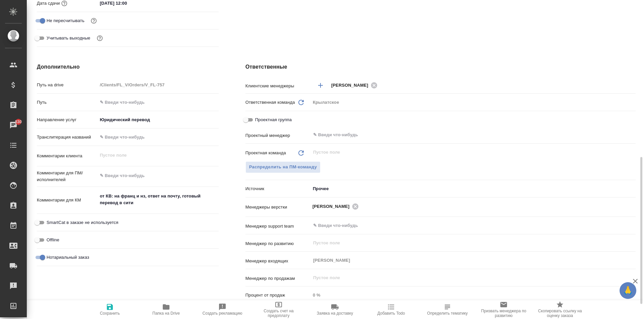
scroll to position [268, 0]
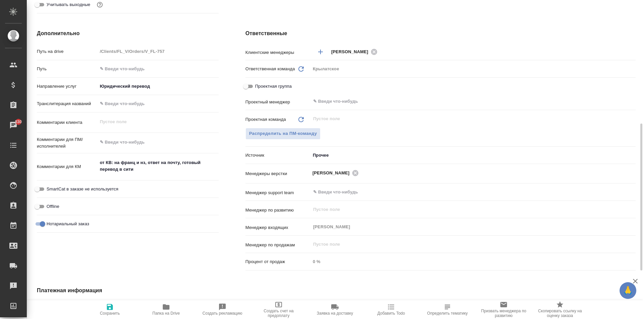
type textarea "x"
click at [170, 168] on textarea "от КВ: на франц и нз, ответ на почту, готовый перевод в сити" at bounding box center [157, 166] width 121 height 18
type textarea "от КВ: на франц и нз, ответ на почту, готовый перевод в сити"
type textarea "x"
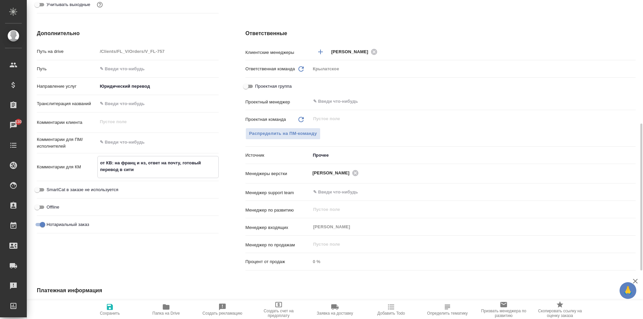
type textarea "x"
type textarea "от КВ: на франц и нз, ответ на почту, готовый перевод в сити"
type textarea "x"
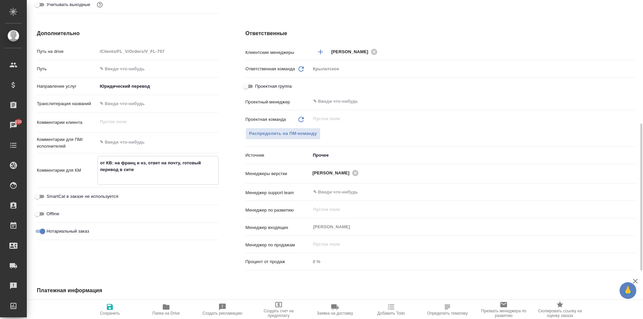
type textarea "от КВ: на франц и нз, ответ на почту, готовый перевод в сити"
type textarea "x"
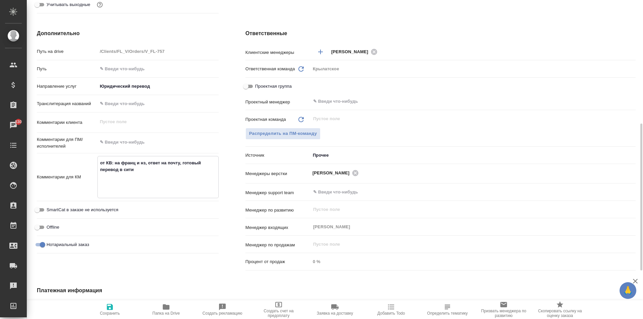
type textarea "от КВ: на франц и нз, ответ на почту, готовый перевод в сити N"
type textarea "x"
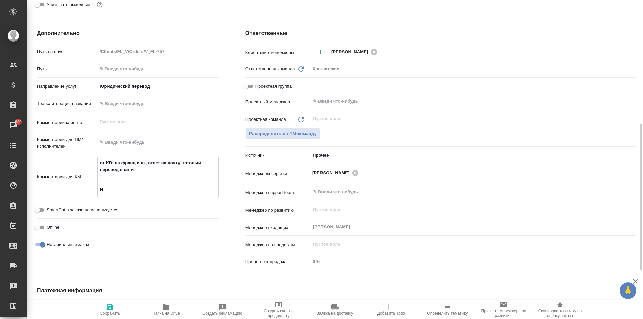
type textarea "x"
type textarea "от КВ: на франц и нз, ответ на почту, готовый перевод в сити Ns"
type textarea "x"
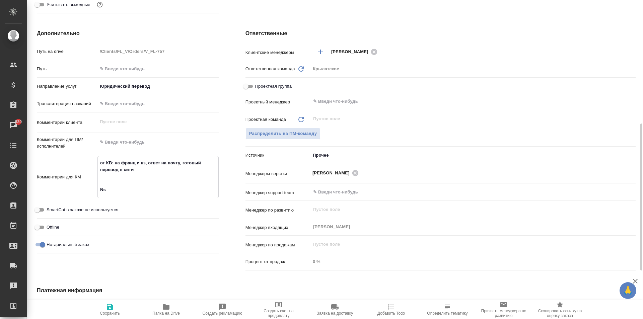
type textarea "от КВ: на франц и нз, ответ на почту, готовый перевод в сити Nsr"
type textarea "x"
type textarea "от КВ: на франц и нз, ответ на почту, готовый перевод в сити Nsry"
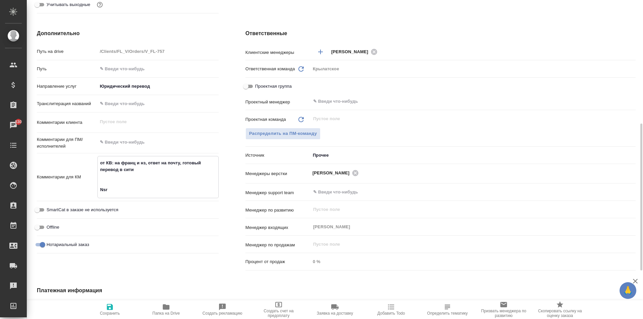
type textarea "x"
type textarea "от КВ: на франц и нз, ответ на почту, готовый перевод в сити Nsrye"
type textarea "x"
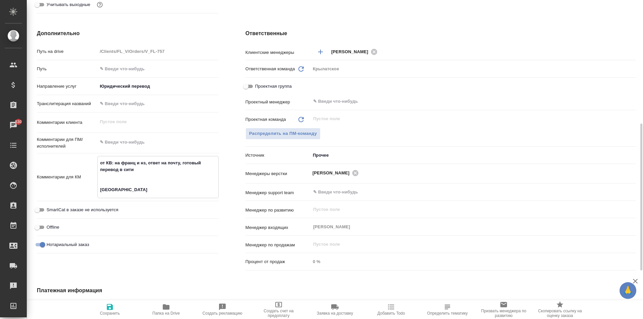
type textarea "x"
type textarea "от КВ: на франц и нз, ответ на почту, готовый перевод в сити Nsryek"
type textarea "x"
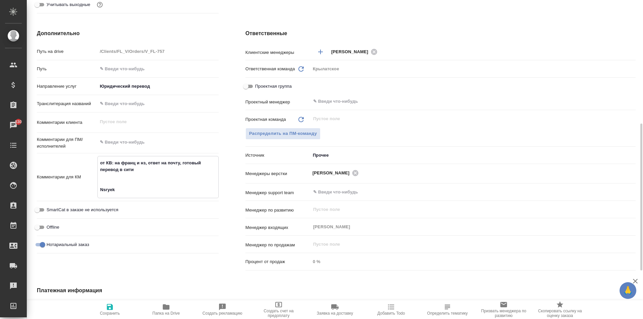
type textarea "x"
type textarea "от КВ: на франц и нз, ответ на почту, готовый перевод в сити Nsryekb"
type textarea "x"
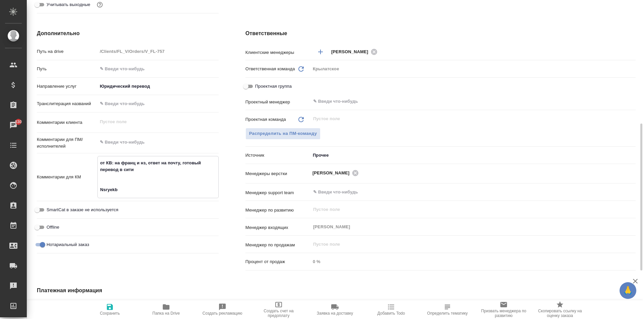
type textarea "от КВ: на франц и нз, ответ на почту, готовый перевод в сити Nsryek"
type textarea "x"
type textarea "от КВ: на франц и нз, ответ на почту, готовый перевод в сити Nsrye"
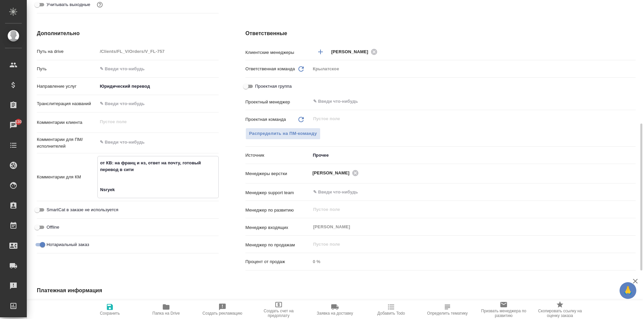
type textarea "x"
type textarea "от КВ: на франц и нз, ответ на почту, готовый перевод в сити Nsry"
type textarea "x"
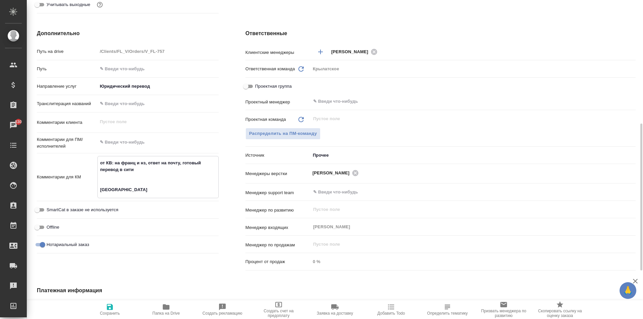
type textarea "x"
type textarea "от КВ: на франц и нз, ответ на почту, готовый перевод в сити Nsr"
type textarea "x"
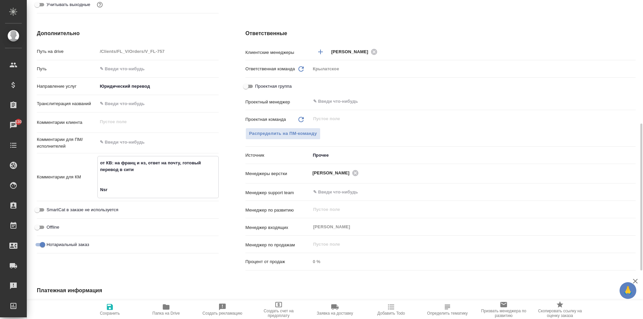
type textarea "x"
type textarea "от КВ: на франц и нз, ответ на почту, готовый перевод в сити Ns"
type textarea "x"
type textarea "от КВ: на франц и нз, ответ на почту, готовый перевод в сити N"
type textarea "x"
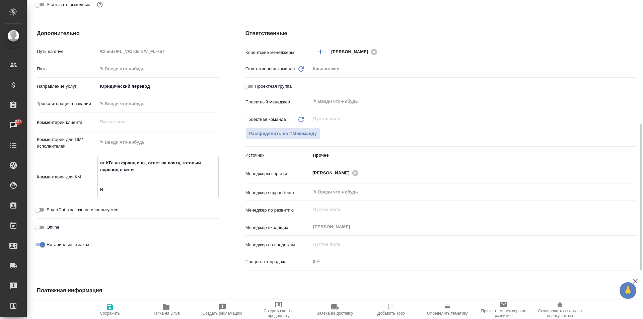
type textarea "x"
type textarea "от КВ: на франц и нз, ответ на почту, готовый перевод в сити"
type textarea "x"
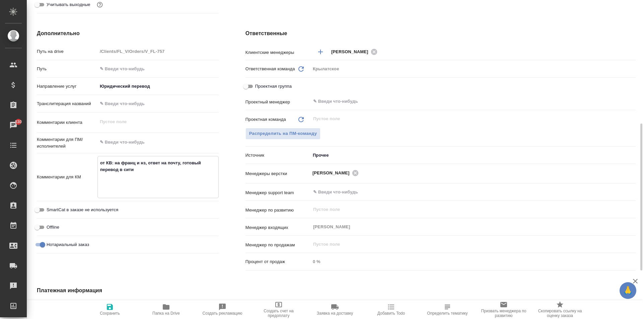
type textarea "x"
type textarea "от КВ: на франц и нз, ответ на почту, готовый перевод в сити"
type textarea "x"
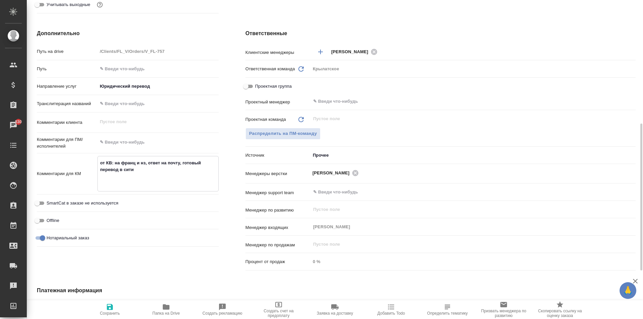
type textarea "x"
type textarea "от КВ: на франц и нз, ответ на почту, готовый перевод в сити Т"
type textarea "x"
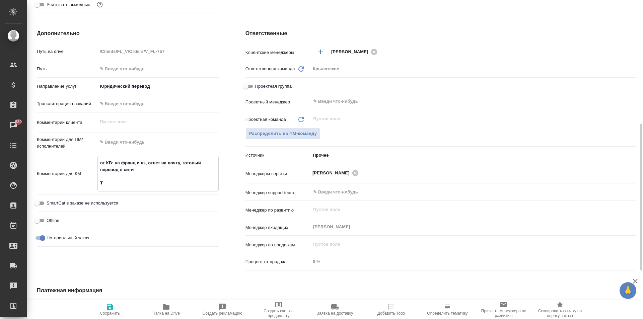
type textarea "x"
type textarea "от КВ: на франц и нз, ответ на почту, готовый перевод в сити Ты"
type textarea "x"
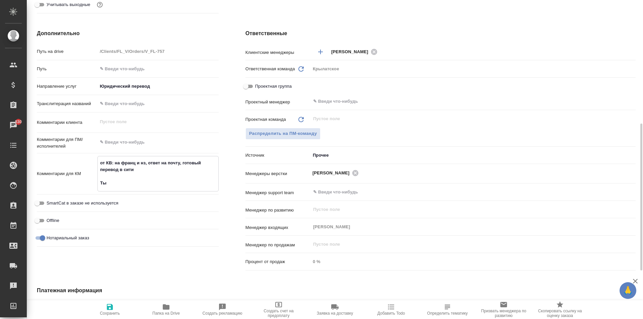
type textarea "от КВ: на франц и нз, ответ на почту, готовый перевод в сити Тык"
type textarea "x"
type textarea "от КВ: на франц и нз, ответ на почту, готовый перевод в сити Тыкн"
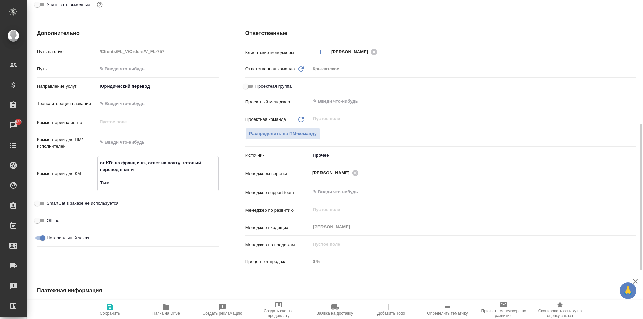
type textarea "x"
type textarea "от КВ: на франц и нз, ответ на почту, готовый перевод в сити Тыкну"
type textarea "x"
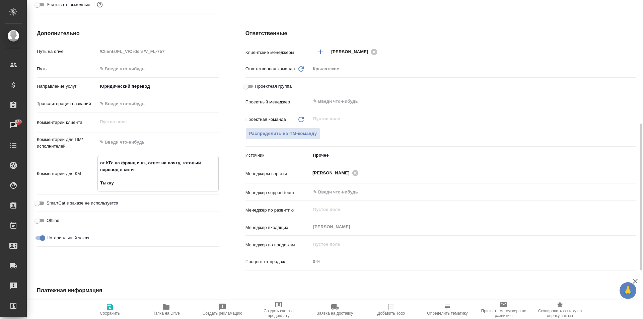
type textarea "x"
type textarea "от КВ: на франц и нз, ответ на почту, готовый перевод в сити Тыкнул"
type textarea "x"
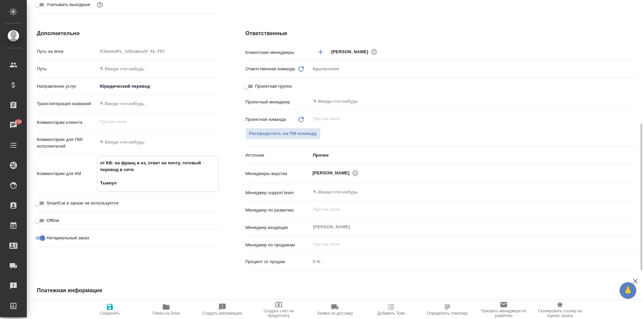
type textarea "x"
type textarea "от КВ: на франц и нз, ответ на почту, готовый перевод в сити Тыкнули"
type textarea "x"
type textarea "от КВ: на франц и нз, ответ на почту, готовый перевод в сити Тыкнули"
type textarea "x"
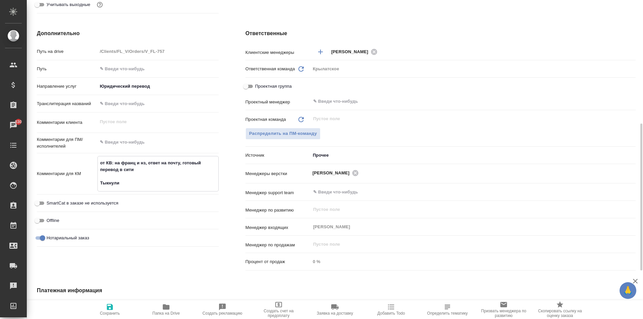
type textarea "x"
type textarea "от КВ: на франц и нз, ответ на почту, готовый перевод в сити Тыкнули 1"
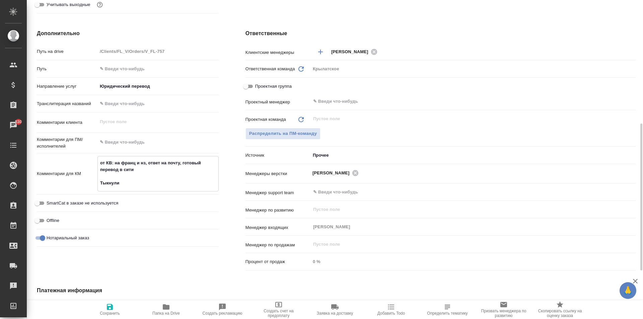
type textarea "x"
type textarea "от КВ: на франц и нз, ответ на почту, готовый перевод в сити Тыкнули 12"
type textarea "x"
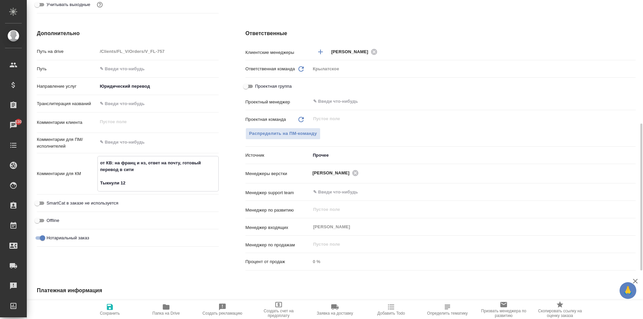
type textarea "x"
type textarea "от КВ: на франц и нз, ответ на почту, готовый перевод в сити Тыкнули 12."
type textarea "x"
type textarea "от КВ: на франц и нз, ответ на почту, готовый перевод в сити Тыкнули 12.0"
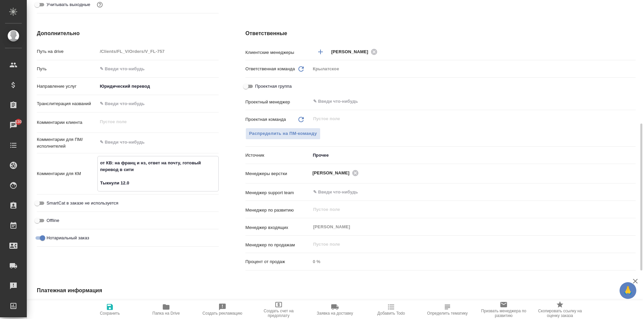
type textarea "x"
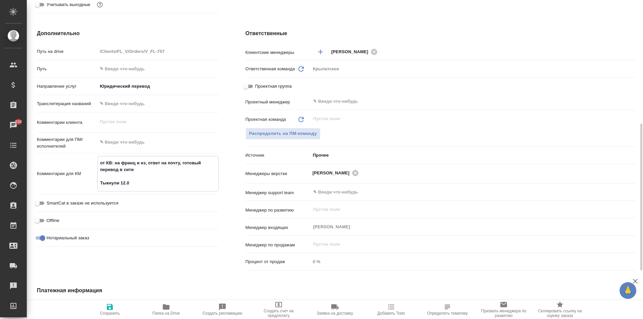
type textarea "от КВ: на франц и нз, ответ на почту, готовый перевод в сити Тыкнули 12.08"
type textarea "x"
type textarea "от КВ: на франц и нз, ответ на почту, готовый перевод в сити Тыкнули 12.08."
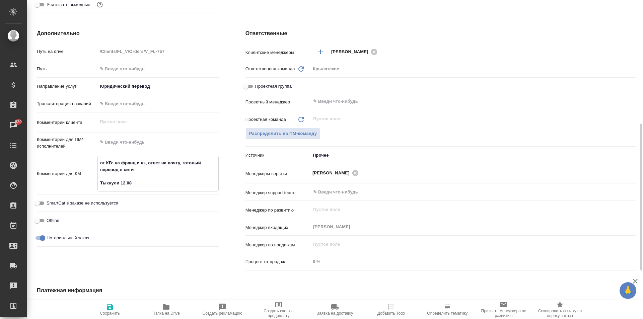
type textarea "x"
type textarea "от КВ: на франц и нз, ответ на почту, готовый перевод в сити Тыкнули 12.08."
type textarea "x"
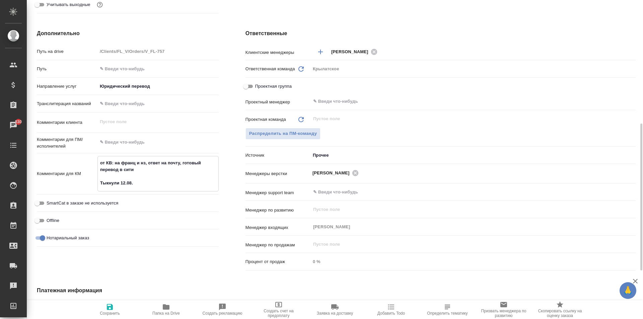
type textarea "x"
type textarea "от КВ: на франц и нз, ответ на почту, готовый перевод в сити Тыкнули 12.08. п"
type textarea "x"
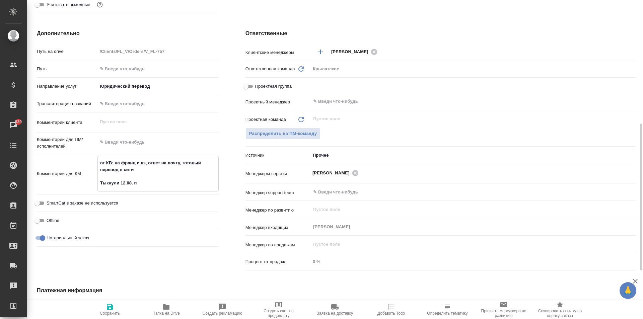
type textarea "x"
type textarea "от КВ: на франц и нз, ответ на почту, готовый перевод в сити Тыкнули 12.08. пр"
type textarea "x"
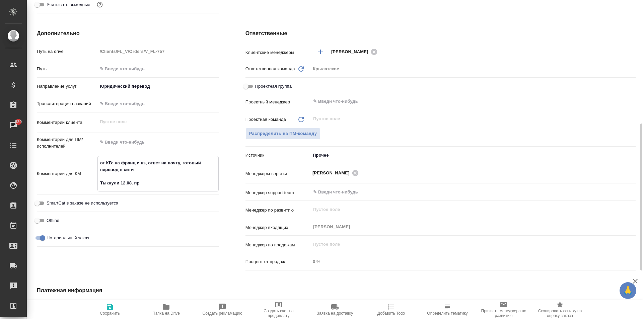
type textarea "от КВ: на франц и нз, ответ на почту, готовый перевод в сити Тыкнули 12.08. про"
type textarea "x"
type textarea "от КВ: на франц и нз, ответ на почту, готовый перевод в сити Тыкнули 12.08. про"
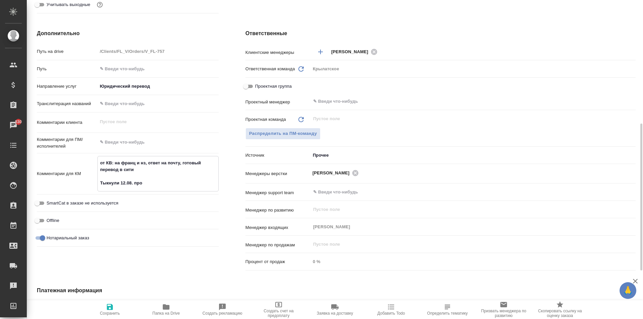
type textarea "x"
type textarea "от КВ: на франц и нз, ответ на почту, готовый перевод в сити Тыкнули 12.08. про…"
type textarea "x"
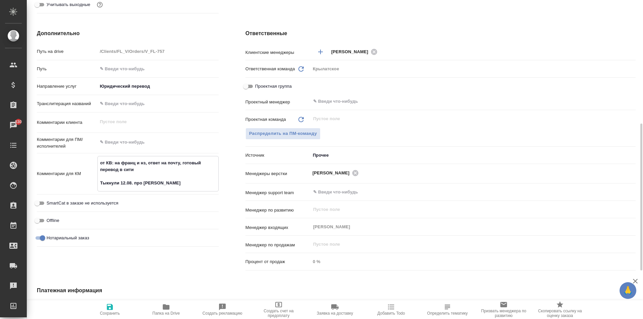
type textarea "x"
type textarea "от КВ: на франц и нз, ответ на почту, готовый перевод в сити Тыкнули 12.08. про…"
type textarea "x"
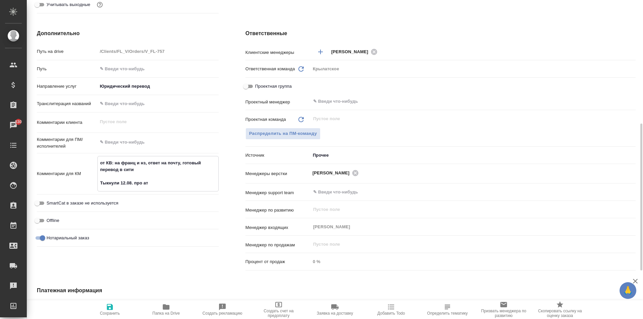
type textarea "x"
type textarea "от КВ: на франц и нз, ответ на почту, готовый перевод в сити Тыкнули 12.08. про…"
type textarea "x"
type textarea "от КВ: на франц и нз, ответ на почту, готовый перевод в сити Тыкнули 12.08. про…"
type textarea "x"
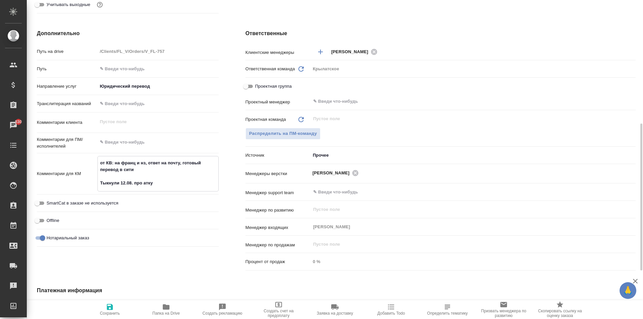
type textarea "x"
type textarea "от КВ: на франц и нз, ответ на почту, готовый перевод в сити Тыкнули 12.08. про…"
type textarea "x"
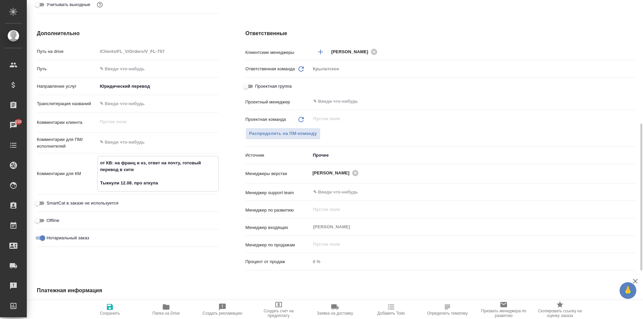
type textarea "x"
type textarea "от КВ: на франц и нз, ответ на почту, готовый перевод в сити Тыкнули 12.08. про…"
type textarea "x"
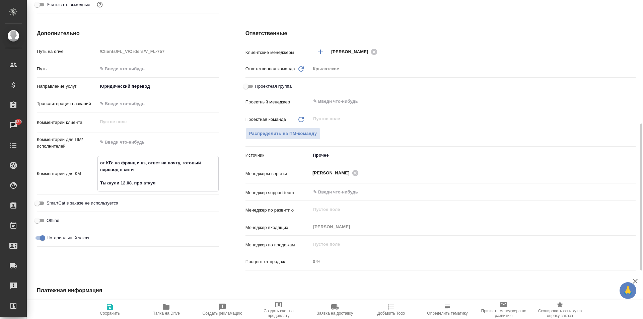
type textarea "x"
type textarea "от КВ: на франц и нз, ответ на почту, готовый перевод в сити Тыкнули 12.08. про…"
type textarea "x"
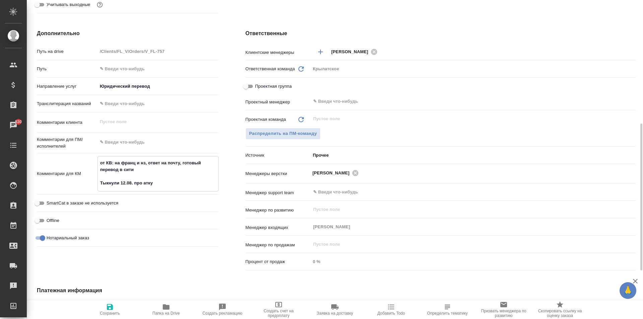
type textarea "x"
type textarea "от КВ: на франц и нз, ответ на почту, готовый перевод в сити Тыкнули 12.08. про…"
type textarea "x"
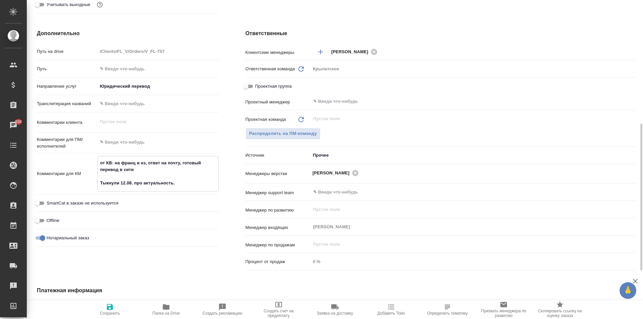
click at [107, 306] on icon "button" at bounding box center [110, 307] width 6 height 6
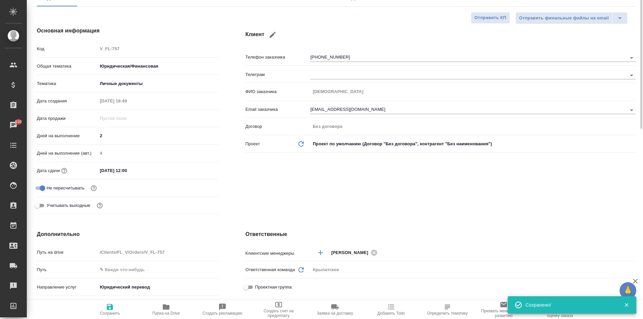
scroll to position [0, 0]
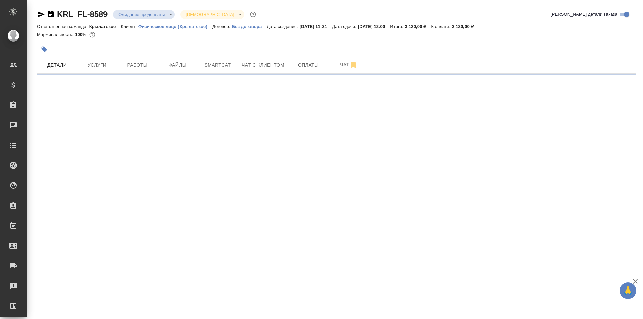
select select "RU"
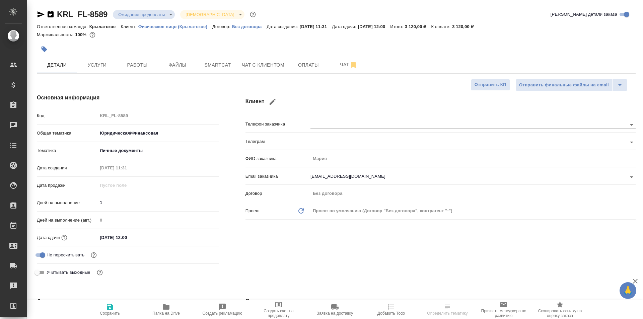
type textarea "x"
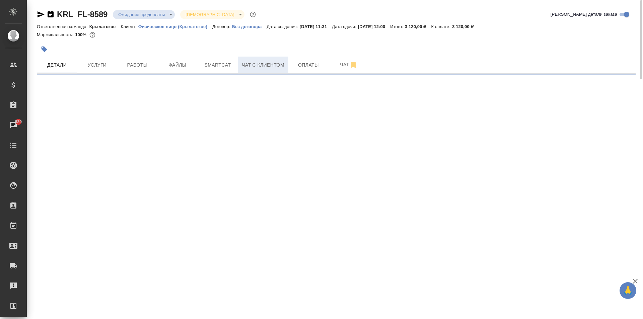
click at [274, 68] on span "Чат с клиентом" at bounding box center [263, 65] width 43 height 8
select select "RU"
click at [65, 64] on span "Детали" at bounding box center [57, 65] width 32 height 8
select select "RU"
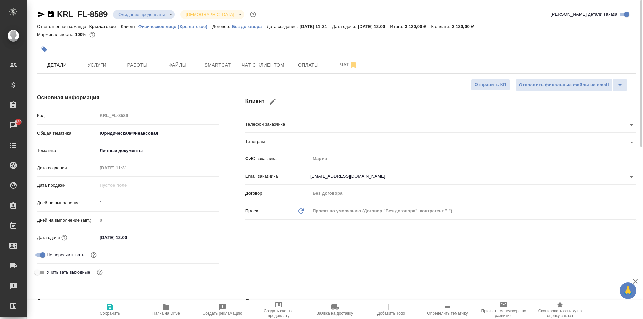
type textarea "x"
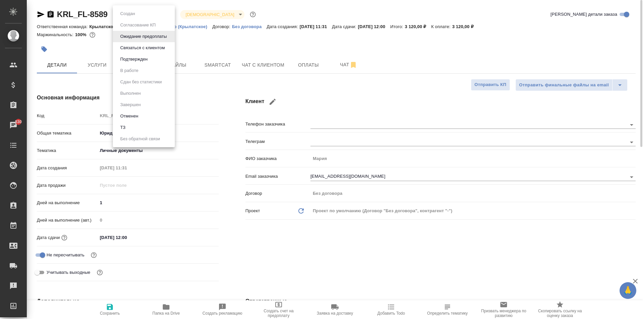
click at [162, 12] on body "🙏 .cls-1 fill:#fff; AWATERA Kasymov Timur Клиенты Спецификации Заказы 830 Чаты …" at bounding box center [321, 159] width 643 height 319
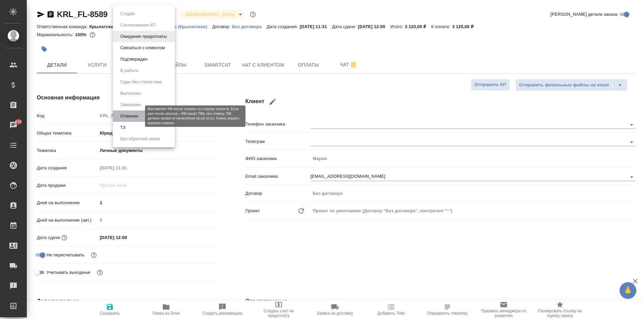
click at [138, 117] on button "Отменен" at bounding box center [129, 116] width 22 height 7
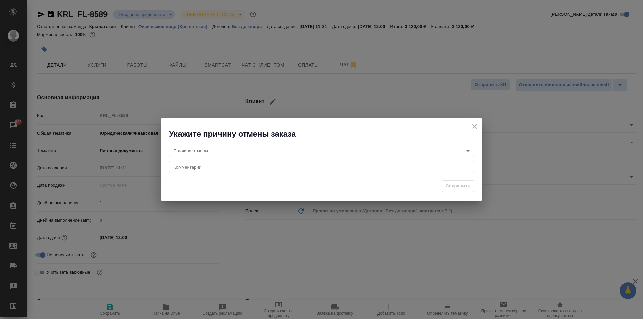
click at [196, 146] on body "🙏 .cls-1 fill:#fff; AWATERA Kasymov Timur Клиенты Спецификации Заказы 830 Чаты …" at bounding box center [321, 159] width 643 height 319
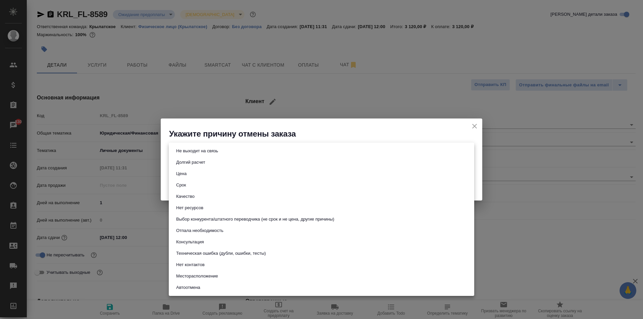
click at [193, 152] on button "Не выходит на связь" at bounding box center [197, 150] width 46 height 7
type input "stopContacting"
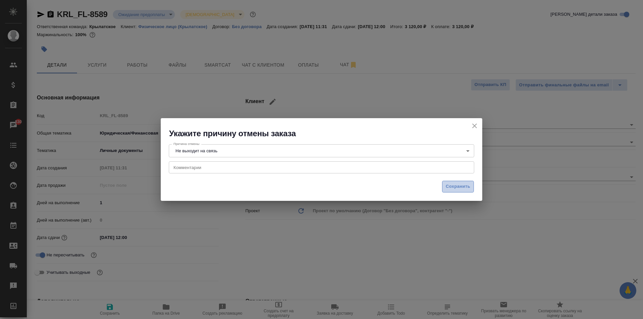
click at [461, 191] on button "Сохранить" at bounding box center [458, 187] width 32 height 12
type textarea "x"
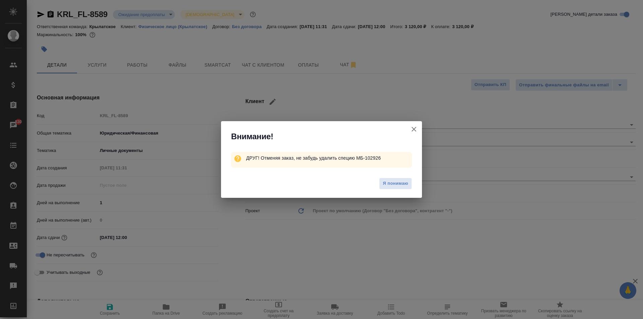
click at [413, 127] on icon "button" at bounding box center [414, 129] width 8 height 8
type textarea "x"
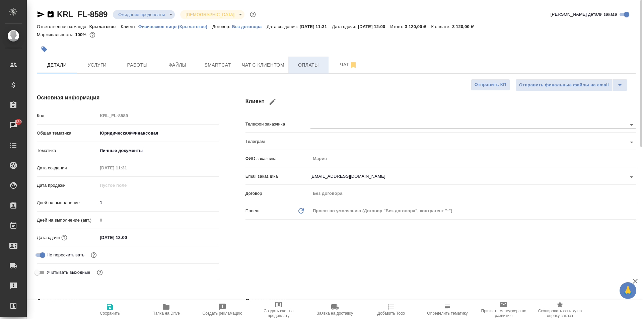
click at [292, 62] on span "Оплаты" at bounding box center [308, 65] width 32 height 8
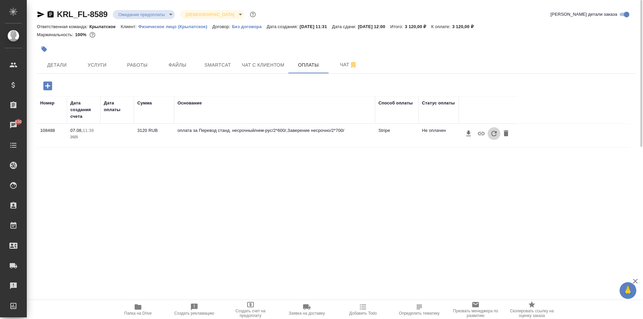
click at [493, 136] on icon "button" at bounding box center [493, 133] width 5 height 5
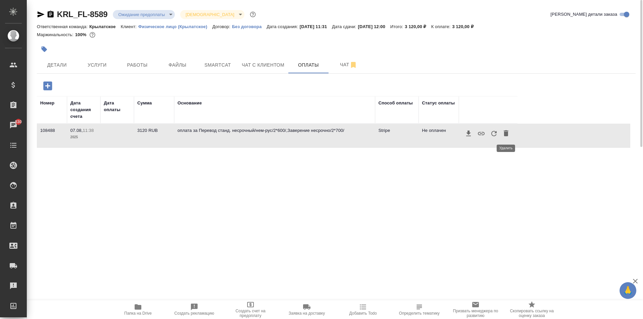
click at [504, 133] on icon "button" at bounding box center [506, 133] width 5 height 6
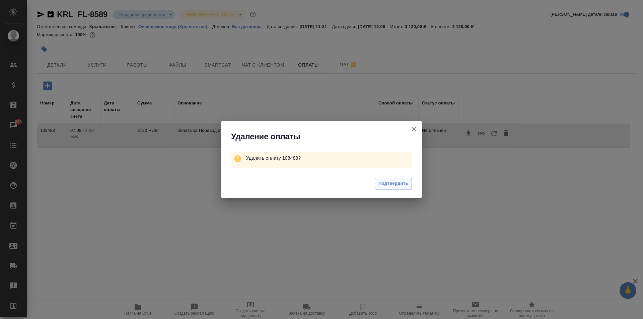
click at [390, 184] on span "Подтвердить" at bounding box center [393, 184] width 30 height 8
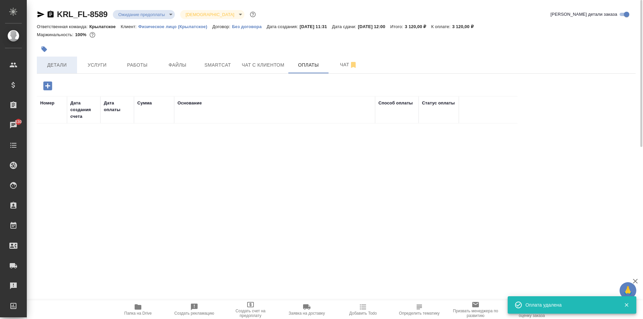
click at [55, 73] on button "Детали" at bounding box center [57, 65] width 40 height 17
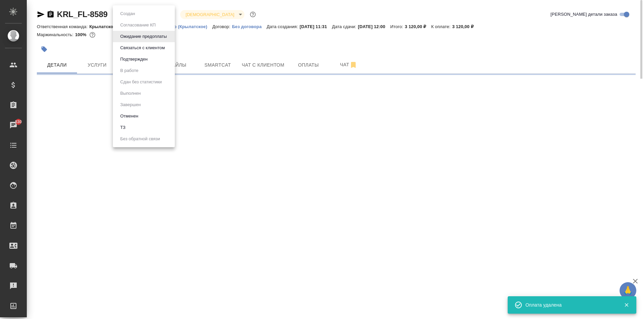
click at [161, 15] on body "🙏 .cls-1 fill:#fff; AWATERA Kasymov Timur Клиенты Спецификации Заказы 830 Чаты …" at bounding box center [321, 159] width 643 height 319
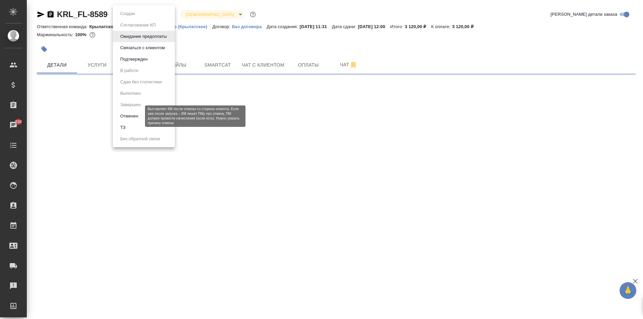
select select "RU"
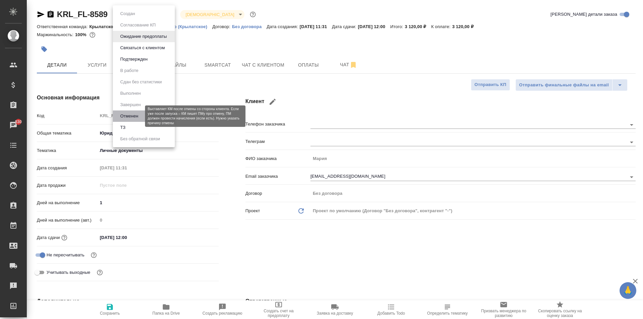
type textarea "x"
click at [134, 118] on button "Отменен" at bounding box center [129, 116] width 22 height 7
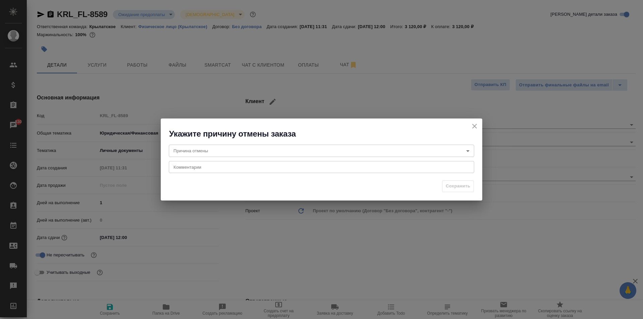
click at [236, 148] on body "🙏 .cls-1 fill:#fff; AWATERA Kasymov Timur Клиенты Спецификации Заказы 830 Чаты …" at bounding box center [321, 159] width 643 height 319
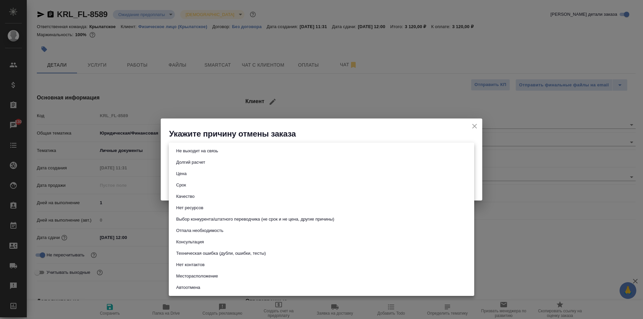
click at [195, 149] on button "Не выходит на связь" at bounding box center [197, 150] width 46 height 7
type input "stopContacting"
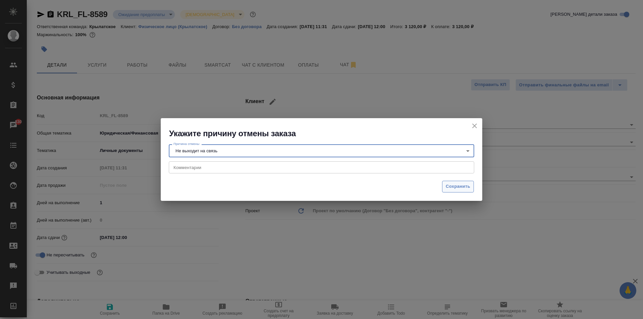
click at [451, 184] on span "Сохранить" at bounding box center [458, 187] width 24 height 8
type textarea "x"
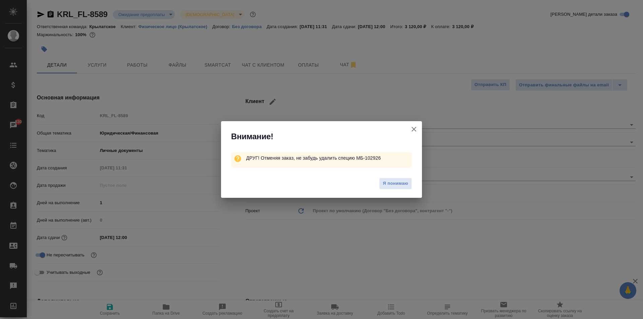
click at [410, 128] on icon "button" at bounding box center [414, 129] width 8 height 8
type textarea "x"
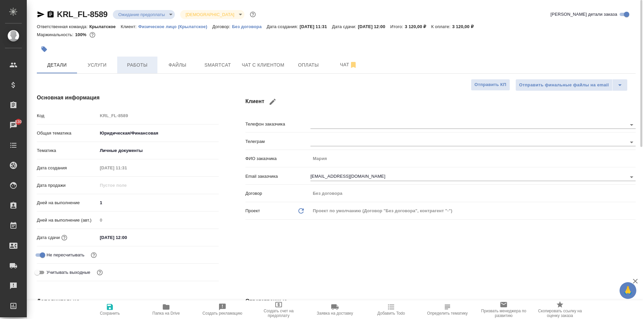
click at [139, 73] on button "Работы" at bounding box center [137, 65] width 40 height 17
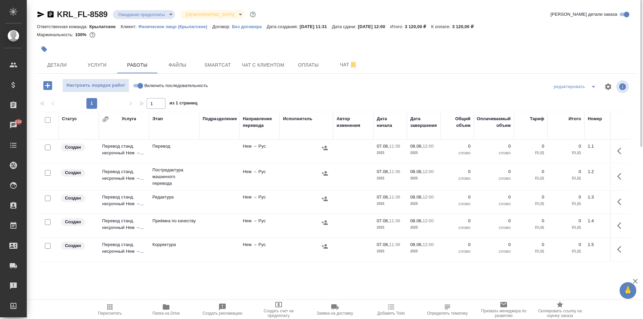
click at [119, 319] on button "Пересчитать" at bounding box center [110, 309] width 56 height 19
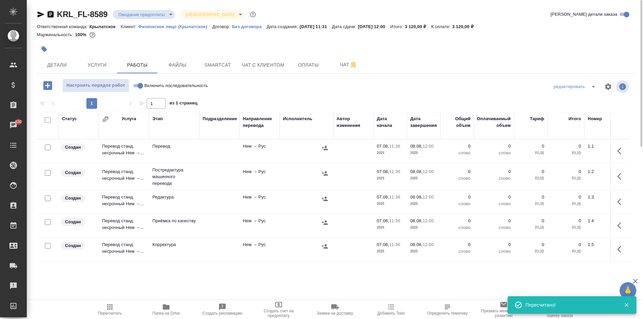
click at [121, 308] on span "Пересчитать" at bounding box center [110, 309] width 48 height 13
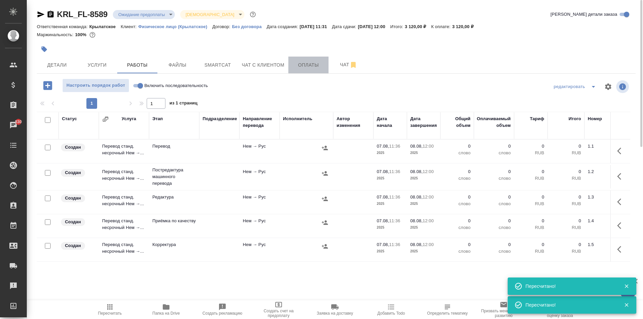
click at [311, 66] on span "Оплаты" at bounding box center [308, 65] width 32 height 8
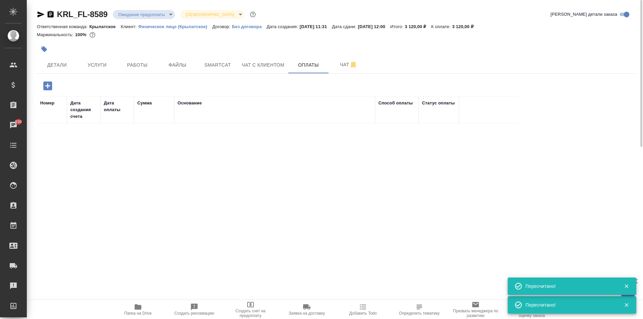
drag, startPoint x: 133, startPoint y: 21, endPoint x: 133, endPoint y: 15, distance: 6.0
click at [134, 19] on div "KRL_FL-8589 Ожидание предоплаты waitingForPrepayment Святая троица holyTrinity …" at bounding box center [336, 15] width 599 height 13
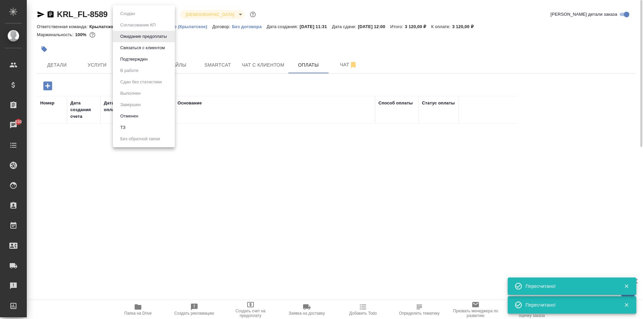
click at [133, 15] on body "🙏 .cls-1 fill:#fff; AWATERA Kasymov Timur Клиенты Спецификации Заказы 830 Чаты …" at bounding box center [321, 159] width 643 height 319
click at [135, 124] on li "ТЗ" at bounding box center [144, 127] width 62 height 11
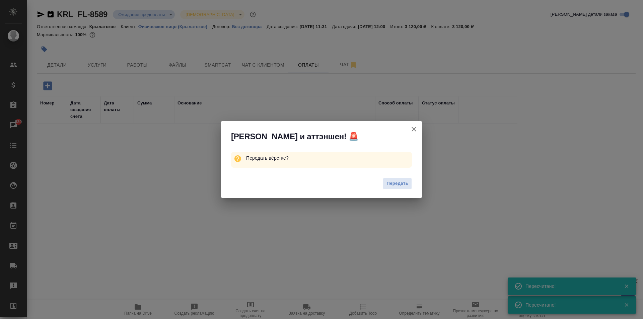
click at [145, 113] on div "Алоха и аттэншен! 🚨 Передать вёрстке? Передать" at bounding box center [321, 159] width 643 height 319
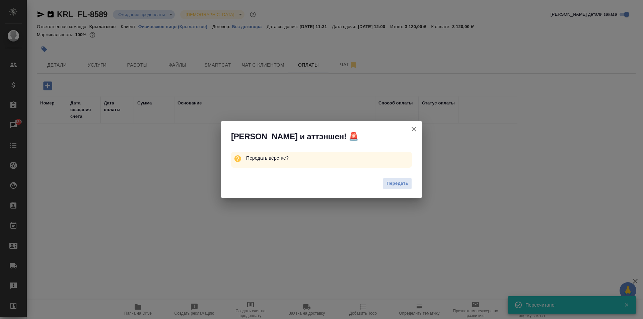
click at [415, 125] on button "[PERSON_NAME] детали заказа" at bounding box center [414, 129] width 16 height 16
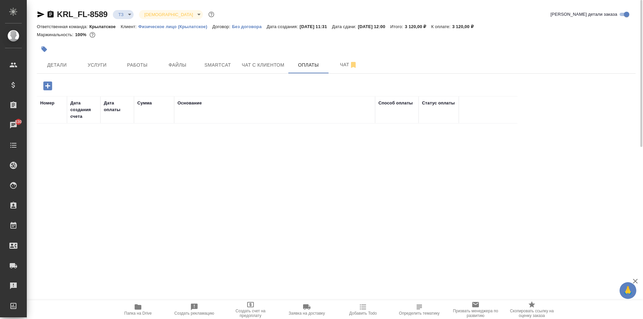
drag, startPoint x: 134, startPoint y: 11, endPoint x: 130, endPoint y: 14, distance: 4.6
click at [134, 11] on div "KRL_FL-8589 ТЗ tz Святая троица holyTrinity" at bounding box center [126, 14] width 179 height 11
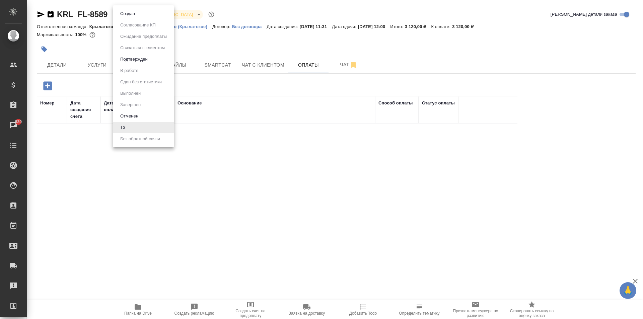
click at [130, 14] on body "🙏 .cls-1 fill:#fff; AWATERA Kasymov Timur Клиенты Спецификации Заказы 830 Чаты …" at bounding box center [321, 159] width 643 height 319
click at [146, 112] on li "Отменен" at bounding box center [143, 116] width 61 height 11
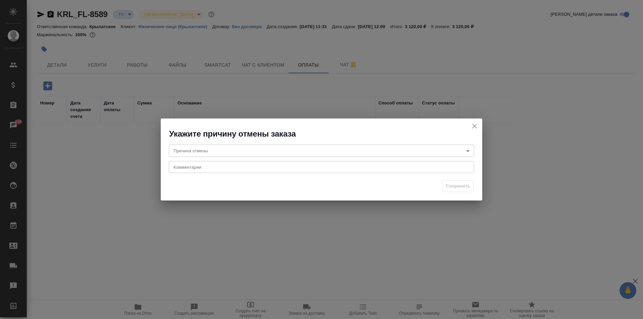
click at [245, 147] on body "🙏 .cls-1 fill:#fff; AWATERA Kasymov Timur Клиенты Спецификации Заказы 830 Чаты …" at bounding box center [321, 159] width 643 height 319
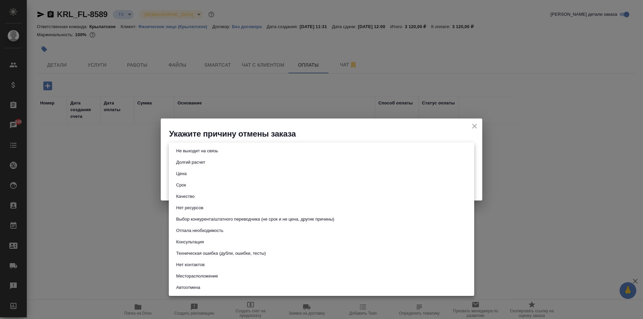
click at [194, 147] on button "Не выходит на связь" at bounding box center [197, 150] width 46 height 7
type input "stopContacting"
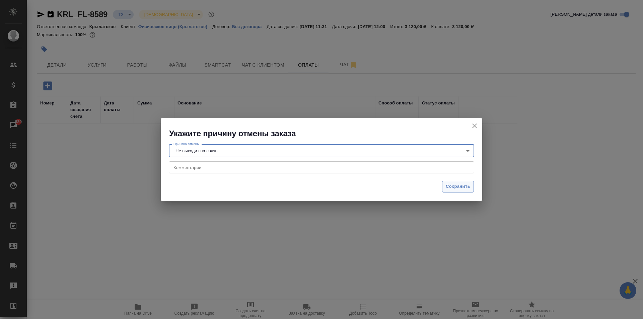
click at [453, 188] on span "Сохранить" at bounding box center [458, 187] width 24 height 8
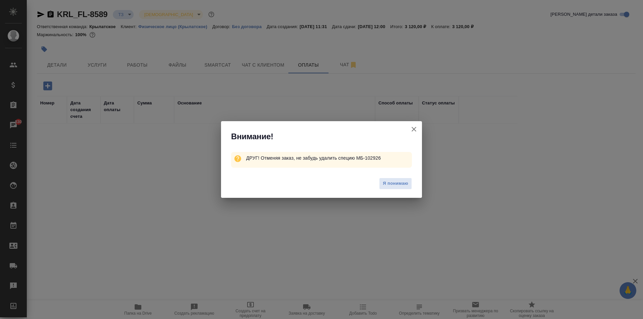
click at [392, 175] on div "Я понимаю" at bounding box center [321, 184] width 201 height 27
click at [393, 180] on button "Я понимаю" at bounding box center [395, 184] width 33 height 12
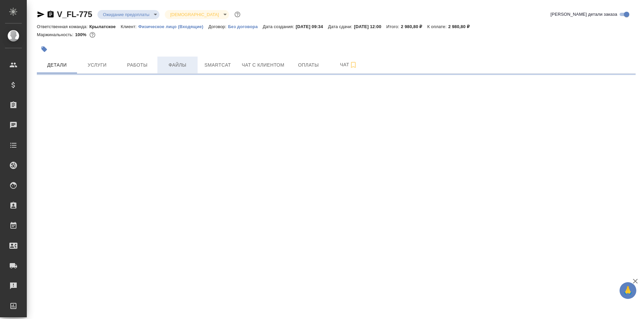
click at [177, 70] on button "Файлы" at bounding box center [177, 65] width 40 height 17
select select "RU"
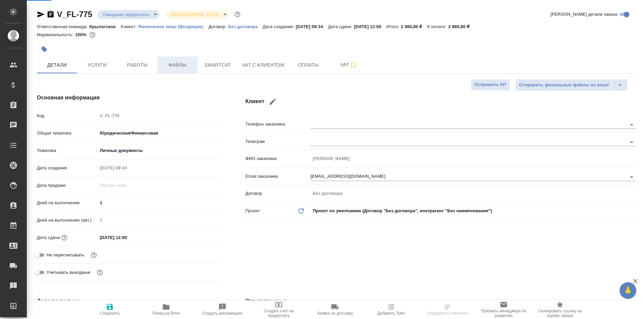
type textarea "x"
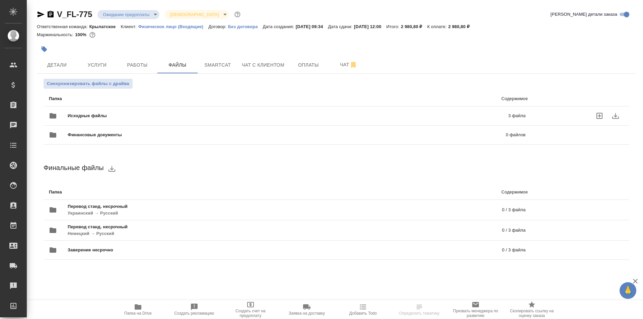
click at [117, 109] on div "Исходные файлы 3 файла" at bounding box center [287, 116] width 477 height 16
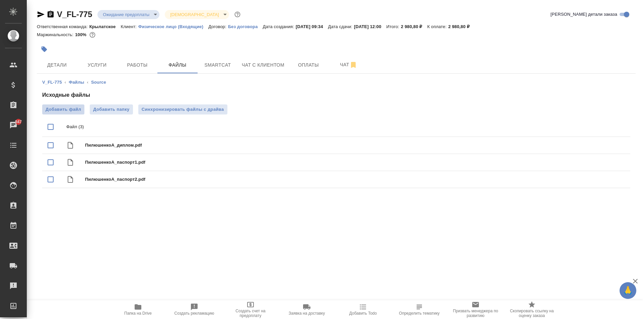
click at [81, 112] on span "Добавить файл" at bounding box center [63, 109] width 35 height 7
click at [0, 0] on input "Добавить файл" at bounding box center [0, 0] width 0 height 0
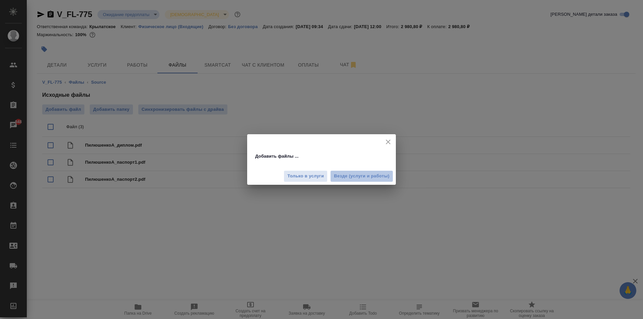
click at [367, 171] on button "Везде (услуги и работы)" at bounding box center [361, 176] width 63 height 12
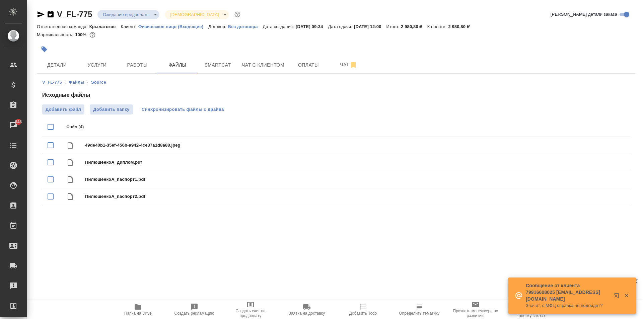
click at [221, 108] on span "Синхронизировать файлы с драйва" at bounding box center [183, 109] width 82 height 7
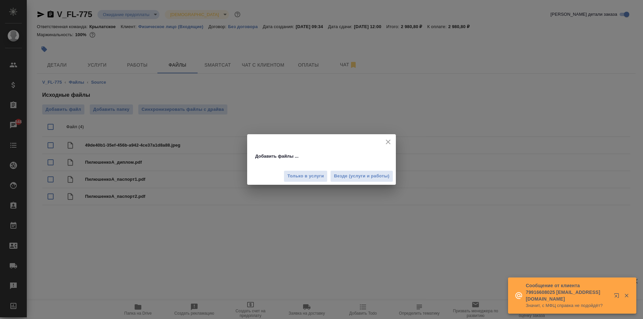
click at [377, 184] on div "Только в услуги Везде (услуги и работы)" at bounding box center [321, 173] width 149 height 22
click at [373, 179] on span "Везде (услуги и работы)" at bounding box center [362, 176] width 56 height 8
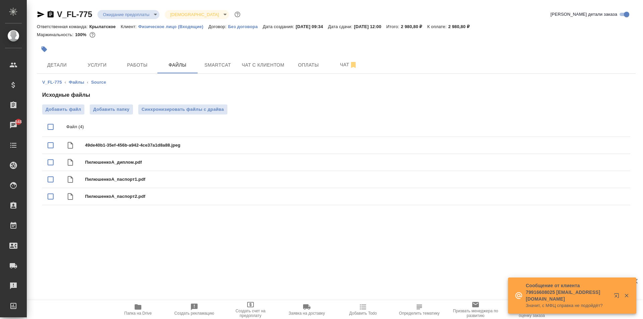
click at [321, 56] on div at bounding box center [236, 49] width 399 height 15
click at [318, 60] on button "Оплаты" at bounding box center [308, 65] width 40 height 17
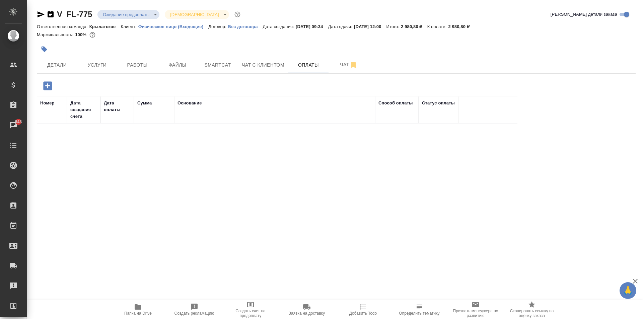
click at [52, 91] on icon "button" at bounding box center [48, 86] width 12 height 12
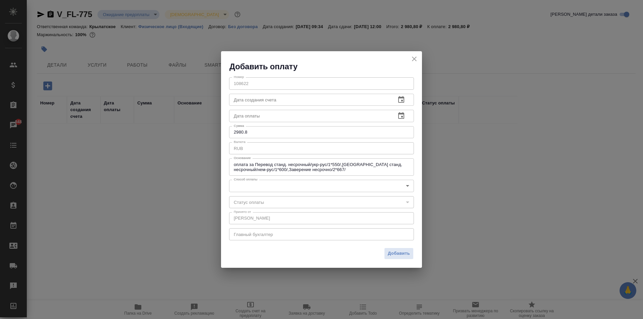
click at [269, 132] on input "2980.8" at bounding box center [321, 132] width 185 height 12
type input "2980"
click at [253, 181] on body "🙏 .cls-1 fill:#fff; AWATERA Kasymov Timur Клиенты Спецификации Заказы 848 Чаты …" at bounding box center [321, 159] width 643 height 319
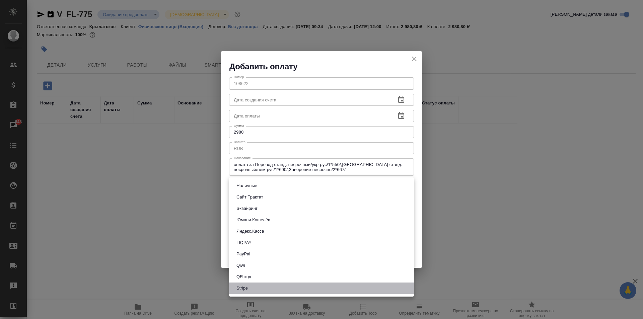
click at [258, 285] on li "Stripe" at bounding box center [321, 288] width 185 height 11
type input "stripe"
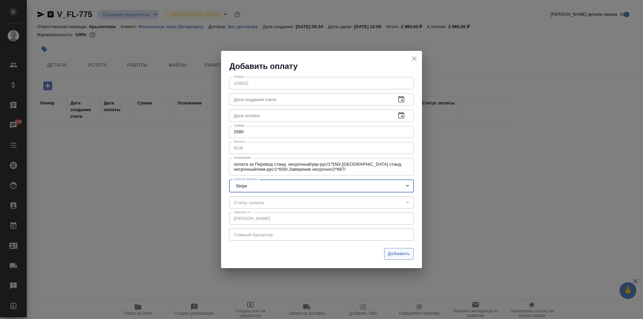
click at [405, 257] on span "Добавить" at bounding box center [399, 254] width 22 height 8
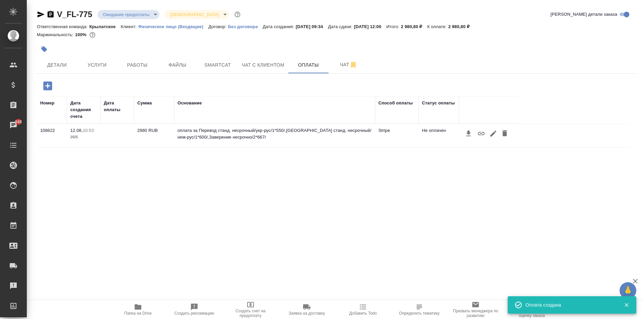
click at [482, 134] on icon "button" at bounding box center [481, 134] width 8 height 8
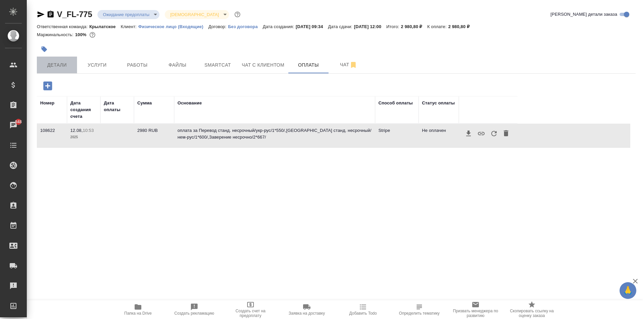
click at [65, 64] on span "Детали" at bounding box center [57, 65] width 32 height 8
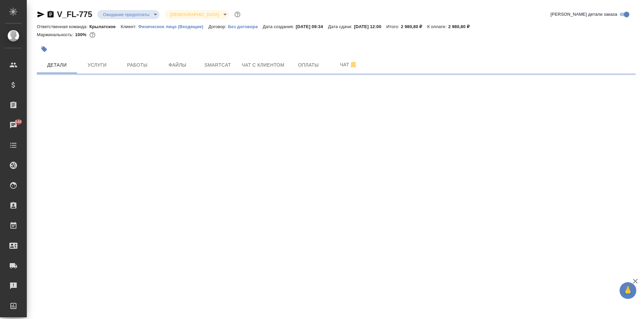
select select "RU"
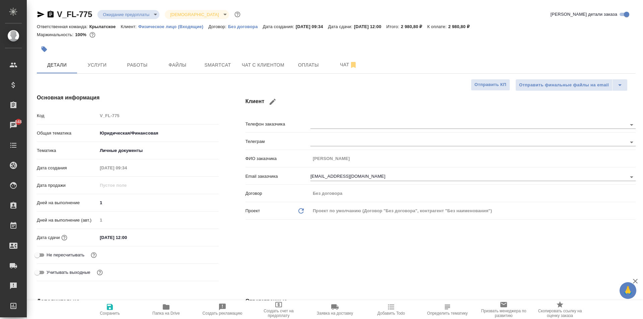
type textarea "x"
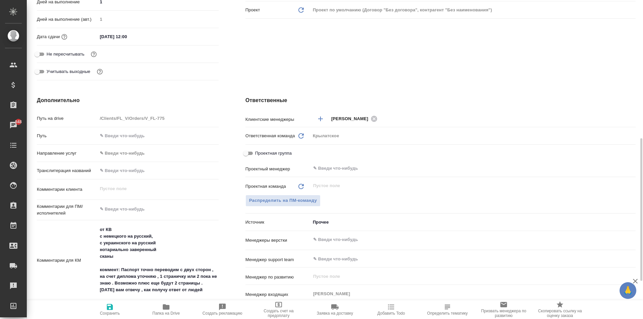
scroll to position [234, 0]
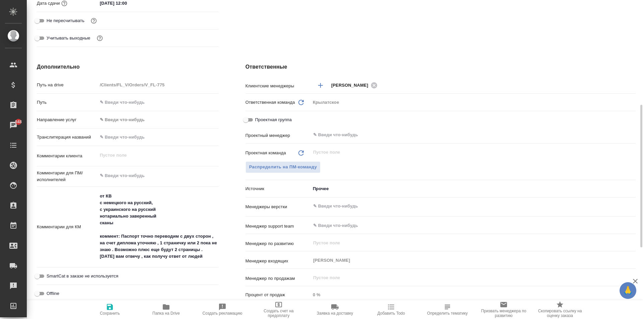
click at [155, 120] on body "🙏 .cls-1 fill:#fff; AWATERA Kasymov Timur Клиенты Спецификации Заказы 848 Чаты …" at bounding box center [321, 159] width 643 height 319
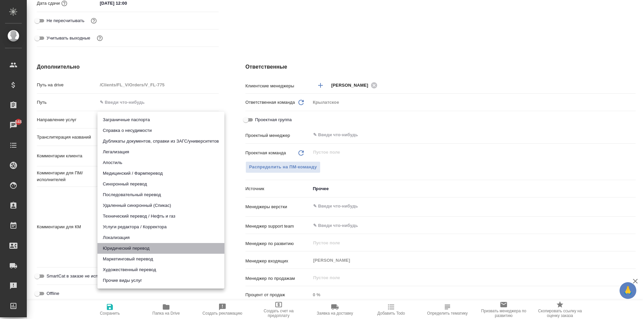
click at [129, 247] on li "Юридический перевод" at bounding box center [160, 248] width 127 height 11
type input "legalTranslation"
type textarea "x"
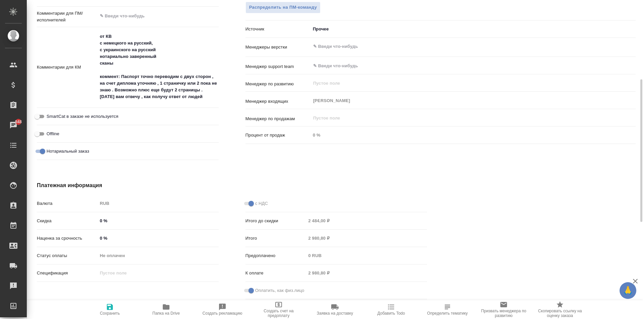
scroll to position [126, 0]
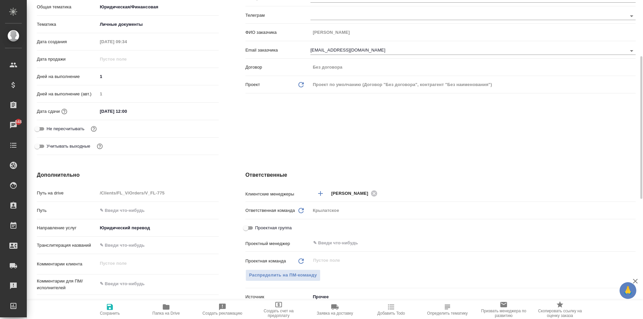
drag, startPoint x: 124, startPoint y: 303, endPoint x: 136, endPoint y: 299, distance: 12.5
click at [126, 302] on button "Сохранить" at bounding box center [110, 309] width 56 height 19
type textarea "x"
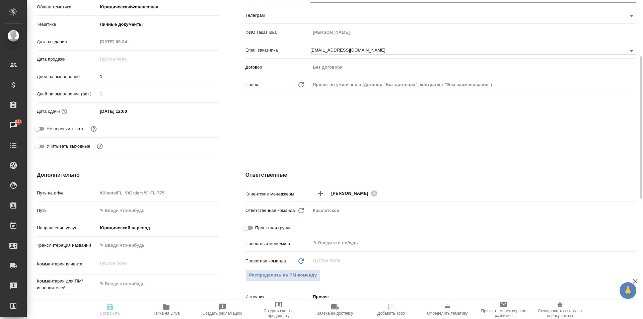
type textarea "x"
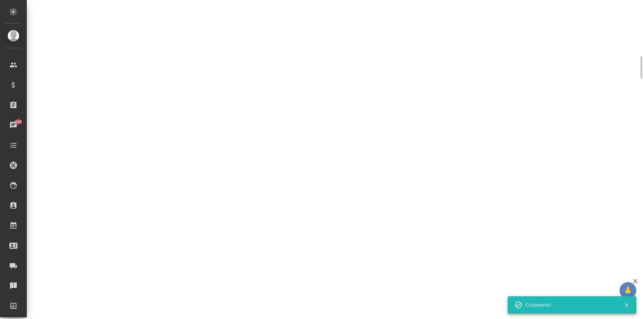
select select "RU"
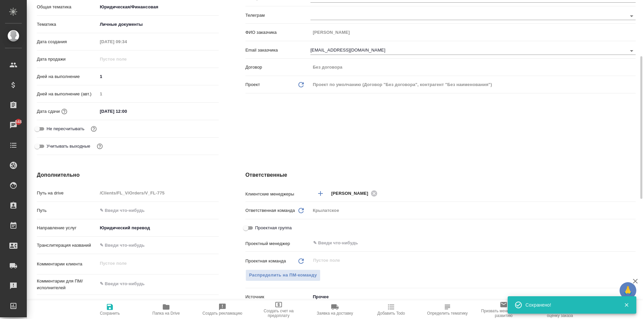
type textarea "x"
drag, startPoint x: 411, startPoint y: 188, endPoint x: 415, endPoint y: 189, distance: 4.1
click at [415, 189] on div "Касымов Тимур ​" at bounding box center [472, 193] width 325 height 12
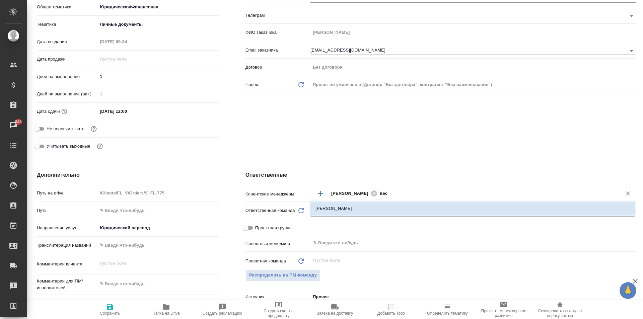
type input "весе"
drag, startPoint x: 412, startPoint y: 211, endPoint x: 408, endPoint y: 214, distance: 4.8
click at [411, 210] on li "Веселова Юлия" at bounding box center [472, 209] width 325 height 12
type textarea "x"
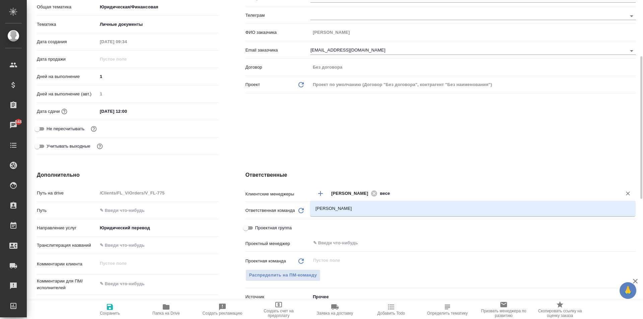
type textarea "x"
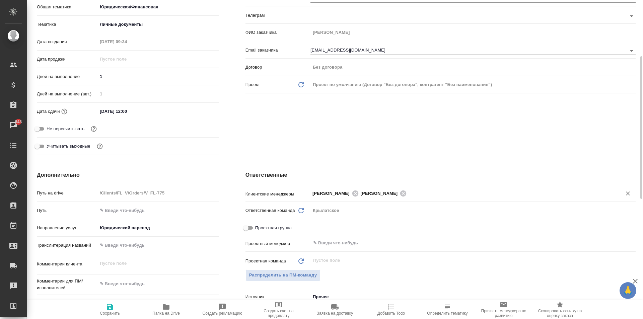
drag, startPoint x: 113, startPoint y: 308, endPoint x: 119, endPoint y: 301, distance: 9.3
click at [114, 308] on icon "button" at bounding box center [110, 307] width 8 height 8
type textarea "x"
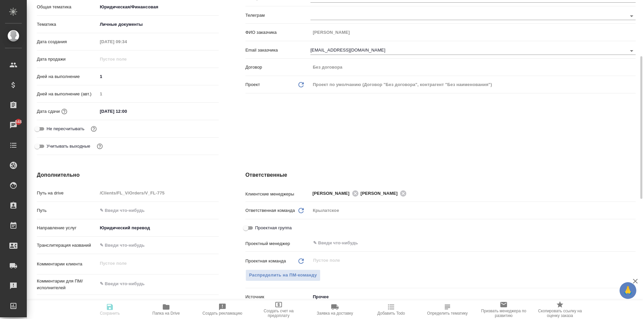
type textarea "x"
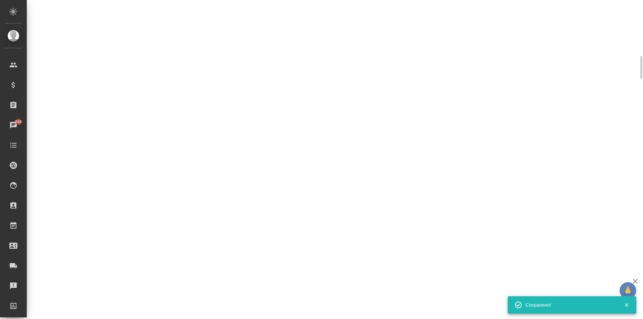
select select "RU"
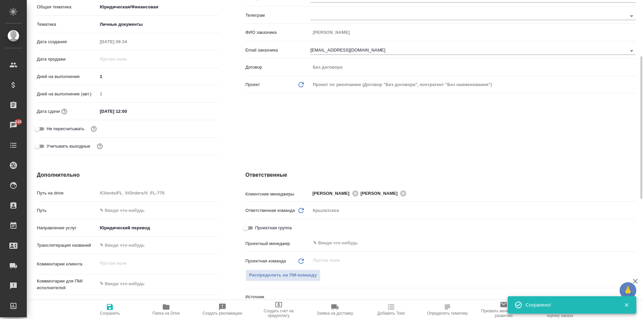
type textarea "x"
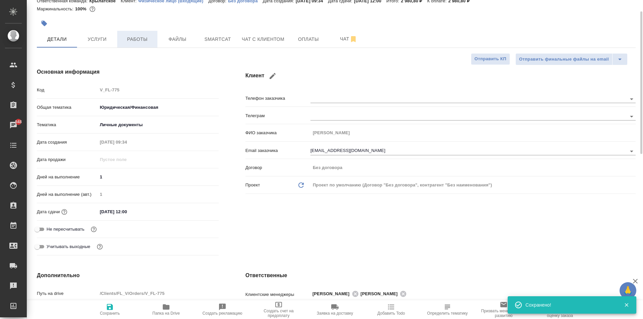
scroll to position [0, 0]
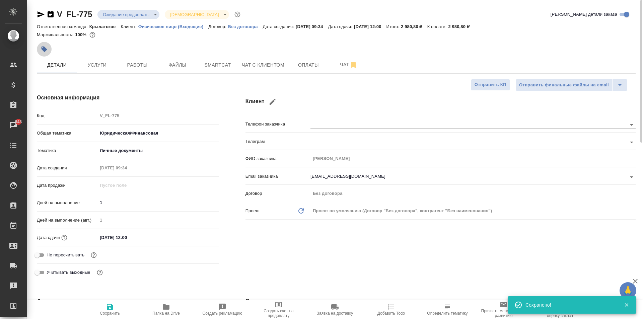
click at [44, 50] on icon "button" at bounding box center [45, 50] width 6 height 6
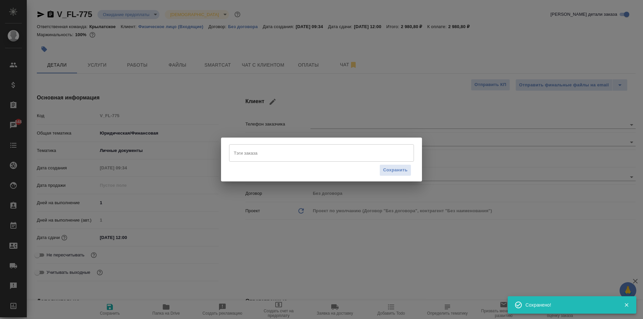
click at [282, 154] on input "Тэги заказа" at bounding box center [315, 152] width 166 height 11
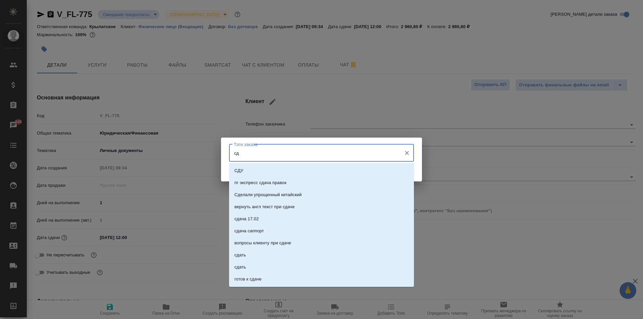
type input "с"
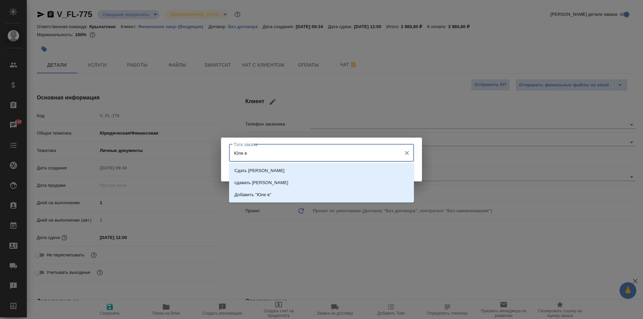
type input "Юле ве"
click at [325, 171] on li "Сдать Юле Веселовой" at bounding box center [321, 171] width 185 height 12
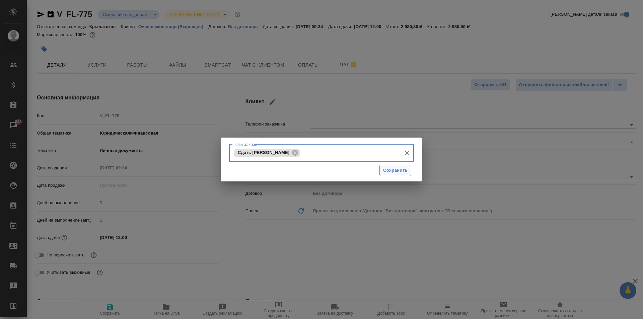
click at [397, 174] on span "Сохранить" at bounding box center [395, 171] width 24 height 8
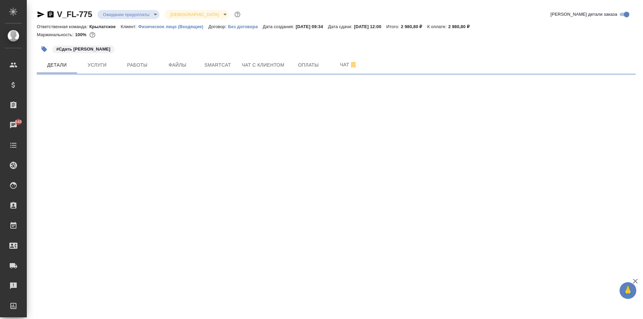
select select "RU"
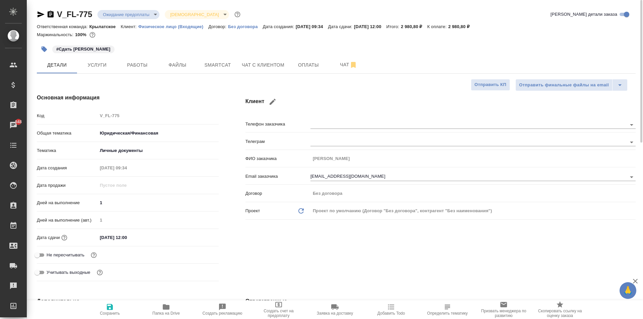
type textarea "x"
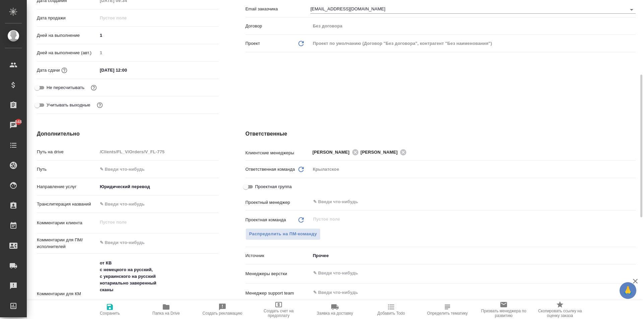
scroll to position [201, 0]
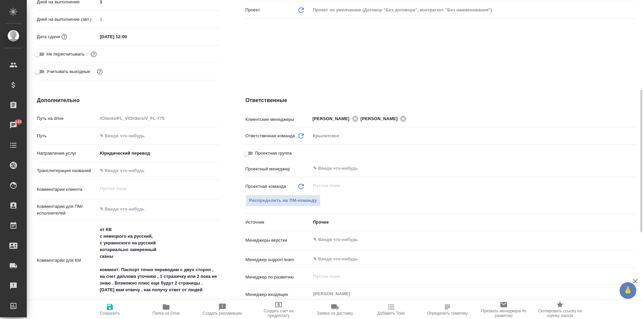
type textarea "x"
click at [139, 207] on textarea at bounding box center [158, 209] width 121 height 11
type textarea "x"
type textarea "Н"
type textarea "x"
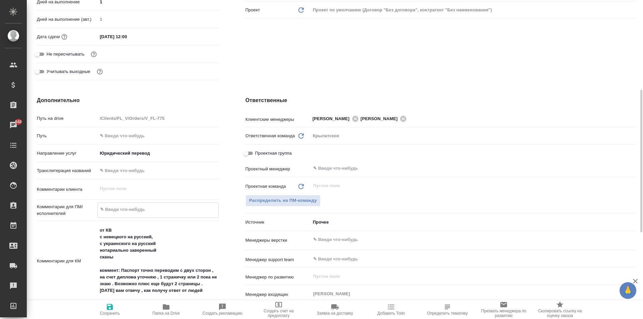
type textarea "x"
type textarea "НО"
type textarea "x"
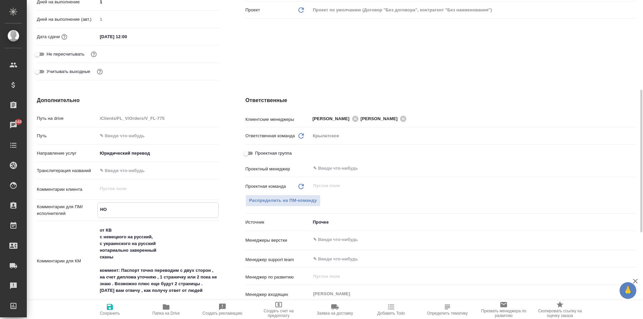
type textarea "x"
type textarea "НОТ"
type textarea "x"
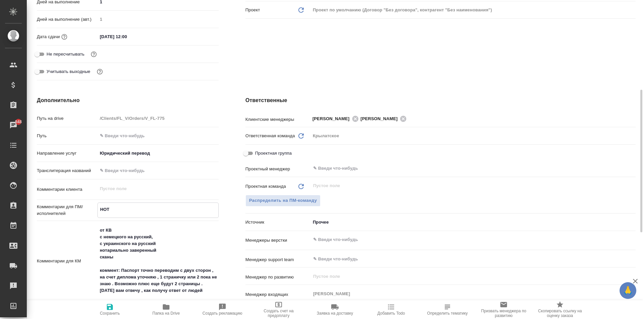
type textarea "НОТ"
type textarea "x"
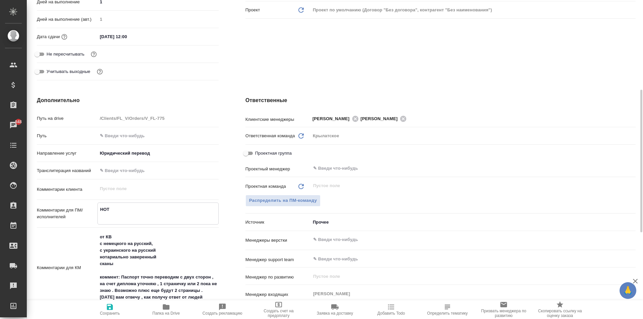
type textarea "x"
type textarea "НОТ"
type textarea "x"
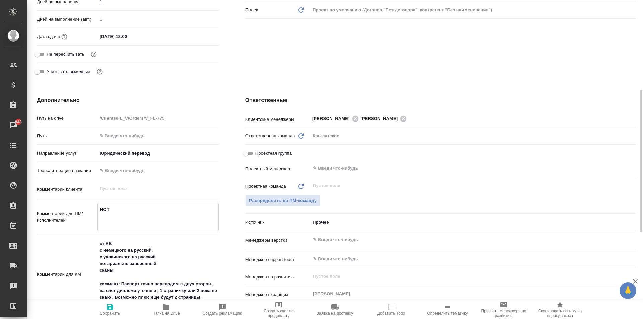
type textarea "x"
type textarea "НОТ П"
type textarea "x"
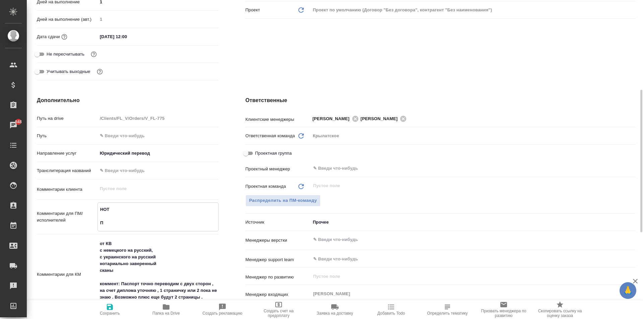
type textarea "НОТ Пе"
type textarea "x"
type textarea "НОТ Пер"
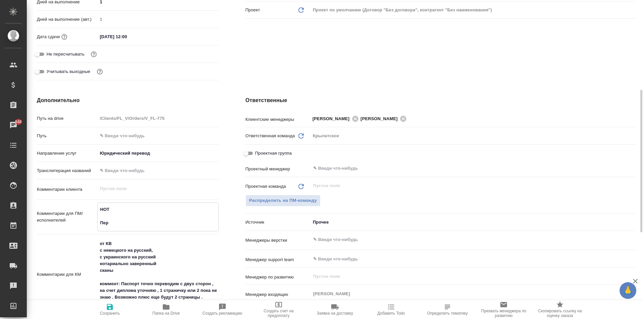
type textarea "x"
type textarea "НОТ Пере"
type textarea "x"
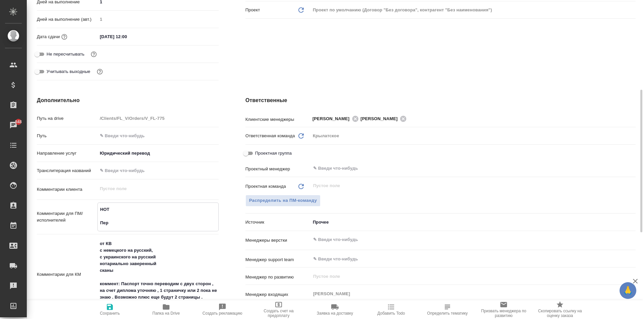
type textarea "x"
type textarea "НОТ Перев"
type textarea "x"
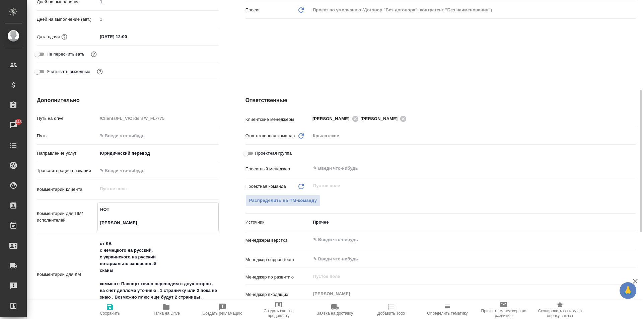
type textarea "x"
type textarea "НОТ Перево"
type textarea "x"
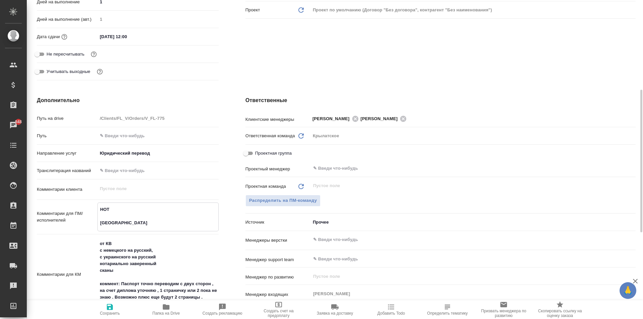
type textarea "НОТ Перевод"
type textarea "x"
type textarea "НОТ Переводы"
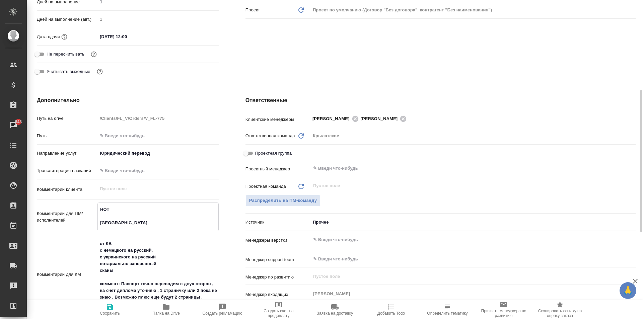
type textarea "x"
type textarea "НОТ Переводы"
type textarea "x"
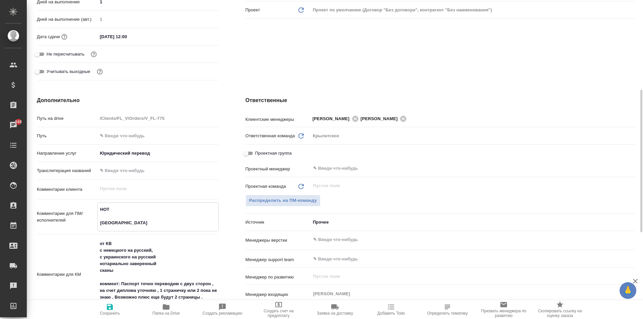
type textarea "x"
type textarea "НОТ Переводы с"
type textarea "x"
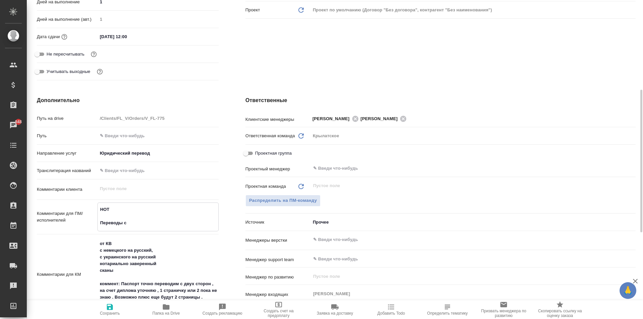
type textarea "x"
type textarea "НОТ Переводы сд"
type textarea "x"
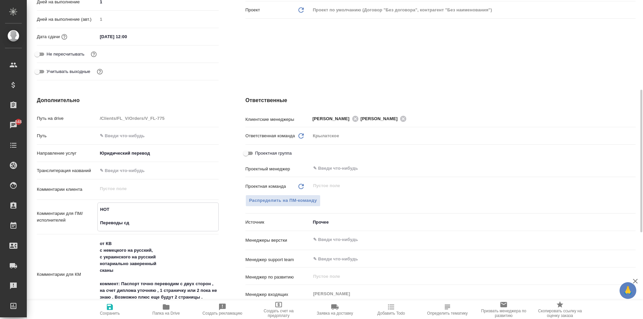
type textarea "НОТ Переводы сда"
type textarea "x"
type textarea "НОТ Переводы сдат"
type textarea "x"
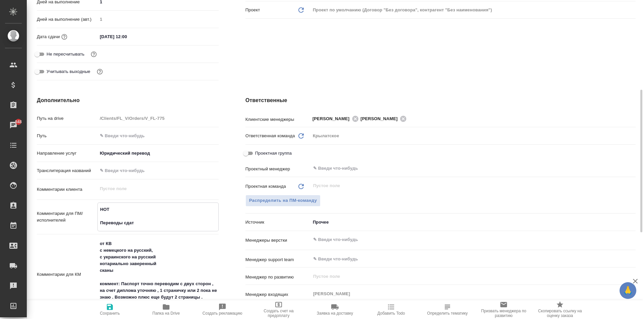
type textarea "x"
type textarea "НОТ Переводы сдать"
type textarea "x"
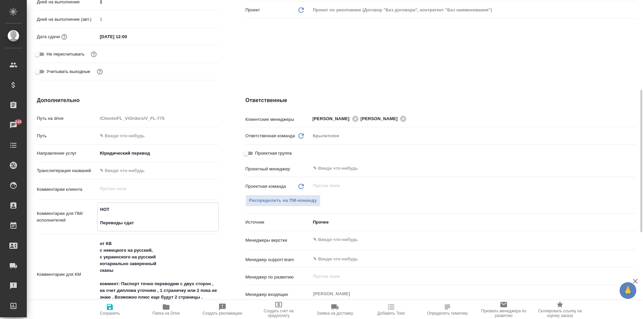
type textarea "x"
type textarea "НОТ Переводы сдать"
type textarea "x"
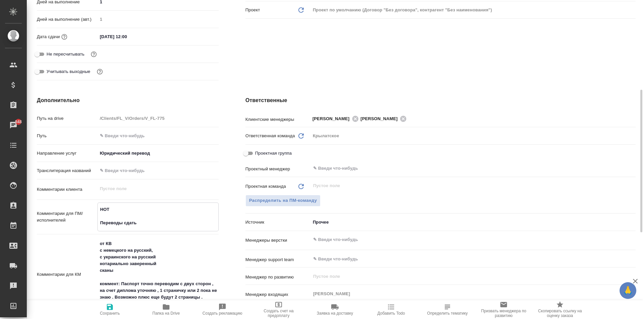
type textarea "НОТ Переводы сдать Ю"
type textarea "x"
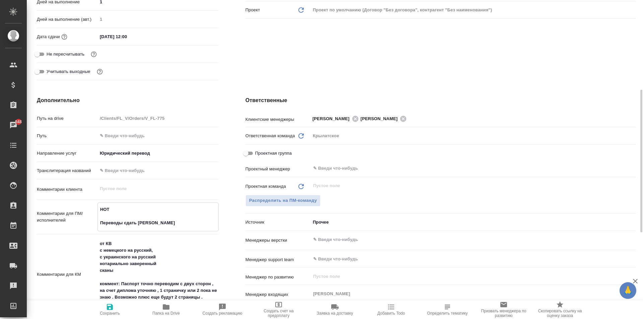
type textarea "НОТ Переводы сдать Юл"
type textarea "x"
type textarea "НОТ Переводы сдать Юле"
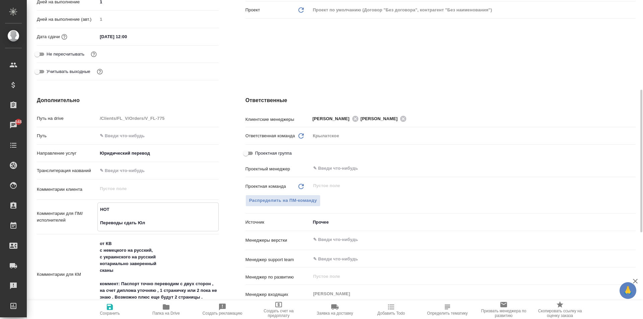
type textarea "x"
type textarea "НОТ Переводы сдать Юле"
type textarea "x"
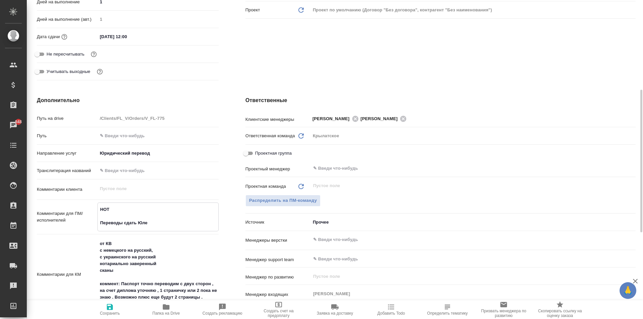
type textarea "x"
type textarea "НОТ Переводы сдать Юле В"
type textarea "x"
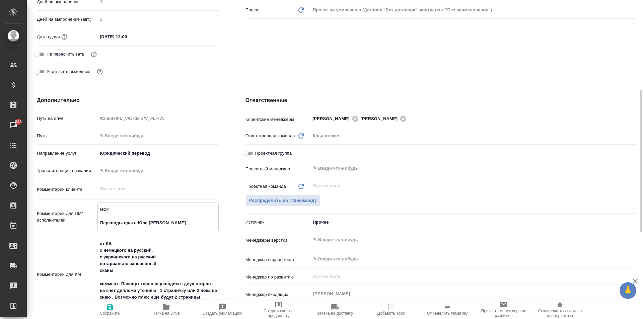
type textarea "x"
type textarea "НОТ Переводы сдать Юле Ве"
type textarea "x"
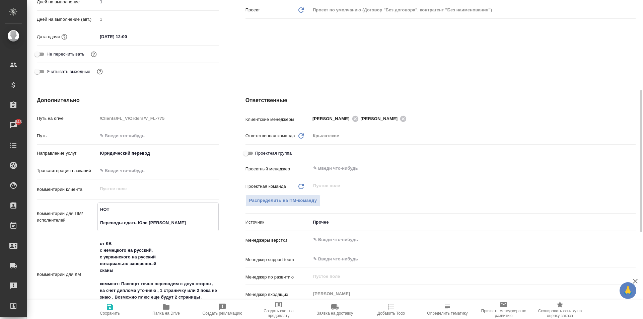
type textarea "НОТ Переводы сдать Юле Вес"
type textarea "x"
type textarea "НОТ Переводы сдать Юле Весе"
type textarea "x"
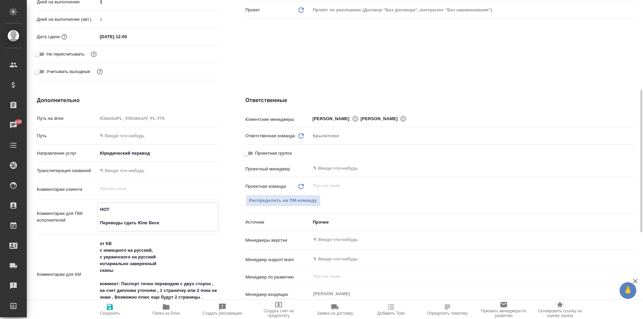
type textarea "x"
type textarea "НОТ Переводы сдать Юле Весел"
type textarea "x"
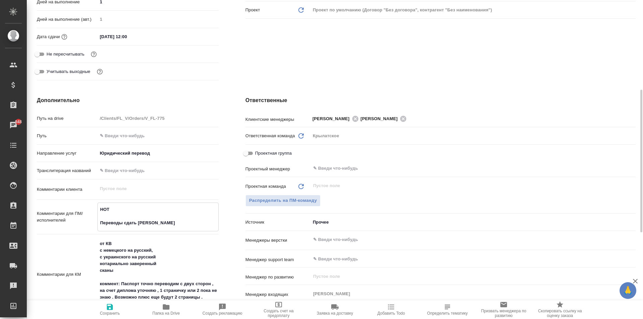
type textarea "x"
type textarea "НОТ Переводы сдать Юле Весело"
type textarea "x"
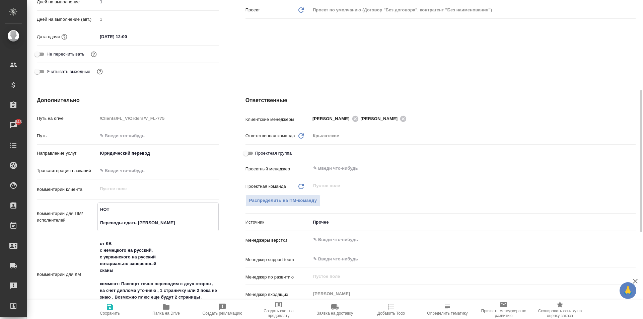
type textarea "x"
type textarea "НОТ Переводы сдать Юле Веселов"
type textarea "x"
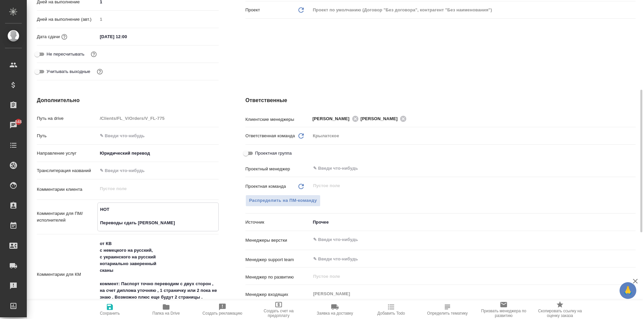
type textarea "НОТ Переводы сдать Юле Веселово"
type textarea "x"
type textarea "НОТ Переводы сдать Юле Веселовой"
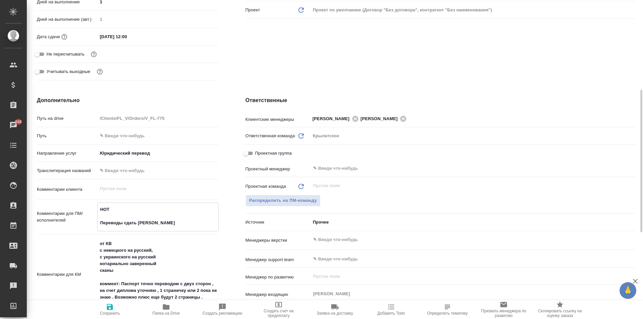
type textarea "x"
type textarea "НОТ Переводы сдать Юле Веселовой."
type textarea "x"
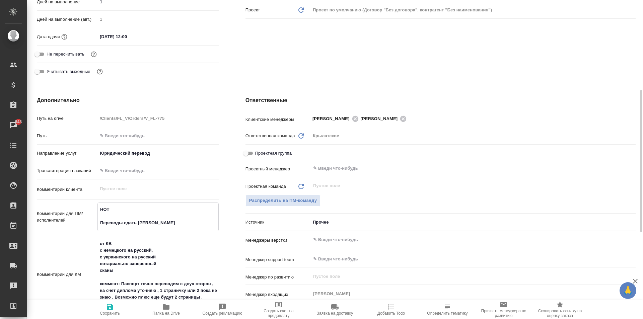
type textarea "x"
type textarea "НОТ Переводы сдать Юле Веселовой."
type textarea "x"
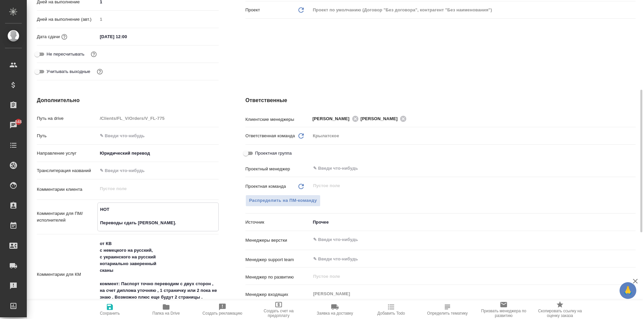
type textarea "НОТ Переводы сдать Юле Веселовой."
type textarea "x"
click at [121, 305] on span "Сохранить" at bounding box center [110, 309] width 48 height 13
type textarea "x"
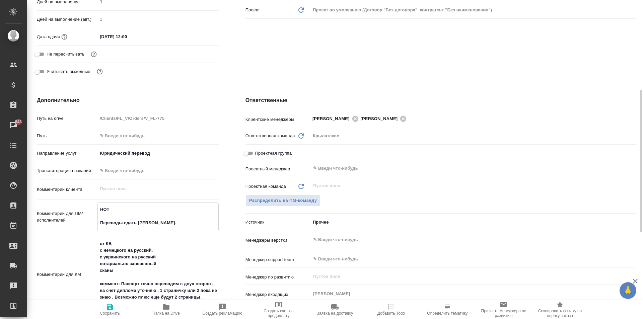
type textarea "x"
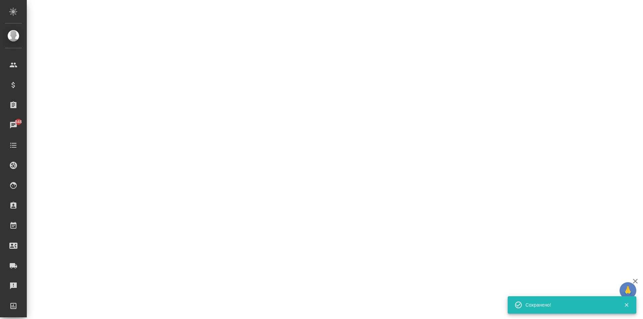
select select "RU"
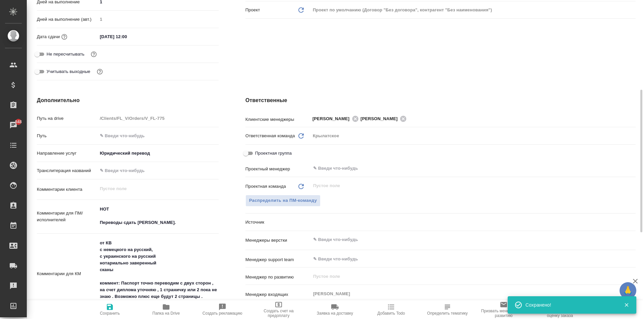
type textarea "x"
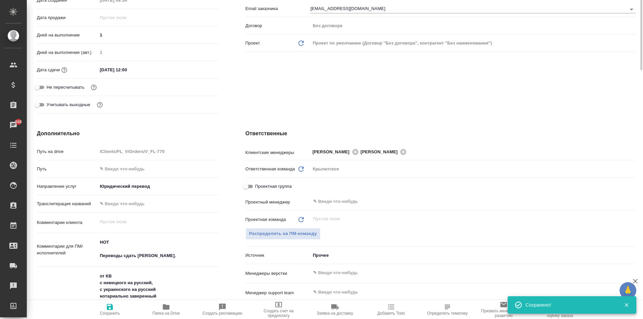
scroll to position [0, 0]
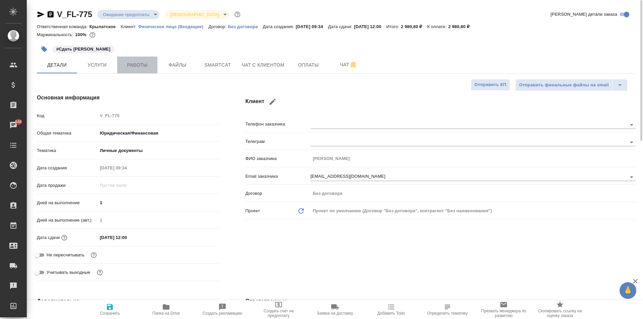
click at [151, 64] on span "Работы" at bounding box center [137, 65] width 32 height 8
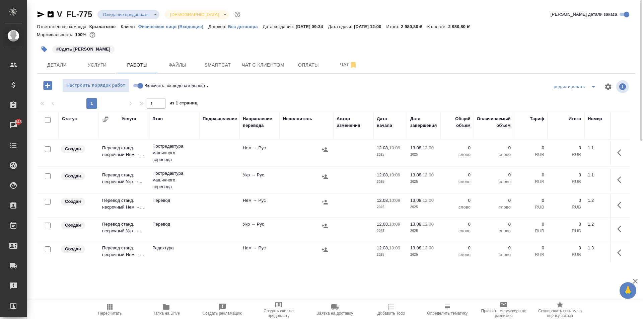
click at [137, 86] on input "Включить последовательность" at bounding box center [140, 86] width 24 height 8
checkbox input "true"
click at [46, 120] on input "checkbox" at bounding box center [48, 120] width 6 height 6
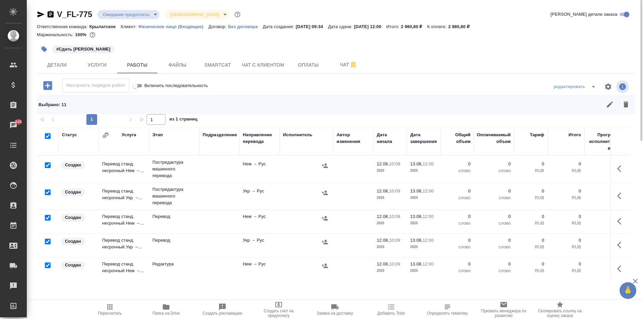
click at [48, 218] on input "checkbox" at bounding box center [48, 218] width 6 height 6
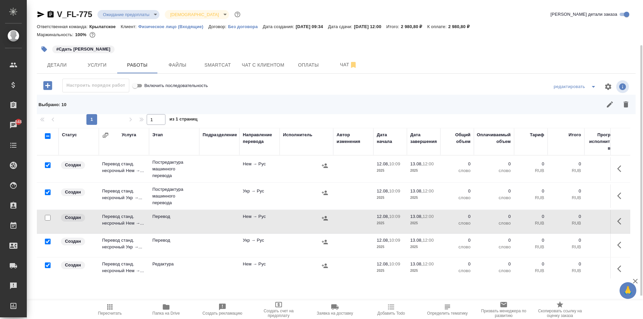
scroll to position [33, 0]
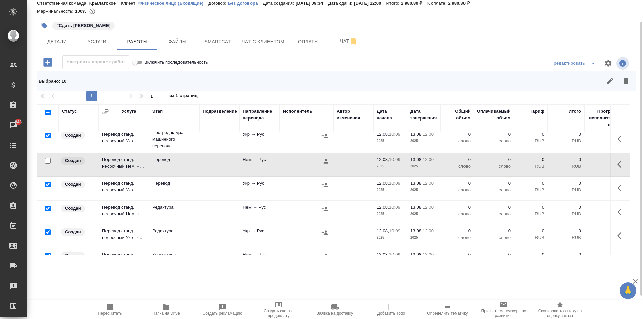
click at [50, 184] on input "checkbox" at bounding box center [48, 185] width 6 height 6
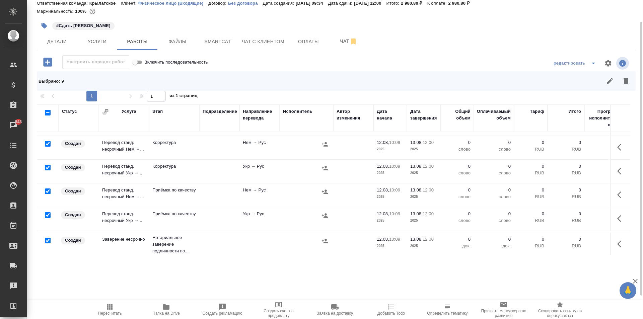
scroll to position [154, 0]
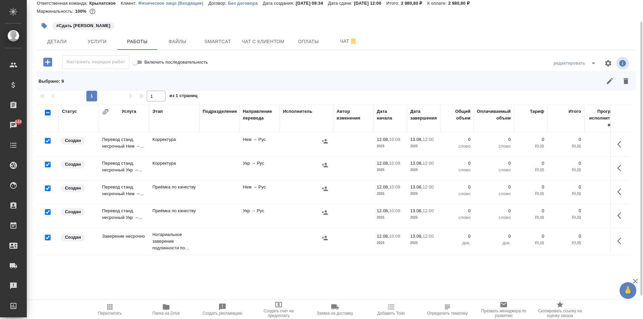
click at [48, 186] on input "checkbox" at bounding box center [48, 189] width 6 height 6
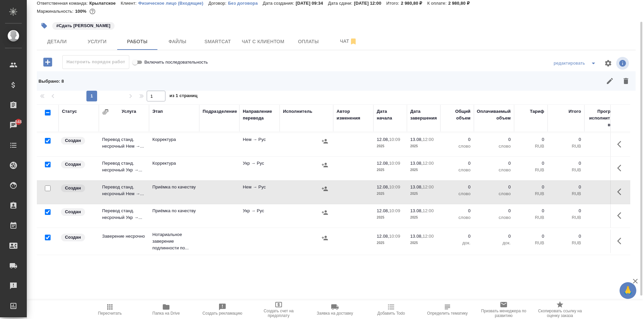
click at [49, 209] on input "checkbox" at bounding box center [48, 212] width 6 height 6
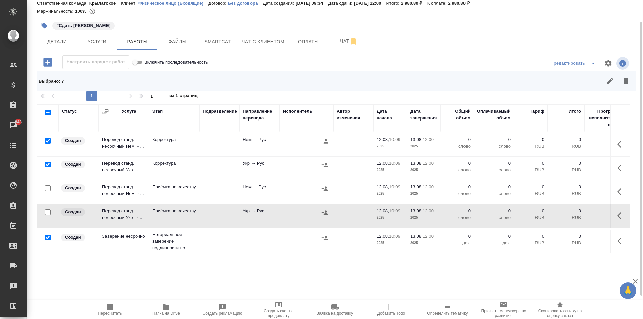
click at [47, 235] on input "checkbox" at bounding box center [48, 238] width 6 height 6
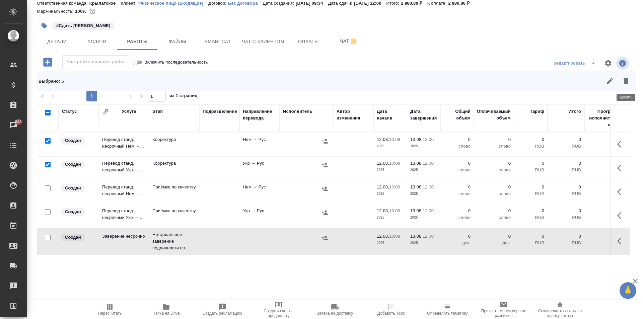
click at [623, 86] on button "button" at bounding box center [626, 81] width 16 height 16
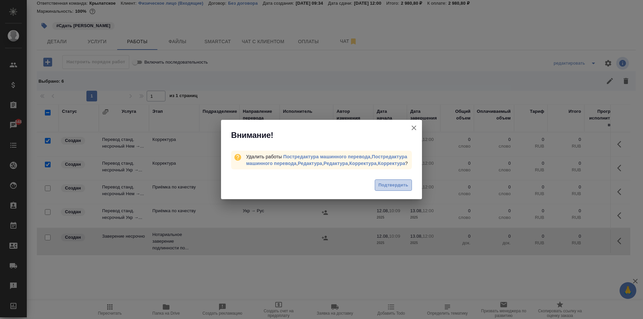
click at [405, 189] on span "Подтвердить" at bounding box center [393, 186] width 30 height 8
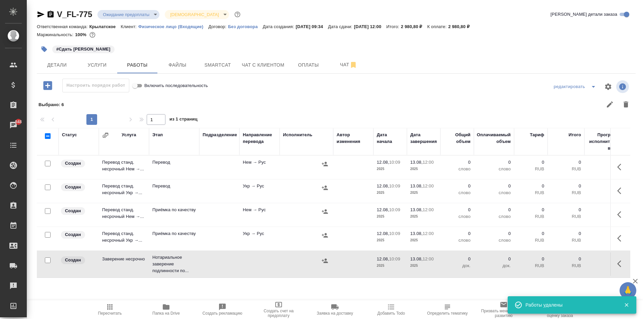
scroll to position [0, 0]
click at [114, 304] on span "Пересчитать" at bounding box center [110, 309] width 48 height 13
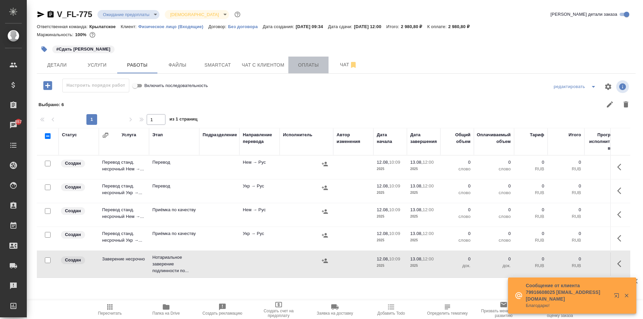
click at [306, 73] on button "Оплаты" at bounding box center [308, 65] width 40 height 17
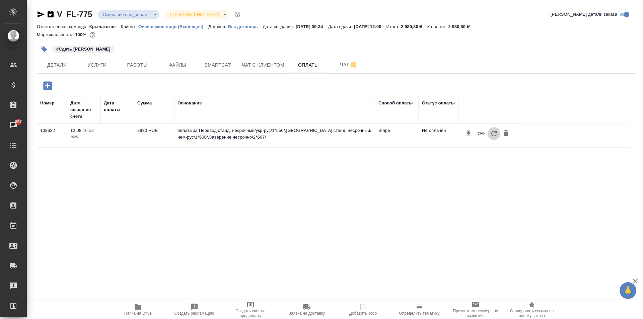
click at [498, 132] on icon "button" at bounding box center [494, 134] width 8 height 8
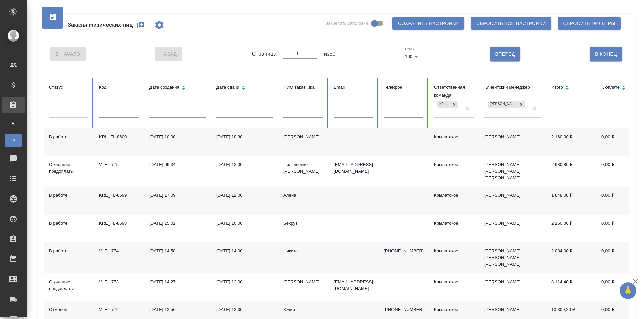
click at [293, 194] on div "Алёна" at bounding box center [303, 195] width 40 height 7
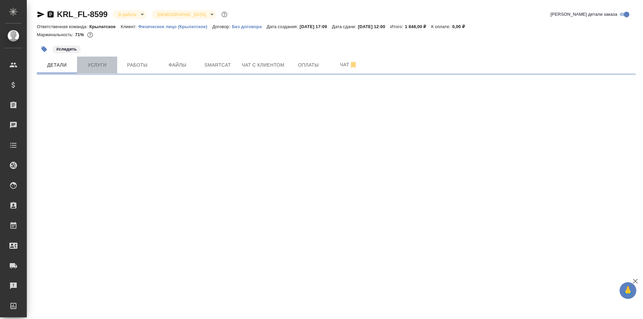
click at [109, 62] on span "Услуги" at bounding box center [97, 65] width 32 height 8
click at [132, 65] on span "Работы" at bounding box center [137, 65] width 32 height 8
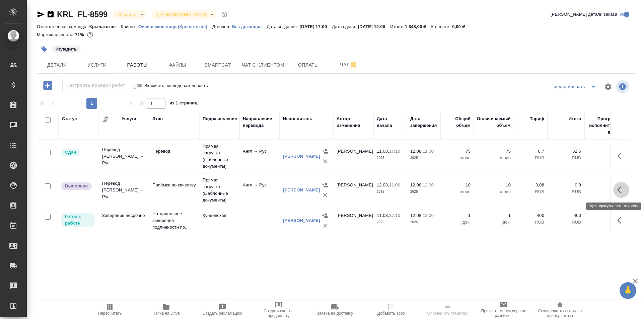
drag, startPoint x: 623, startPoint y: 193, endPoint x: 616, endPoint y: 191, distance: 6.9
click at [622, 193] on icon "button" at bounding box center [621, 190] width 8 height 8
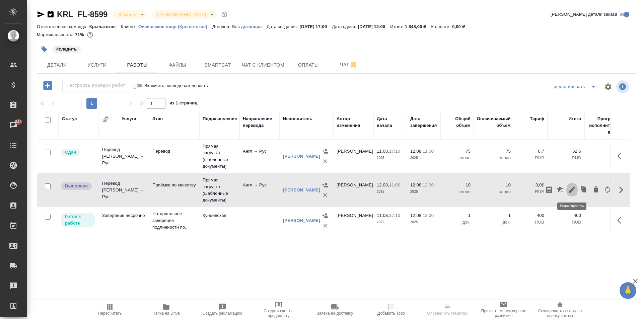
click at [571, 186] on icon "button" at bounding box center [572, 190] width 8 height 8
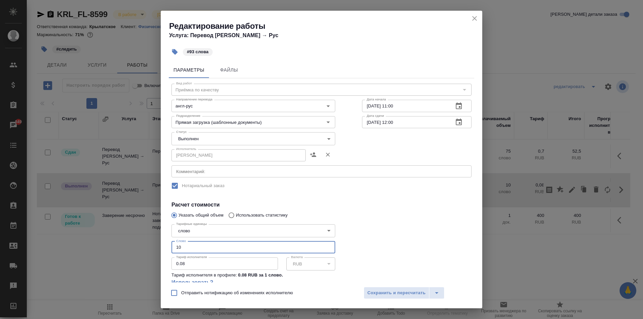
drag, startPoint x: 207, startPoint y: 250, endPoint x: 162, endPoint y: 245, distance: 44.8
click at [162, 245] on div "Параметры Файлы Вид работ Приёмка по качеству Вид работ Направление перевода ан…" at bounding box center [321, 170] width 321 height 223
type input "93"
click at [191, 136] on body "🙏 .cls-1 fill:#fff; AWATERA Kasymov Timur Клиенты Спецификации Заказы 849 Чаты …" at bounding box center [321, 159] width 643 height 319
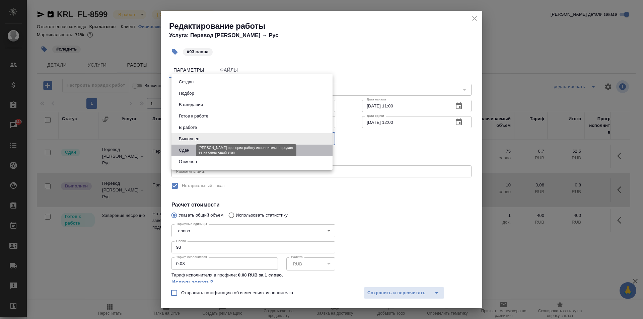
click at [184, 150] on button "Сдан" at bounding box center [184, 150] width 14 height 7
type input "closed"
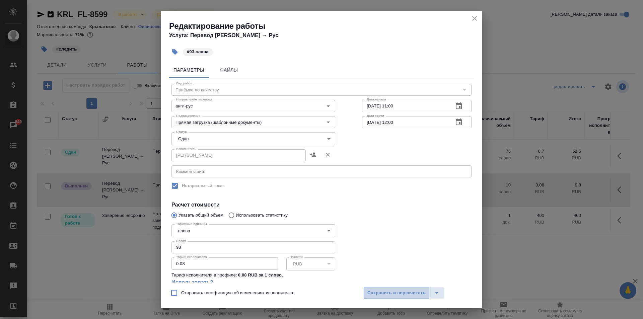
click at [418, 293] on span "Сохранить и пересчитать" at bounding box center [396, 293] width 58 height 8
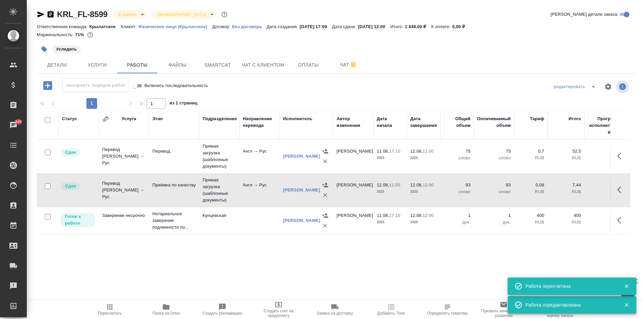
click at [109, 307] on icon "button" at bounding box center [110, 307] width 8 height 8
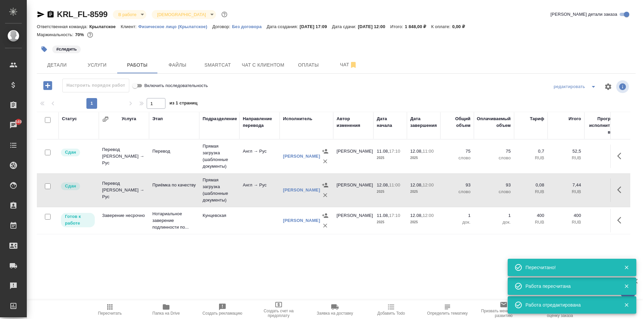
click at [42, 13] on icon "button" at bounding box center [41, 14] width 7 height 6
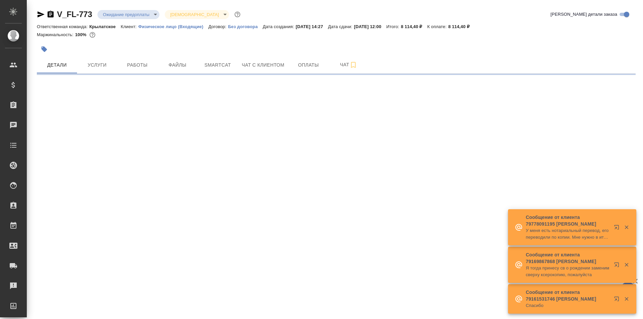
click at [114, 15] on body "🙏 .cls-1 fill:#fff; AWATERA Kasymov Timur Клиенты Спецификации Заказы Чаты Todo…" at bounding box center [321, 159] width 643 height 319
select select "RU"
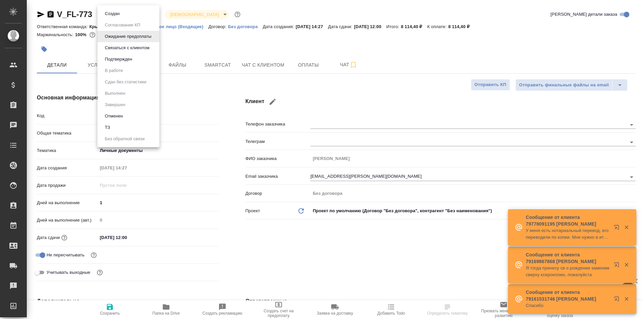
type textarea "x"
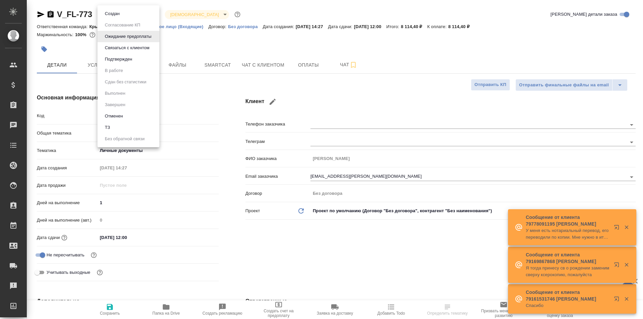
type textarea "x"
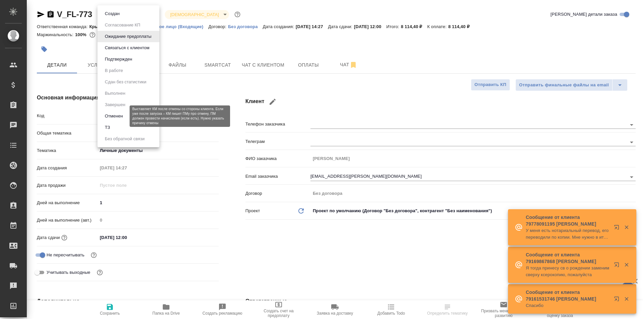
click at [120, 117] on button "Отменен" at bounding box center [114, 116] width 22 height 7
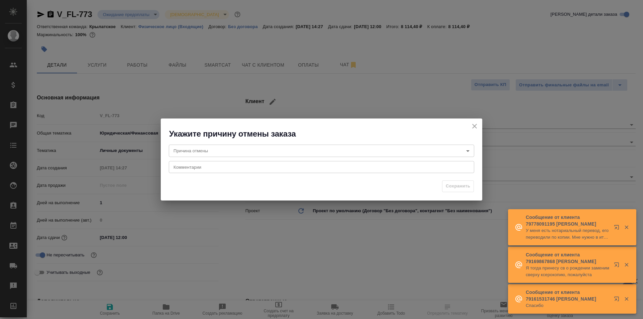
click at [193, 148] on body "🙏 .cls-1 fill:#fff; AWATERA Kasymov Timur Клиенты Спецификации Заказы Чаты Todo…" at bounding box center [321, 159] width 643 height 319
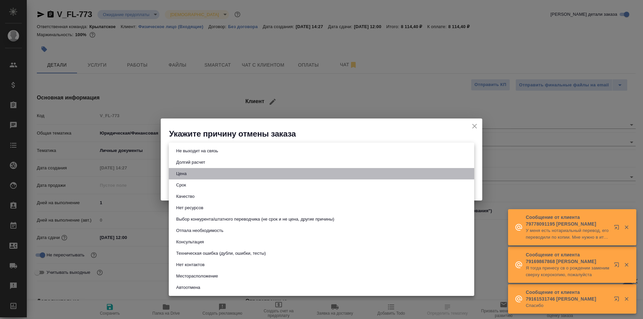
click at [188, 175] on button "Цена" at bounding box center [181, 173] width 14 height 7
type input "price"
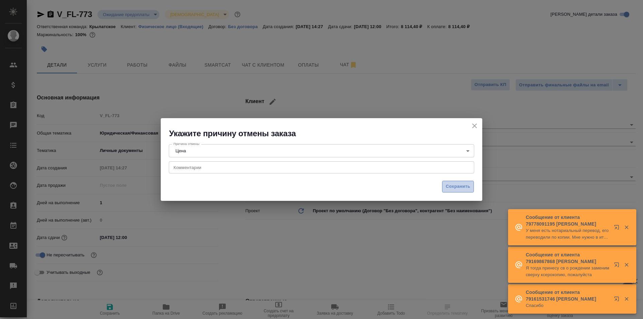
click at [455, 186] on span "Сохранить" at bounding box center [458, 187] width 24 height 8
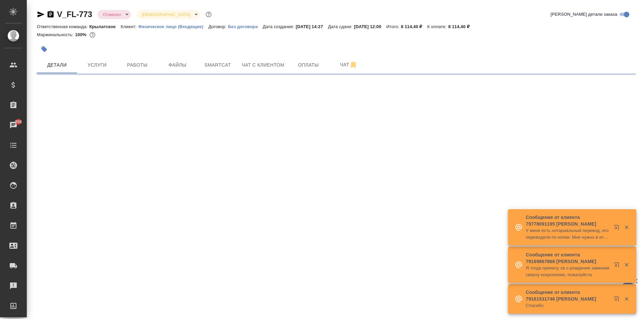
select select "RU"
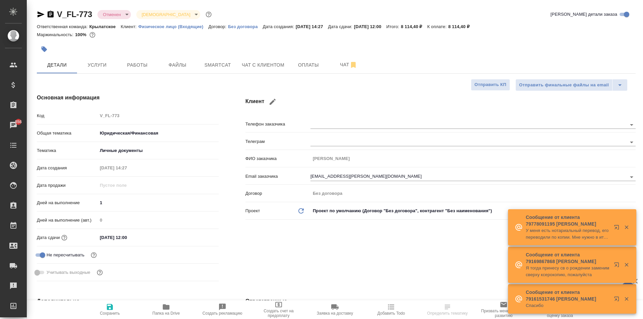
type textarea "x"
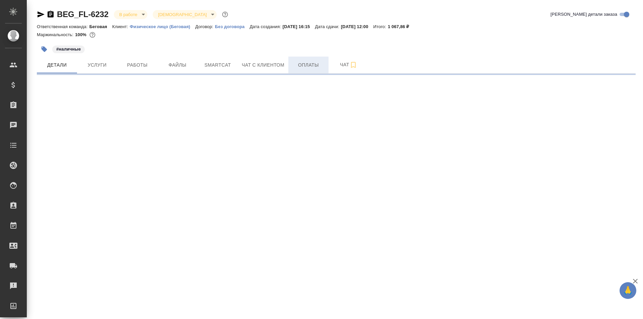
select select "RU"
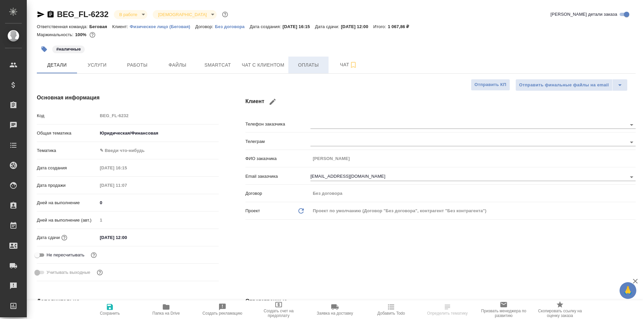
type textarea "x"
click at [302, 66] on span "Оплаты" at bounding box center [308, 65] width 32 height 8
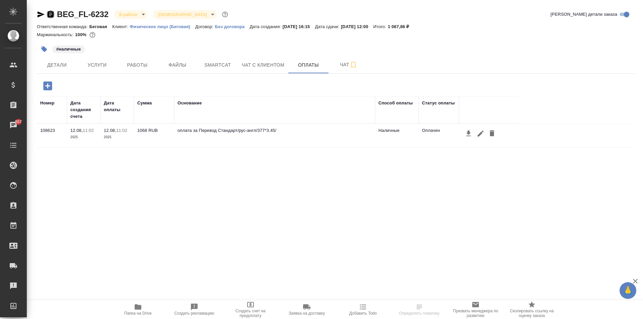
click at [50, 13] on icon "button" at bounding box center [51, 14] width 8 height 8
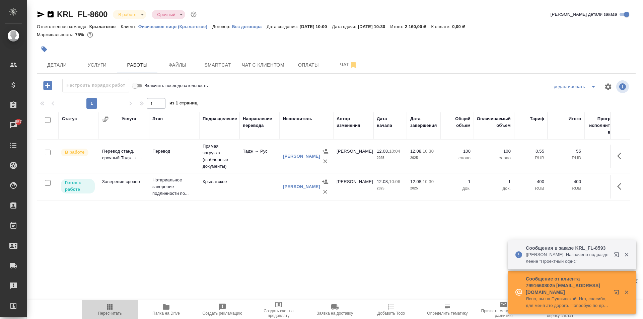
click at [102, 315] on span "Пересчитать" at bounding box center [110, 313] width 24 height 5
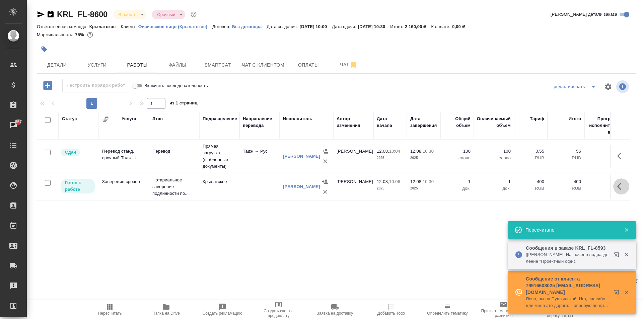
click at [627, 189] on button "button" at bounding box center [621, 186] width 16 height 16
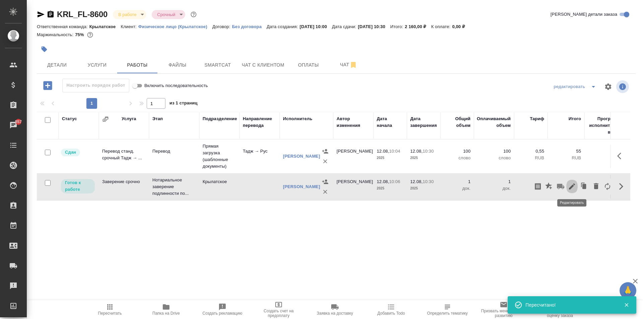
click at [572, 186] on icon "button" at bounding box center [572, 187] width 6 height 6
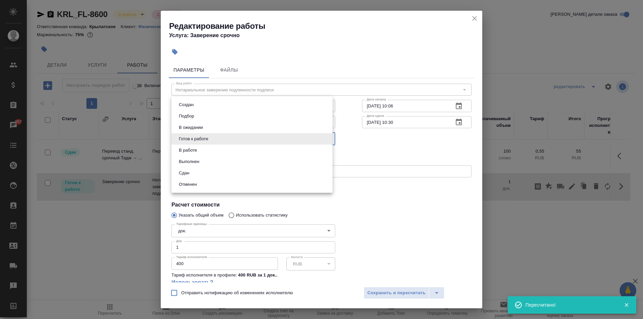
click at [180, 141] on body "🙏 .cls-1 fill:#fff; AWATERA [PERSON_NAME] Спецификации Заказы 857 Чаты Todo Про…" at bounding box center [321, 159] width 643 height 319
click at [188, 172] on button "Сдан" at bounding box center [184, 172] width 14 height 7
type input "closed"
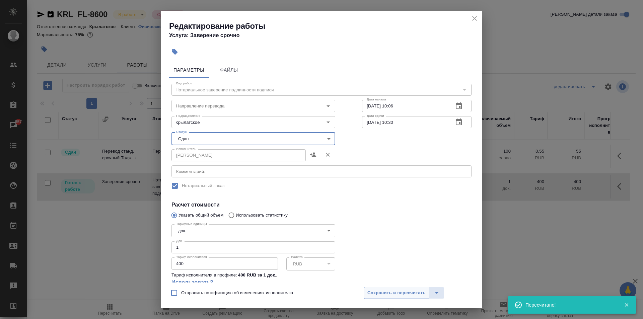
click at [408, 292] on span "Сохранить и пересчитать" at bounding box center [396, 293] width 58 height 8
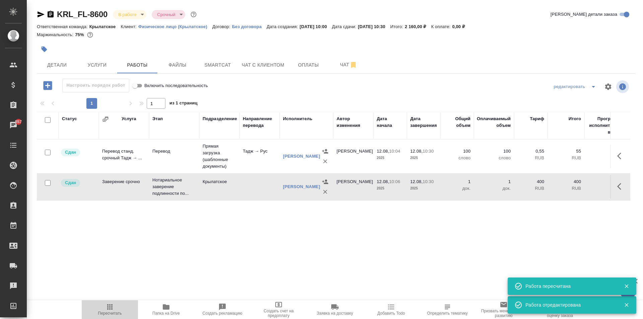
click at [121, 309] on span "Пересчитать" at bounding box center [110, 309] width 48 height 13
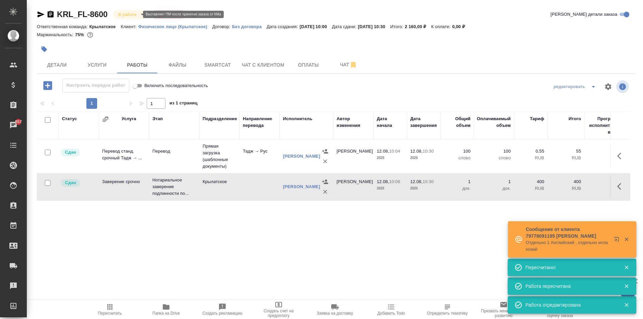
click at [126, 11] on div "KRL_FL-8600 В работе inProgress Срочный urgent Кратко детали заказа Ответственн…" at bounding box center [336, 140] width 606 height 280
click at [128, 14] on body "🙏 .cls-1 fill:#fff; AWATERA [PERSON_NAME] Спецификации Заказы 857 Чаты Todo Про…" at bounding box center [321, 159] width 643 height 319
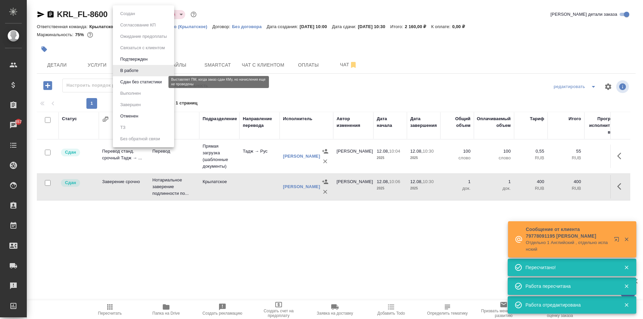
click at [139, 79] on button "Сдан без статистики" at bounding box center [141, 81] width 46 height 7
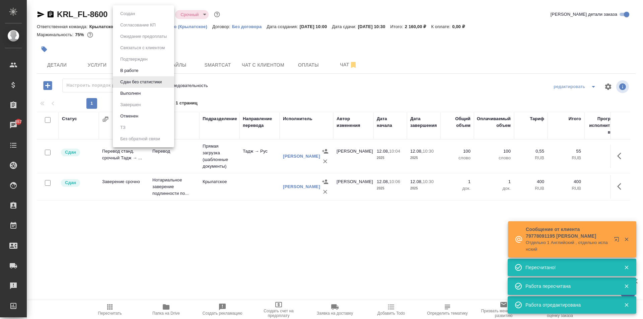
click at [132, 12] on body "🙏 .cls-1 fill:#fff; AWATERA [PERSON_NAME] Спецификации Заказы 857 Чаты Todo Про…" at bounding box center [321, 159] width 643 height 319
click at [138, 95] on button "Выполнен" at bounding box center [130, 93] width 24 height 7
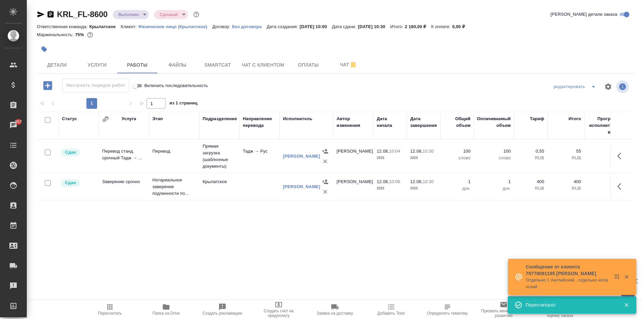
click at [104, 310] on span "Пересчитать" at bounding box center [110, 309] width 48 height 13
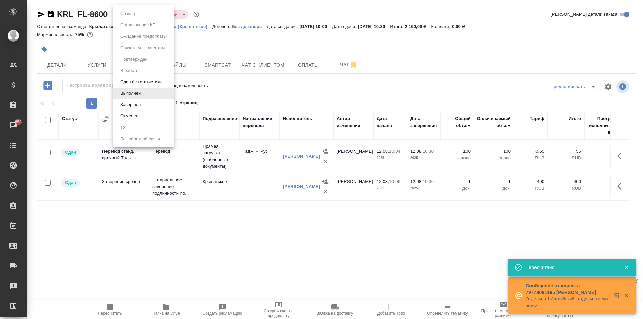
drag, startPoint x: 141, startPoint y: 16, endPoint x: 156, endPoint y: 61, distance: 48.0
click at [141, 15] on body "🙏 .cls-1 fill:#fff; AWATERA [PERSON_NAME] Спецификации Заказы 858 Чаты Todo Про…" at bounding box center [321, 159] width 643 height 319
click at [150, 107] on li "Завершен" at bounding box center [143, 104] width 61 height 11
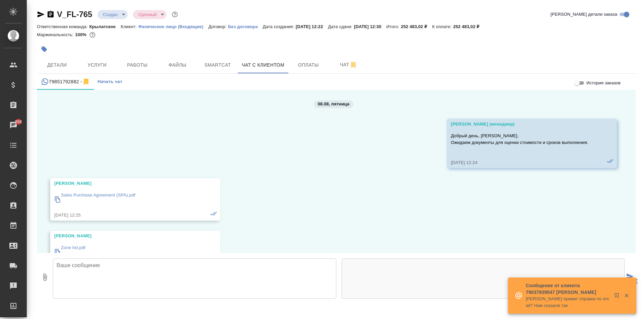
scroll to position [869, 0]
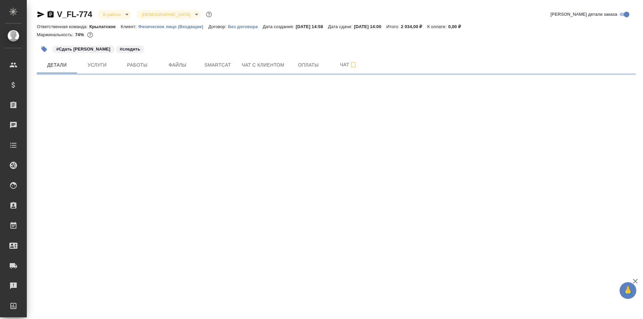
select select "RU"
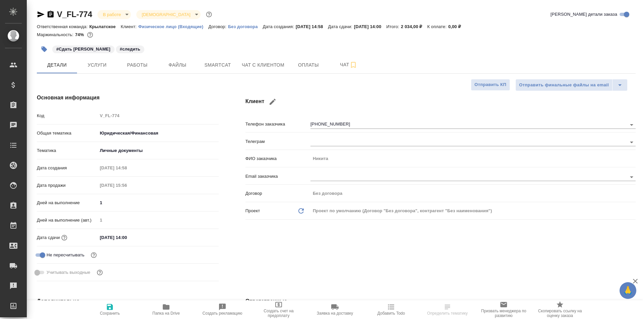
type textarea "x"
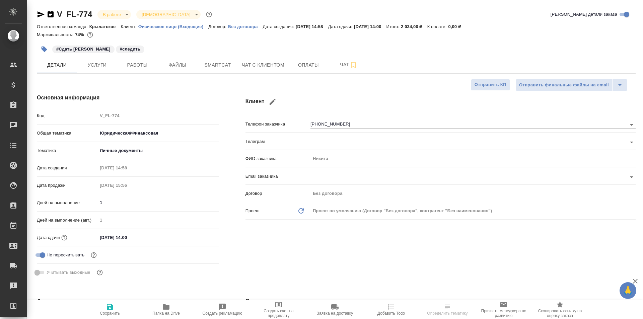
type textarea "x"
click at [175, 67] on span "Файлы" at bounding box center [177, 65] width 32 height 8
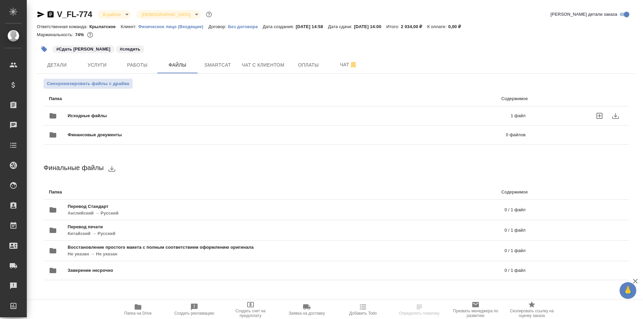
click at [78, 112] on div "Исходные файлы 1 файл" at bounding box center [287, 116] width 477 height 16
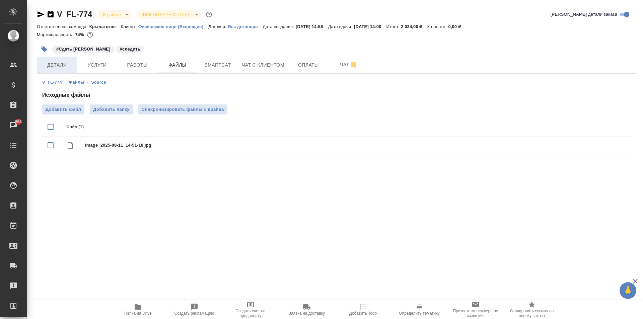
click at [64, 66] on span "Детали" at bounding box center [57, 65] width 32 height 8
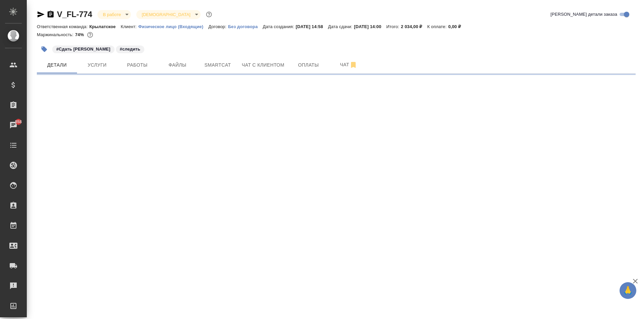
select select "RU"
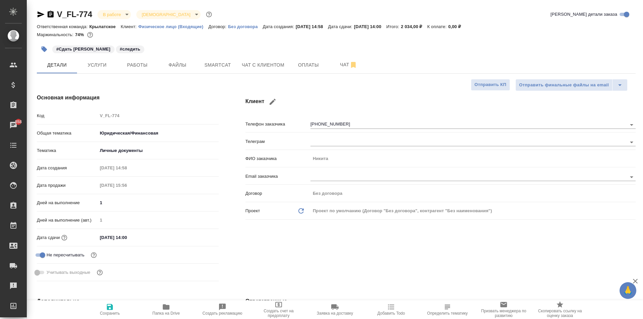
type textarea "x"
click at [273, 58] on button "Чат с клиентом" at bounding box center [263, 65] width 51 height 17
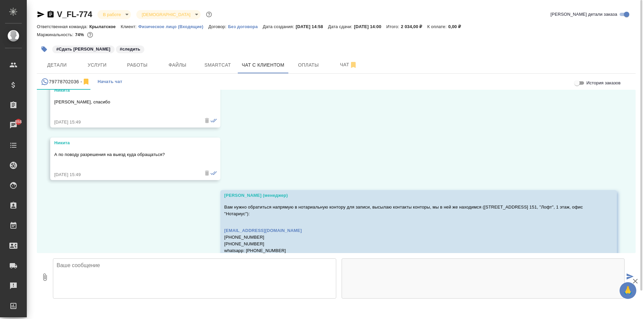
scroll to position [1360, 0]
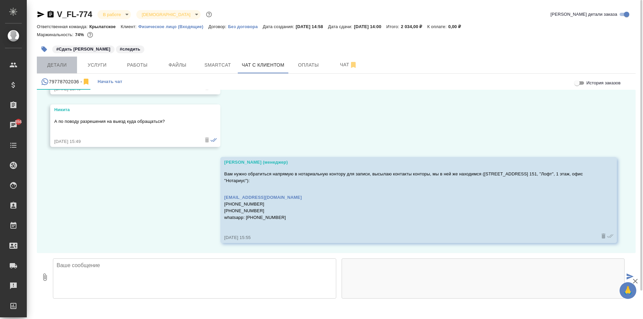
click at [48, 67] on span "Детали" at bounding box center [57, 65] width 32 height 8
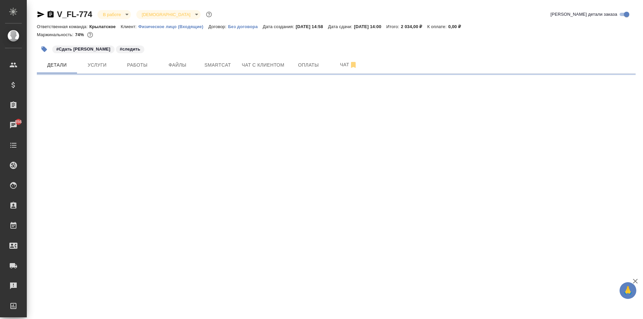
select select "RU"
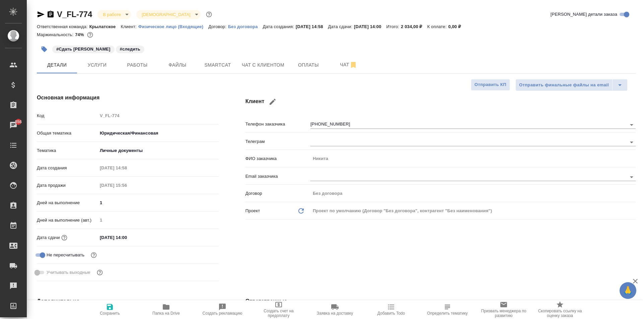
type textarea "x"
click at [123, 67] on span "Работы" at bounding box center [137, 65] width 32 height 8
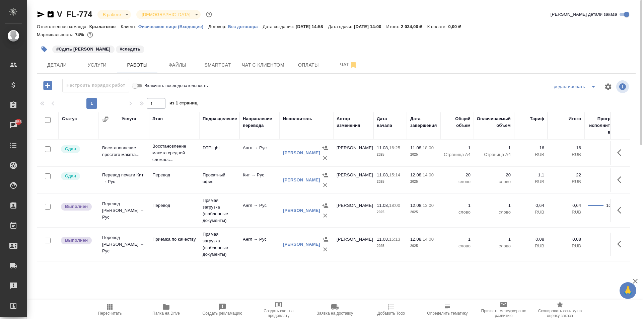
click at [108, 301] on button "Пересчитать" at bounding box center [110, 309] width 56 height 19
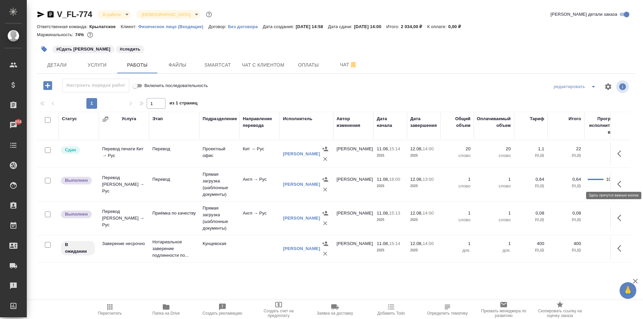
click at [617, 182] on icon "button" at bounding box center [621, 184] width 8 height 8
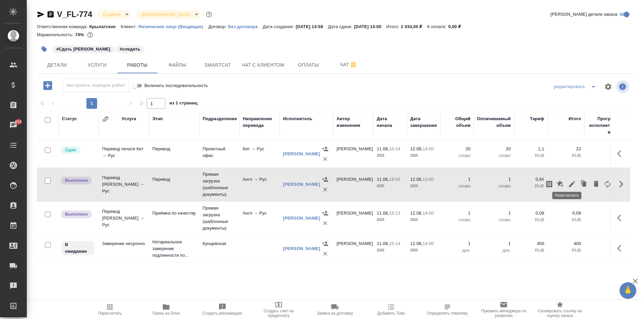
click at [568, 181] on icon "button" at bounding box center [572, 184] width 8 height 8
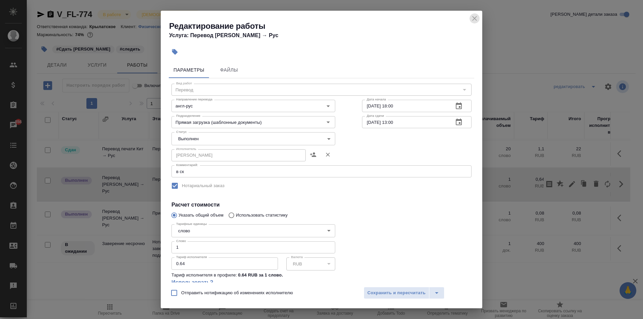
click at [474, 20] on icon "close" at bounding box center [475, 18] width 8 height 8
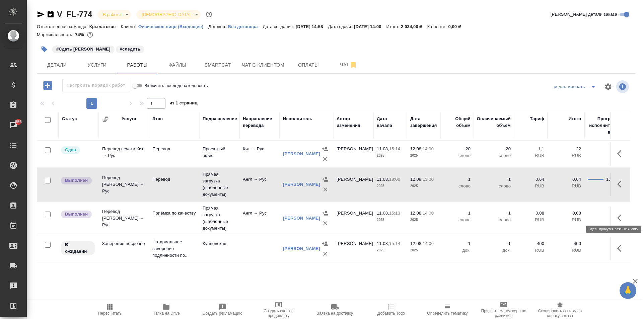
click at [617, 214] on icon "button" at bounding box center [621, 218] width 8 height 8
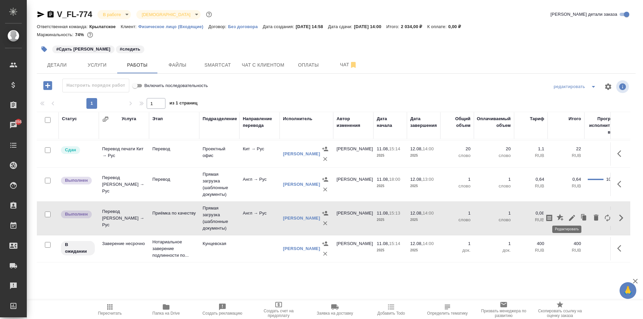
click at [569, 215] on icon "button" at bounding box center [572, 218] width 6 height 6
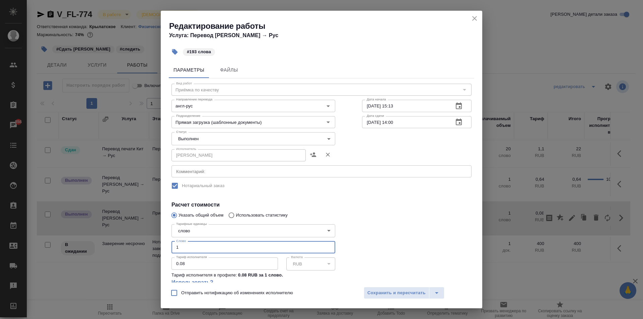
drag, startPoint x: 188, startPoint y: 245, endPoint x: 175, endPoint y: 239, distance: 14.2
click at [175, 239] on div "Тарифные единицы слово 5a8b1489cc6b4906c91bfd90 Тарифные единицы Слово 1 Слово …" at bounding box center [253, 258] width 164 height 73
type input "193"
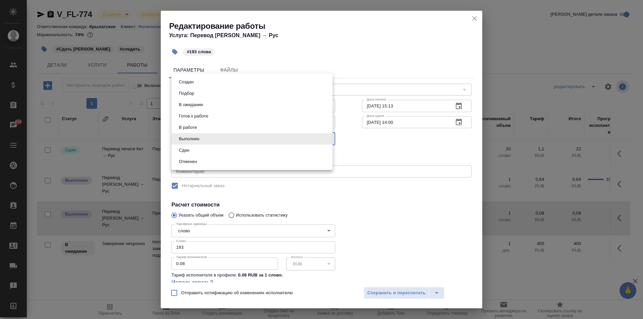
click at [210, 138] on body "🙏 .cls-1 fill:#fff; AWATERA [PERSON_NAME] Спецификации Заказы 856 Чаты Todo Про…" at bounding box center [321, 159] width 643 height 319
click at [185, 145] on li "Сдан" at bounding box center [251, 150] width 161 height 11
type input "closed"
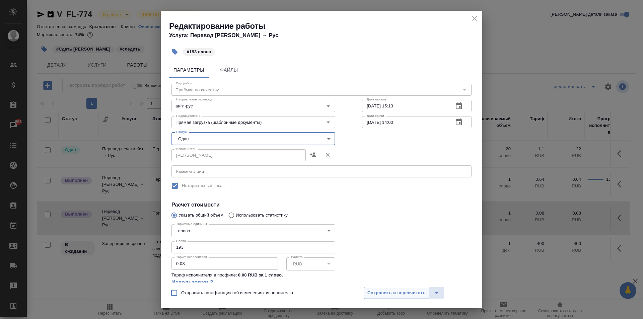
click at [378, 295] on span "Сохранить и пересчитать" at bounding box center [396, 293] width 58 height 8
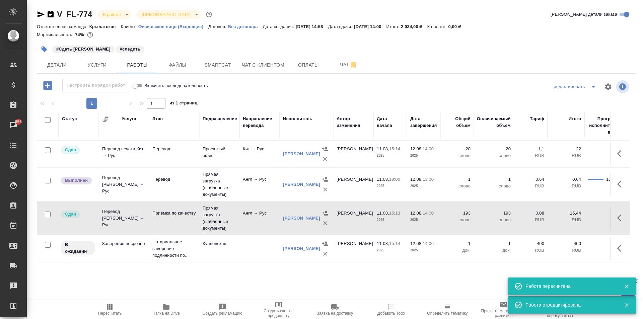
click at [619, 214] on icon "button" at bounding box center [621, 218] width 8 height 8
click at [568, 214] on icon "button" at bounding box center [572, 218] width 8 height 8
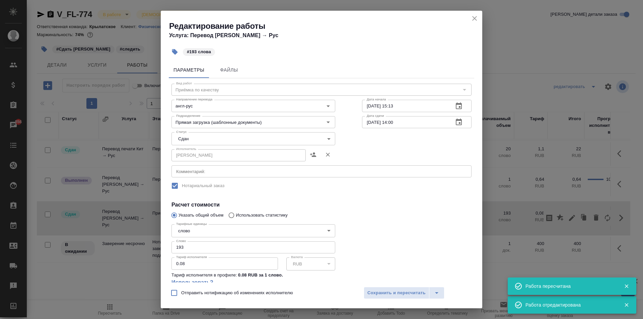
click at [475, 20] on icon "close" at bounding box center [475, 18] width 8 height 8
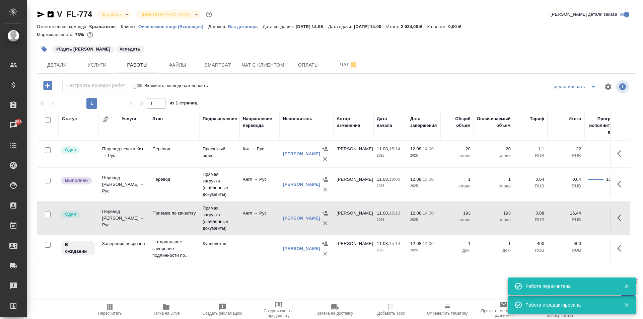
click at [101, 303] on button "Пересчитать" at bounding box center [110, 309] width 56 height 19
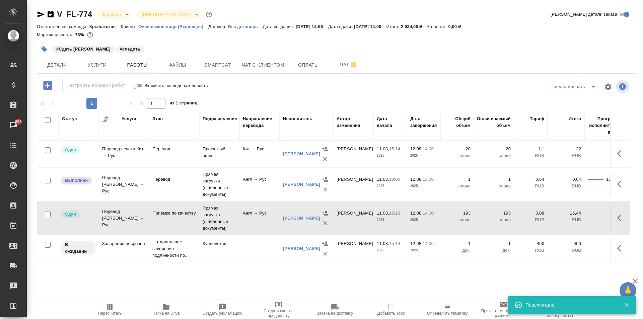
scroll to position [0, 0]
